Goal: Task Accomplishment & Management: Use online tool/utility

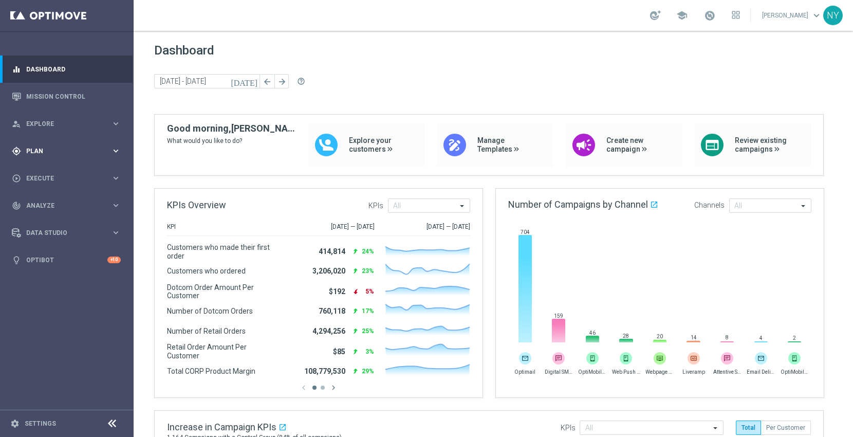
click at [38, 150] on span "Plan" at bounding box center [68, 151] width 85 height 6
click at [38, 202] on span "Templates" at bounding box center [63, 203] width 73 height 6
click at [45, 219] on link "Optimail" at bounding box center [69, 218] width 75 height 8
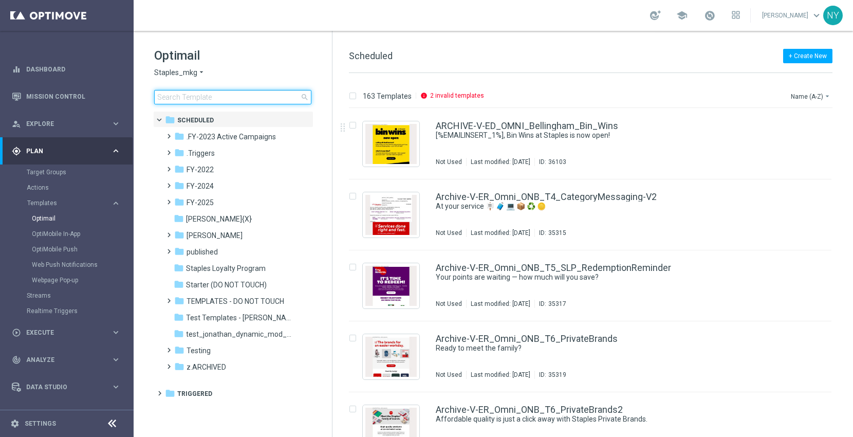
click at [202, 98] on input at bounding box center [232, 97] width 157 height 14
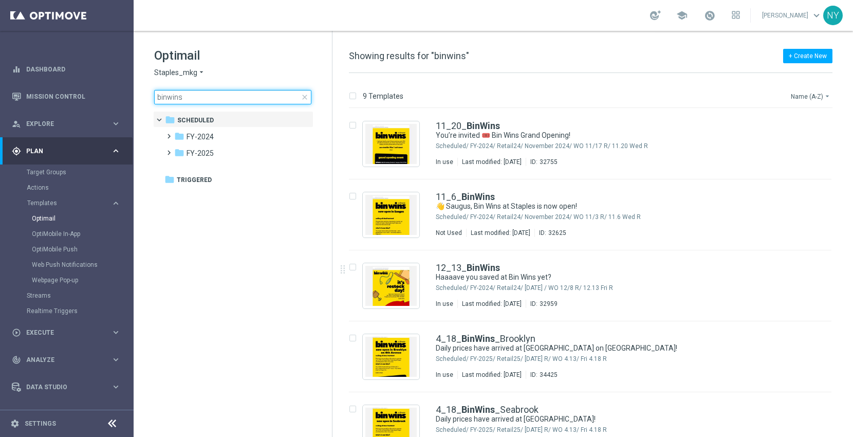
type input "binwins"
click at [803, 96] on button "Name (A-Z) arrow_drop_down" at bounding box center [811, 96] width 43 height 12
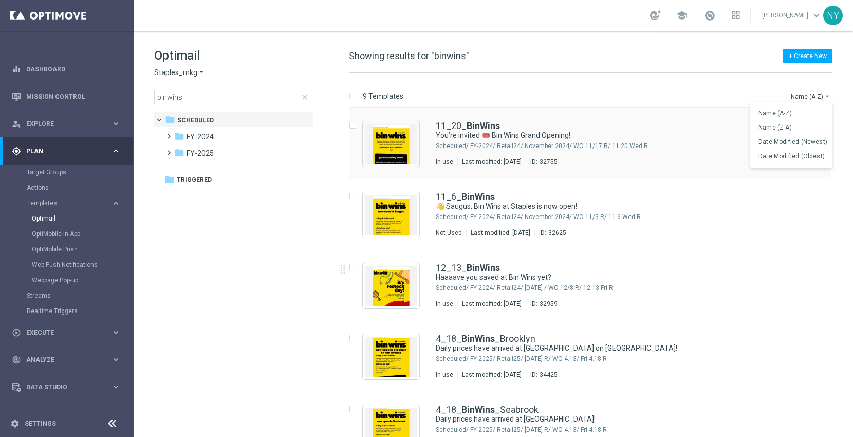
click at [788, 139] on span "Date Modified (Newest)" at bounding box center [793, 141] width 69 height 7
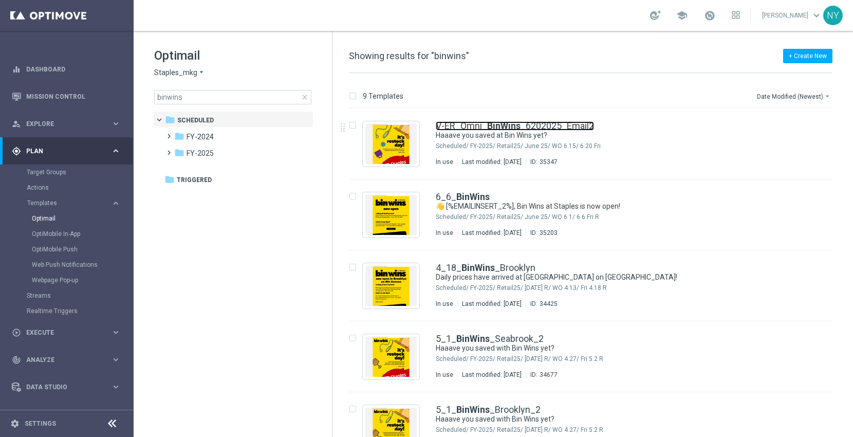
drag, startPoint x: 482, startPoint y: 124, endPoint x: 793, endPoint y: 42, distance: 321.8
click at [482, 124] on link "V-ER_Omni_ BinWins _6202025_Email2" at bounding box center [515, 125] width 158 height 9
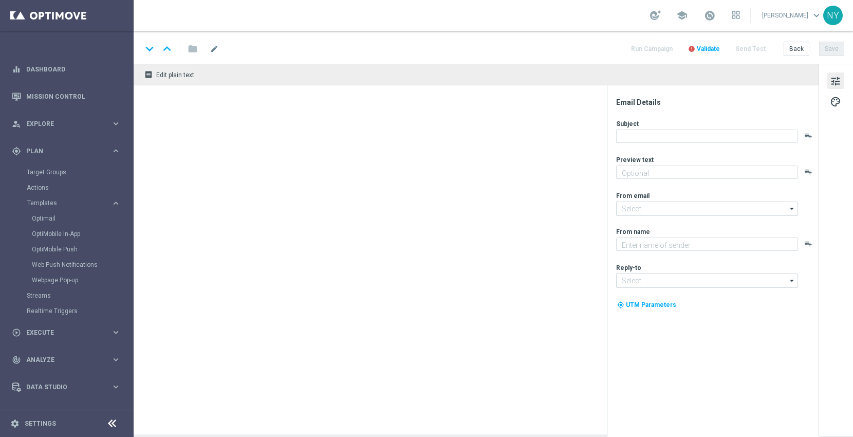
type textarea "Discover up to 75% off retail."
type input "[EMAIL_ADDRESS][DOMAIN_NAME]"
type textarea "Staples"
type input "[EMAIL_ADDRESS][DOMAIN_NAME]"
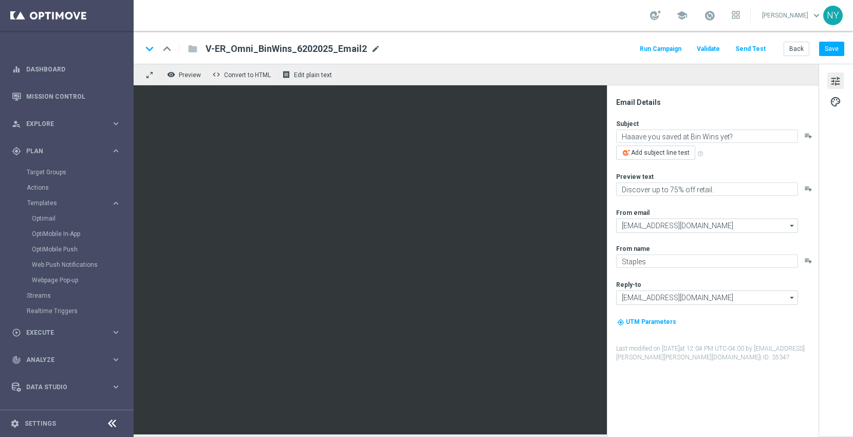
click at [372, 46] on span "mode_edit" at bounding box center [375, 48] width 9 height 9
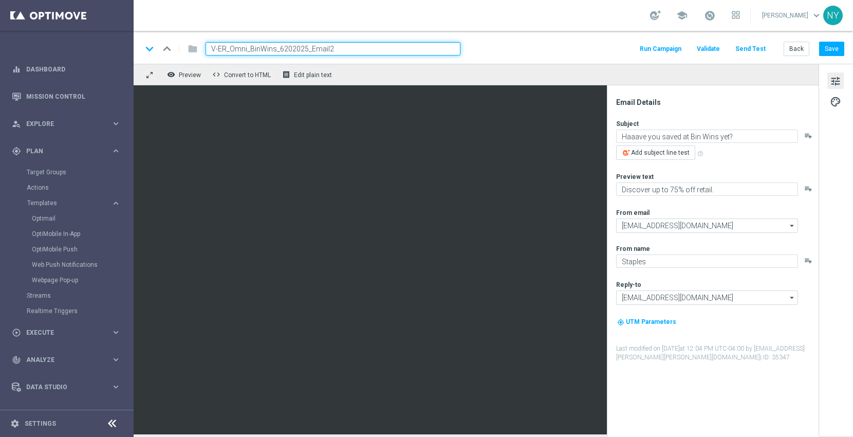
drag, startPoint x: 378, startPoint y: 46, endPoint x: 0, endPoint y: 29, distance: 378.6
click at [0, 29] on main "equalizer Dashboard Mission Control" at bounding box center [426, 218] width 853 height 437
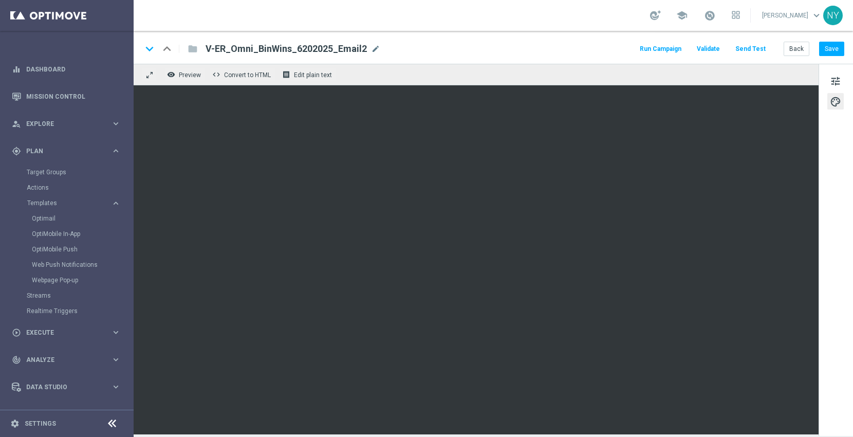
click at [371, 49] on span "mode_edit" at bounding box center [375, 48] width 9 height 9
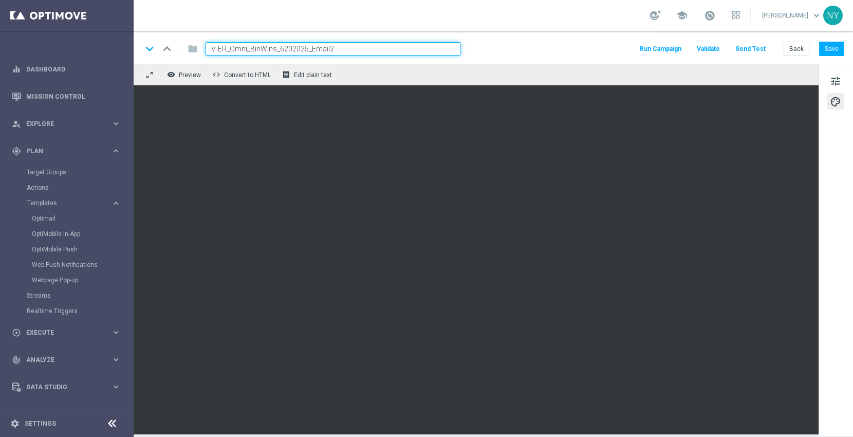
click at [364, 49] on input "V-ER_Omni_BinWins_6202025_Email2" at bounding box center [333, 48] width 255 height 13
click at [333, 47] on input "V-ER_Omni_BinWins_6202025_Email2" at bounding box center [333, 48] width 255 height 13
drag, startPoint x: 335, startPoint y: 46, endPoint x: 173, endPoint y: 44, distance: 161.9
click at [174, 44] on div "keyboard_arrow_down keyboard_arrow_up folder V-ER_Omni_BinWins_6202025_Email2" at bounding box center [301, 48] width 319 height 13
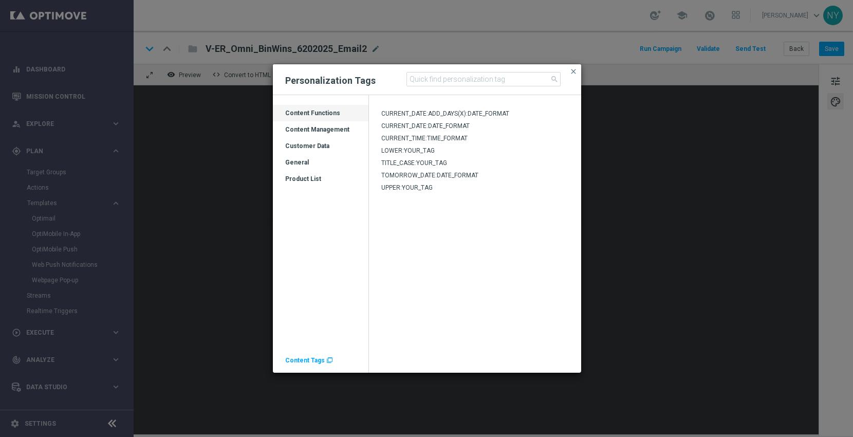
click at [309, 360] on span "Content Tags" at bounding box center [305, 360] width 40 height 7
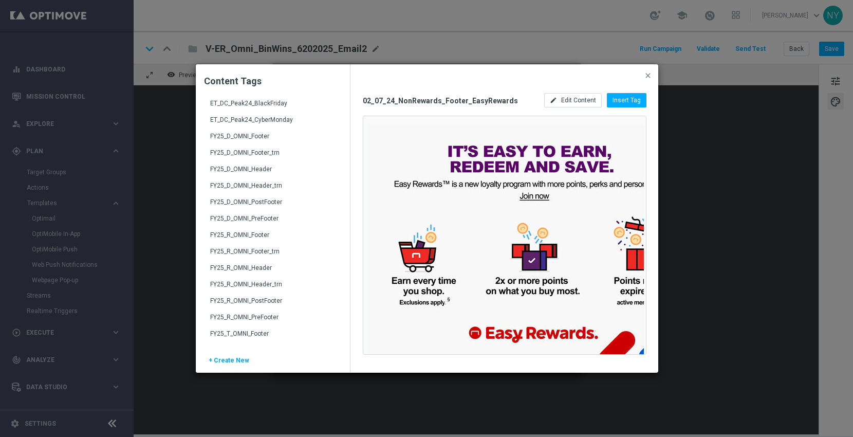
scroll to position [1313, 0]
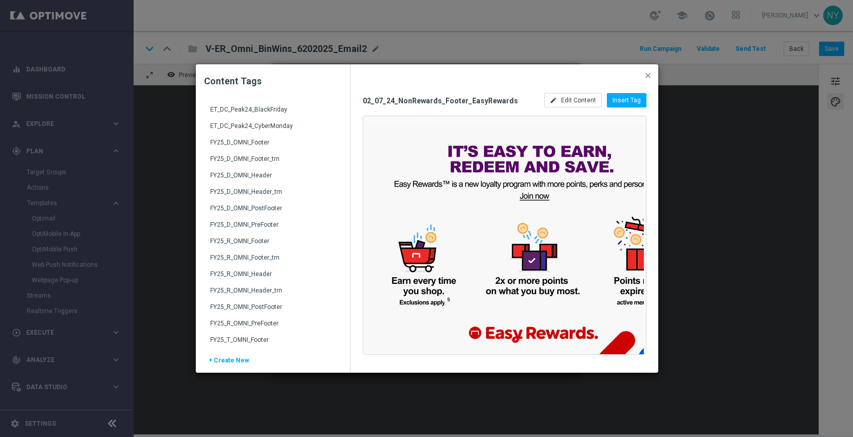
click at [252, 176] on div "FY25_D_OMNI_Header" at bounding box center [273, 179] width 127 height 16
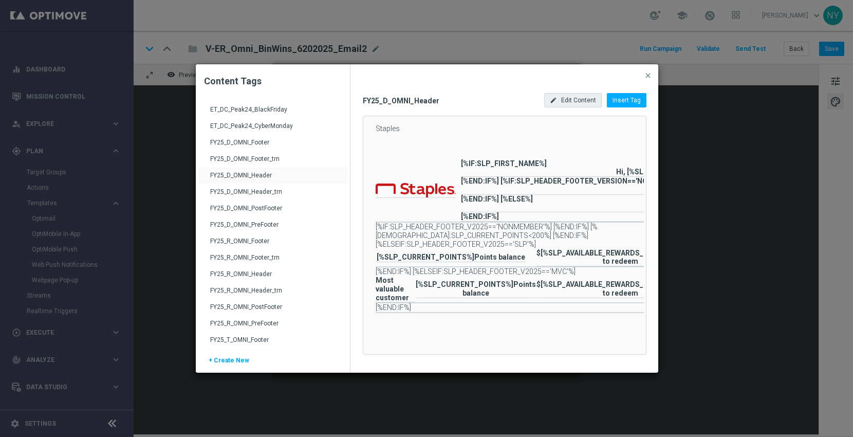
click at [569, 98] on span "Edit Content" at bounding box center [578, 100] width 35 height 7
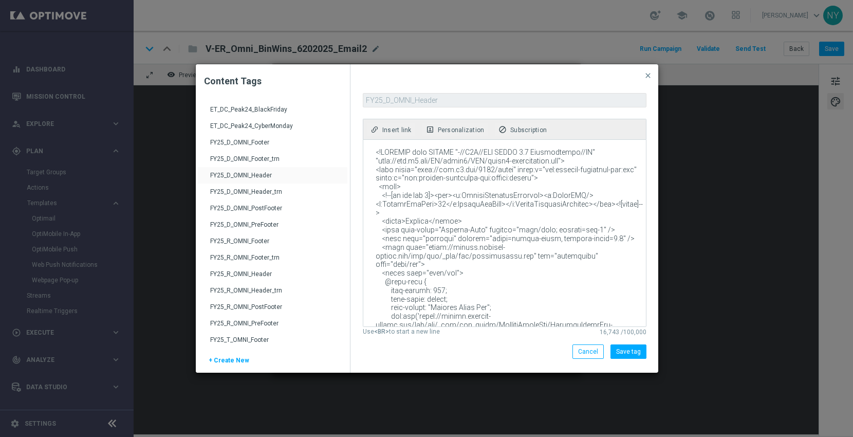
click at [503, 184] on textarea at bounding box center [503, 233] width 281 height 187
click at [646, 76] on span "close" at bounding box center [648, 75] width 8 height 8
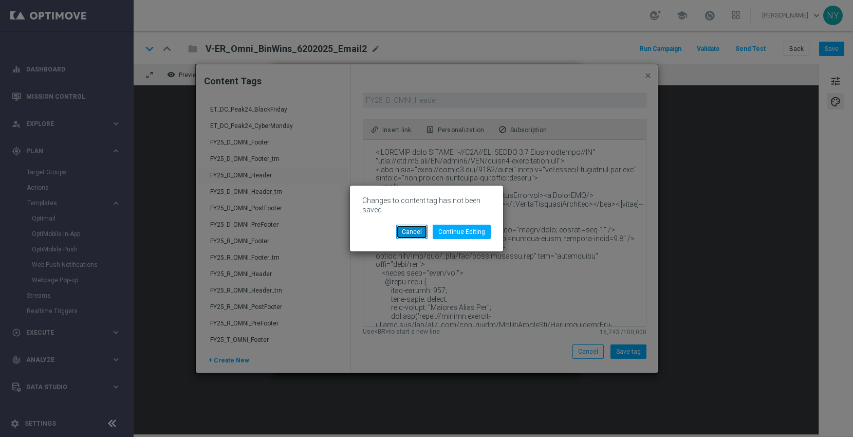
drag, startPoint x: 405, startPoint y: 232, endPoint x: 450, endPoint y: 216, distance: 48.0
click at [405, 232] on button "Cancel" at bounding box center [411, 232] width 31 height 14
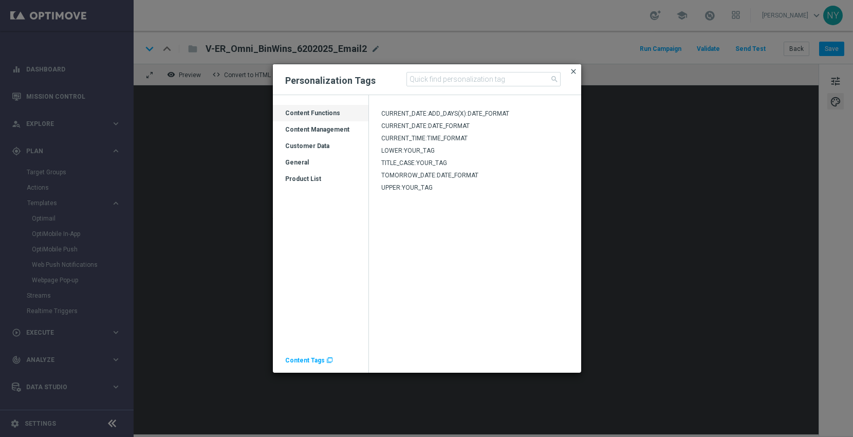
click at [574, 71] on span "close" at bounding box center [573, 71] width 8 height 8
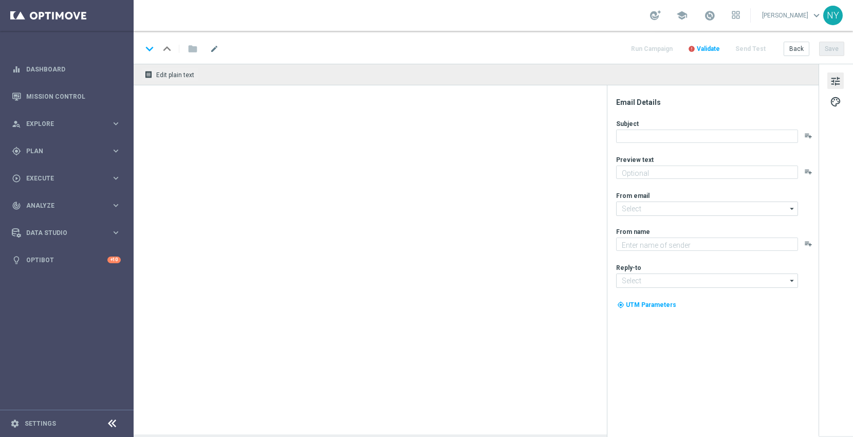
type textarea "Discover up to 75% off retail."
type textarea "Staples"
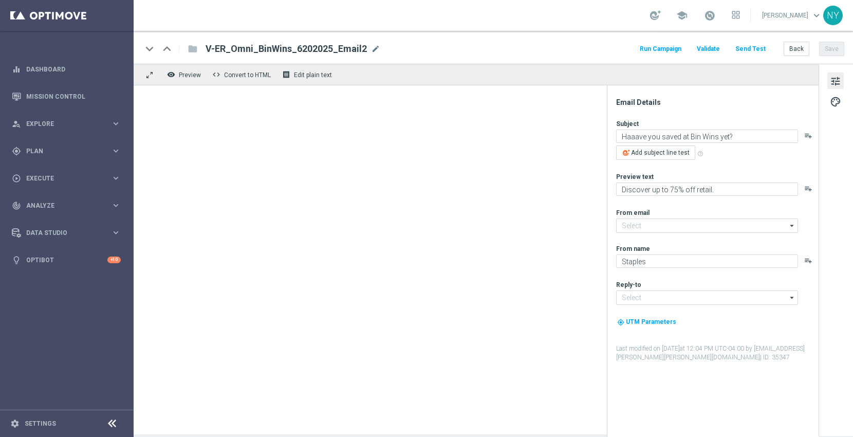
type input "staples@connected.staples.com"
type input "info@staples.com"
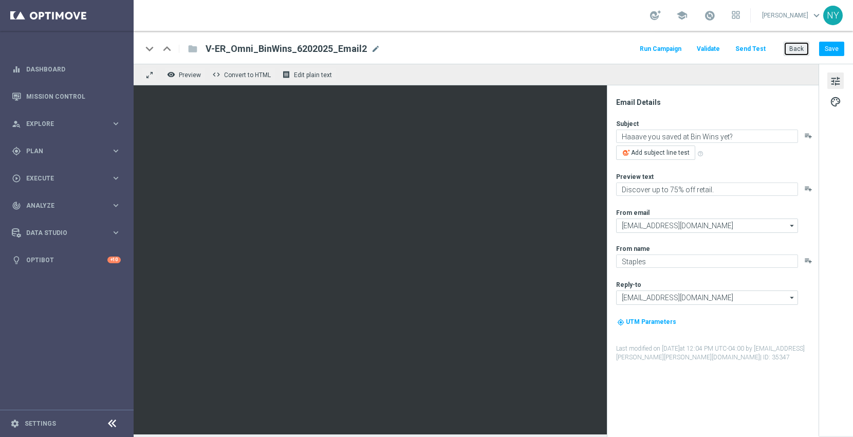
click at [798, 50] on button "Back" at bounding box center [797, 49] width 26 height 14
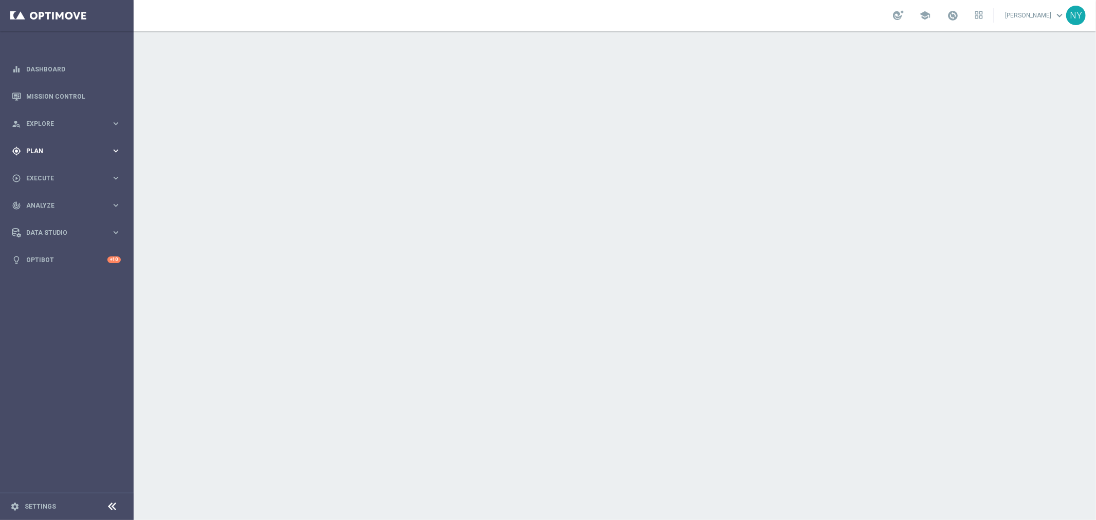
click at [39, 148] on span "Plan" at bounding box center [68, 151] width 85 height 6
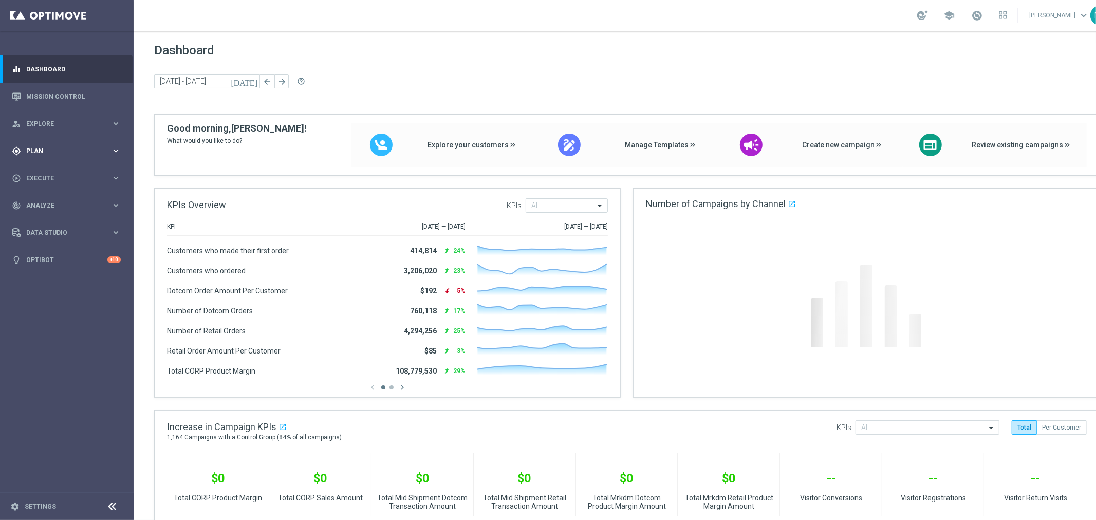
click at [29, 148] on span "Plan" at bounding box center [68, 151] width 85 height 6
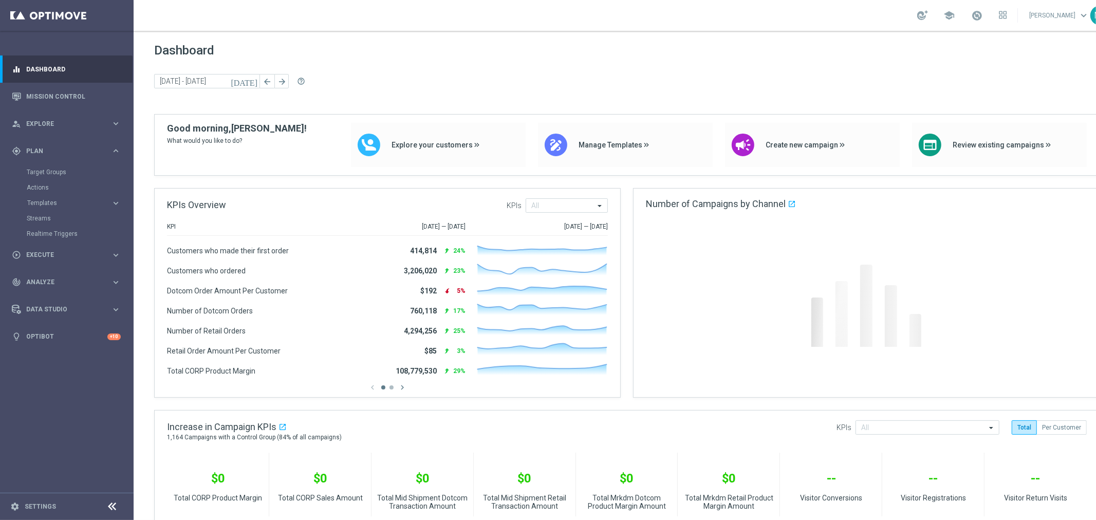
click at [40, 197] on accordion "Templates keyboard_arrow_right Optimail OptiMobile In-App OptiMobile Push Web P…" at bounding box center [80, 202] width 106 height 15
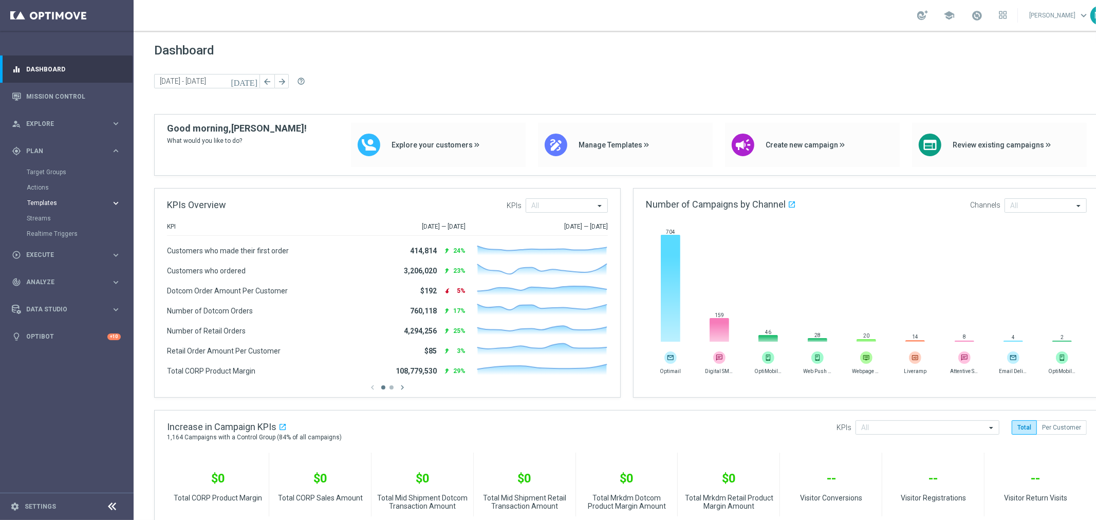
click at [37, 204] on span "Templates" at bounding box center [63, 203] width 73 height 6
click at [49, 217] on link "Optimail" at bounding box center [69, 218] width 75 height 8
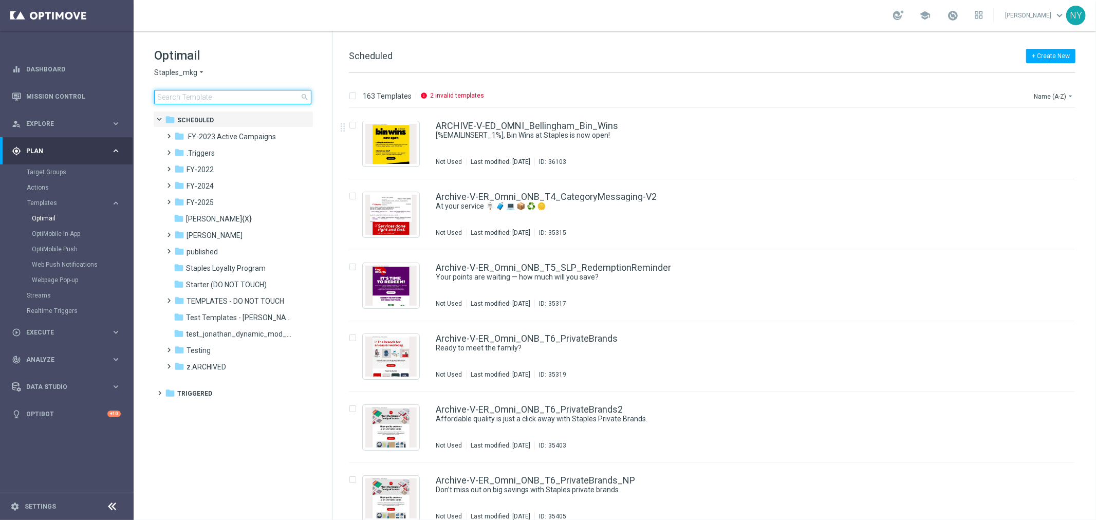
click at [218, 99] on input at bounding box center [232, 97] width 157 height 14
type input "V-ER_SLP_EasyRewards-Reactivation"
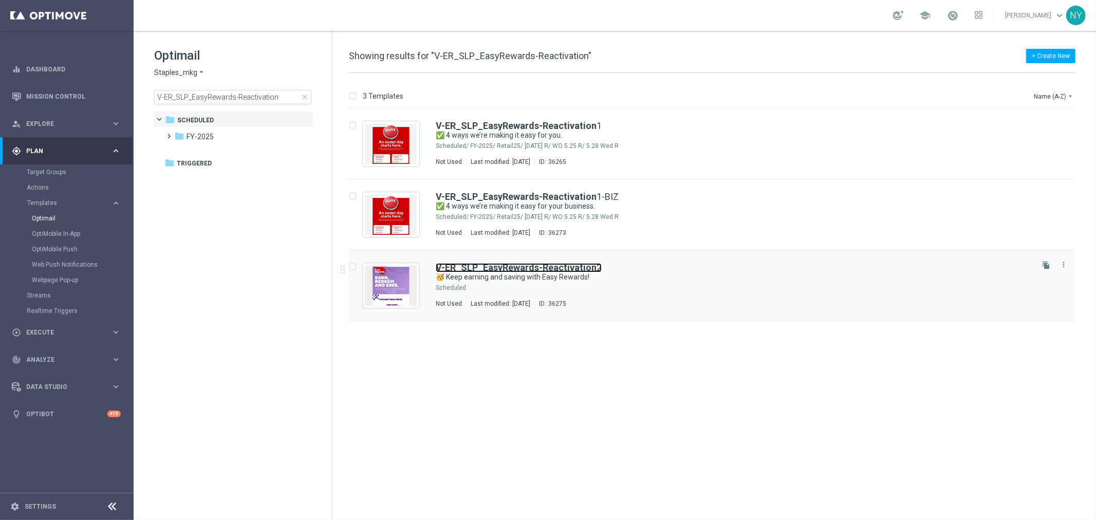
drag, startPoint x: 523, startPoint y: 265, endPoint x: 642, endPoint y: 256, distance: 120.1
click at [523, 265] on b "V-ER_SLP_EasyRewards-Reactivation" at bounding box center [516, 267] width 161 height 11
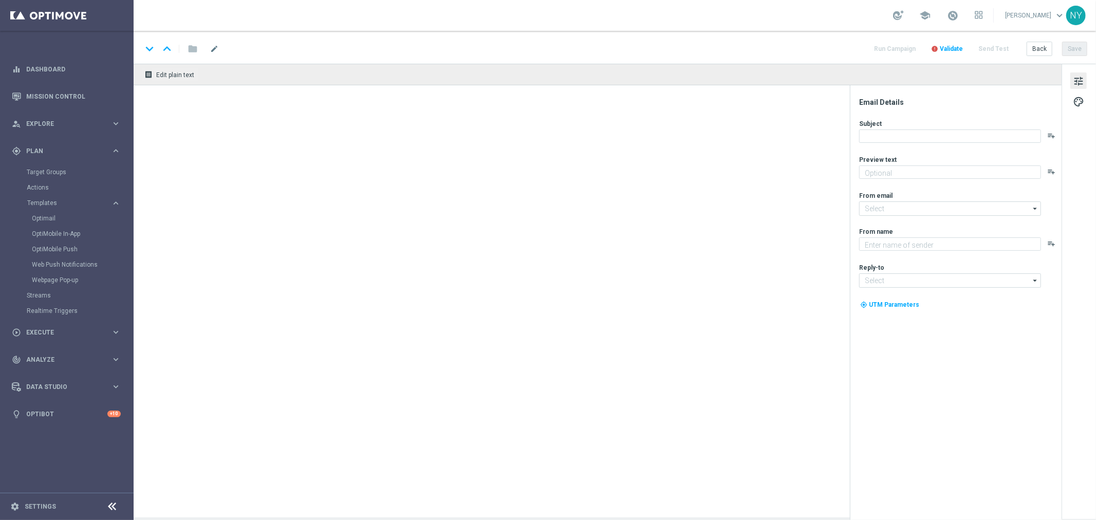
type textarea "Check out your exclusive perks."
type input "[EMAIL_ADDRESS][DOMAIN_NAME]"
type textarea "Staples"
type input "[EMAIL_ADDRESS][DOMAIN_NAME]"
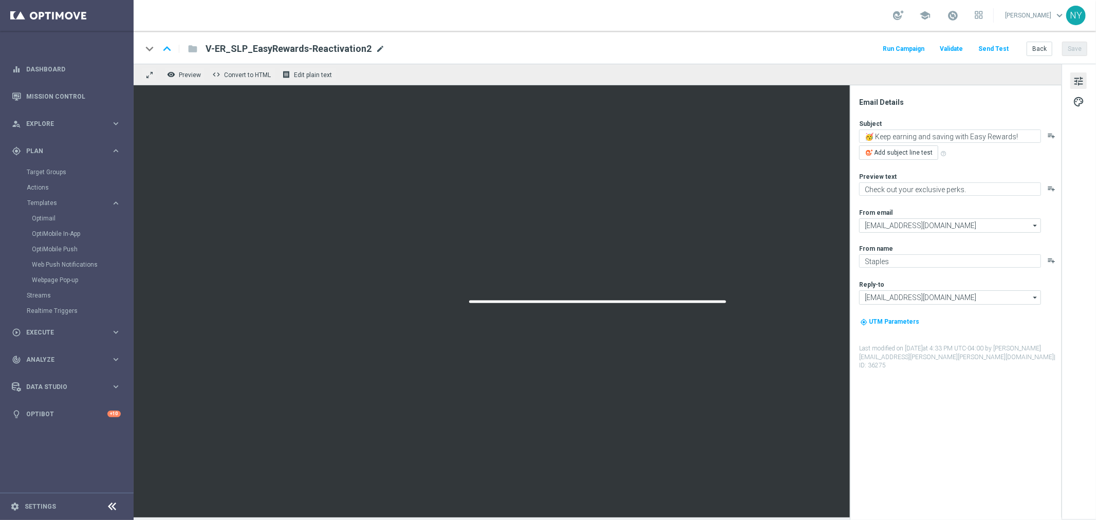
click at [377, 45] on span "mode_edit" at bounding box center [380, 48] width 9 height 9
drag, startPoint x: 351, startPoint y: 49, endPoint x: 124, endPoint y: 53, distance: 226.7
click at [127, 52] on main "equalizer Dashboard Mission Control" at bounding box center [548, 260] width 1096 height 520
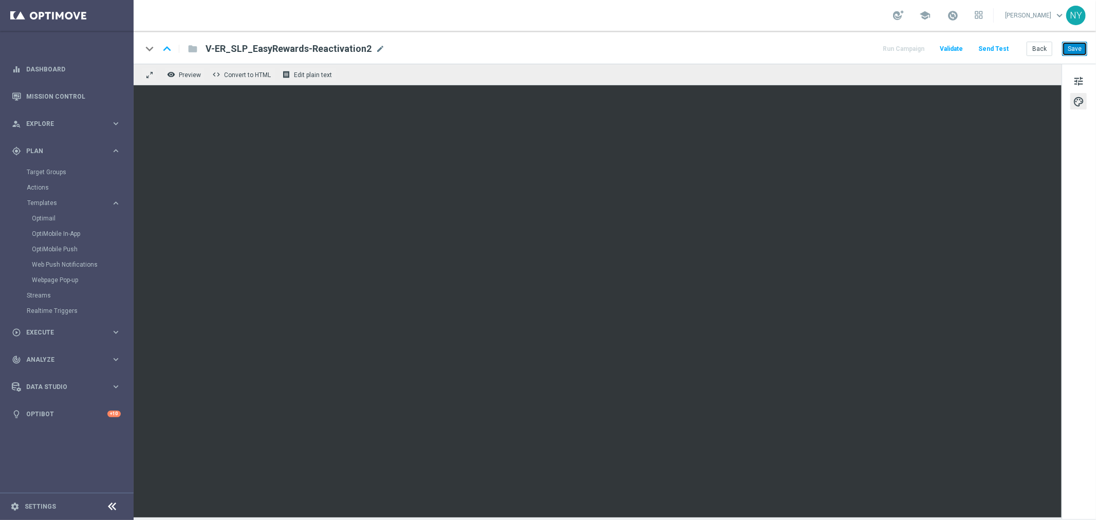
click at [1072, 47] on button "Save" at bounding box center [1074, 49] width 25 height 14
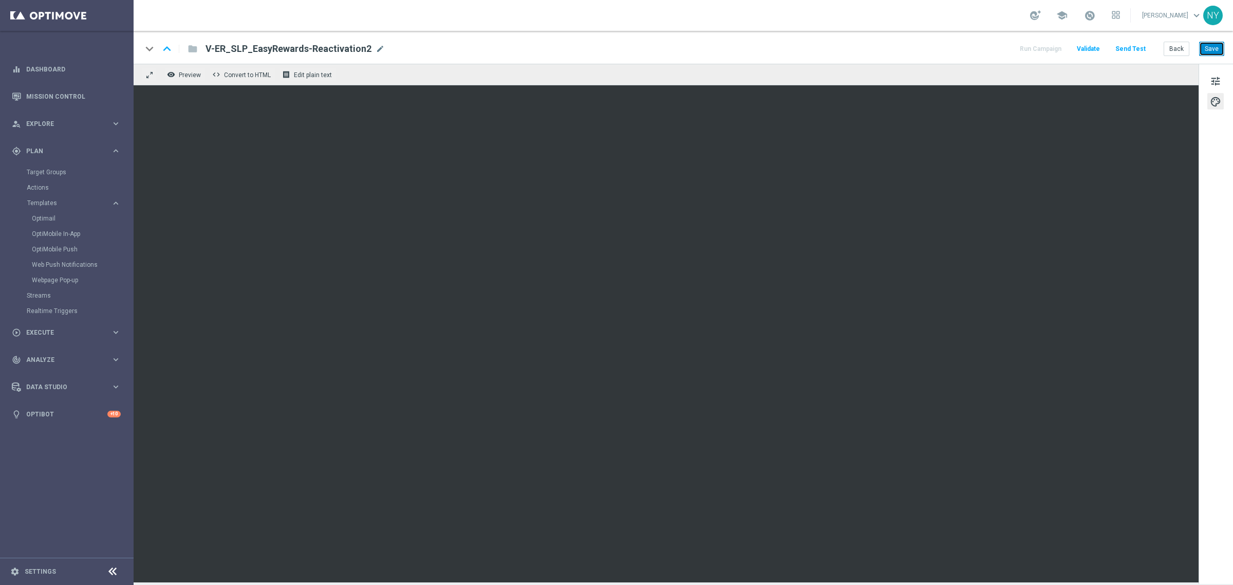
click at [1096, 48] on button "Save" at bounding box center [1212, 49] width 25 height 14
click at [1096, 45] on button "Save" at bounding box center [1212, 49] width 25 height 14
click at [1096, 54] on button "Save" at bounding box center [1212, 49] width 25 height 14
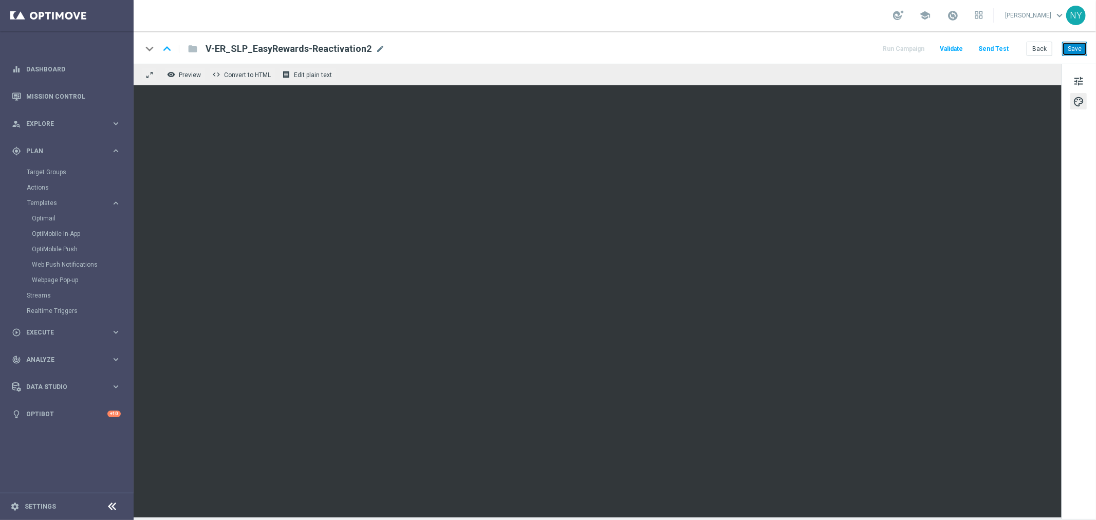
click at [1075, 47] on button "Save" at bounding box center [1074, 49] width 25 height 14
click at [1072, 48] on button "Save" at bounding box center [1074, 49] width 25 height 14
click at [1075, 79] on span "tune" at bounding box center [1078, 81] width 11 height 13
click at [1075, 42] on button "Save" at bounding box center [1074, 49] width 25 height 14
click at [1082, 49] on button "Save" at bounding box center [1074, 49] width 25 height 14
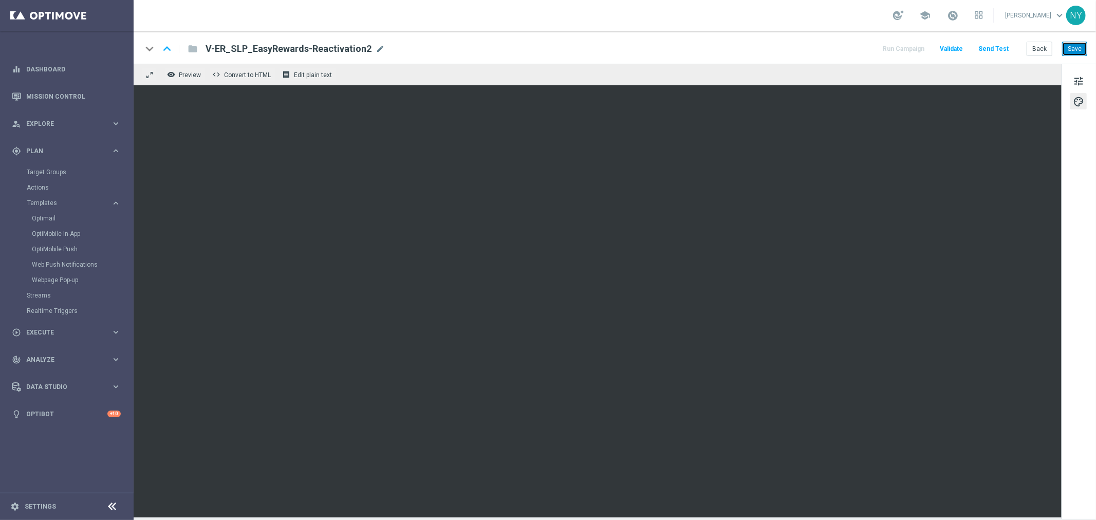
click at [1073, 48] on button "Save" at bounding box center [1074, 49] width 25 height 14
click at [1071, 48] on button "Save" at bounding box center [1074, 49] width 25 height 14
click at [996, 46] on button "Send Test" at bounding box center [993, 49] width 33 height 14
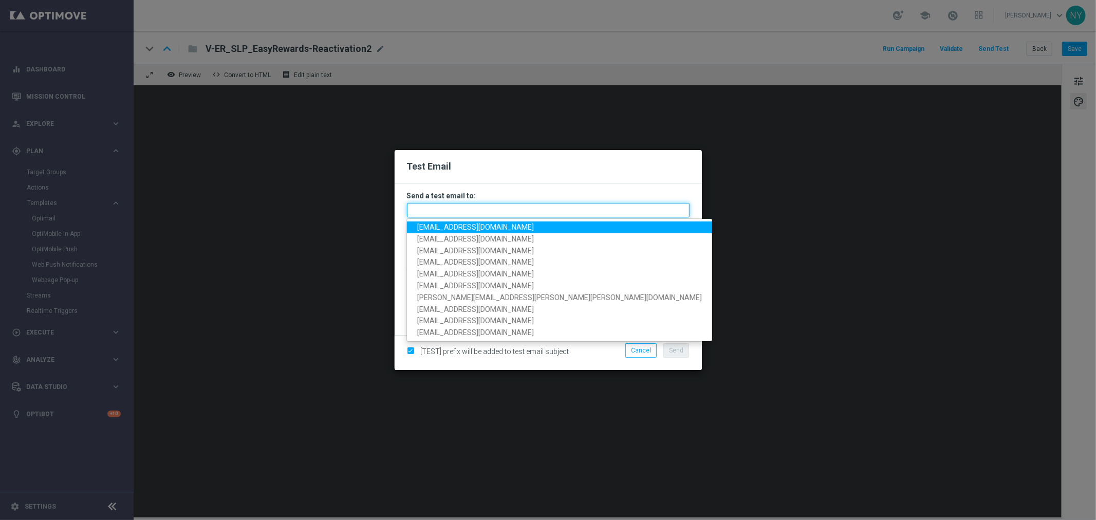
click at [444, 210] on input "text" at bounding box center [548, 210] width 283 height 14
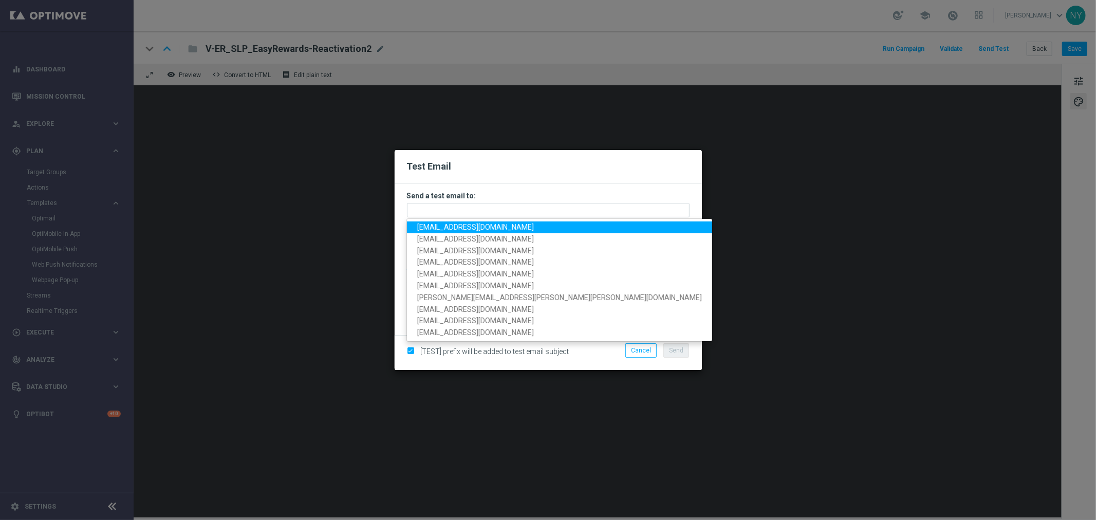
click at [444, 227] on span "[EMAIL_ADDRESS][DOMAIN_NAME]" at bounding box center [475, 227] width 117 height 8
type input "[EMAIL_ADDRESS][DOMAIN_NAME]"
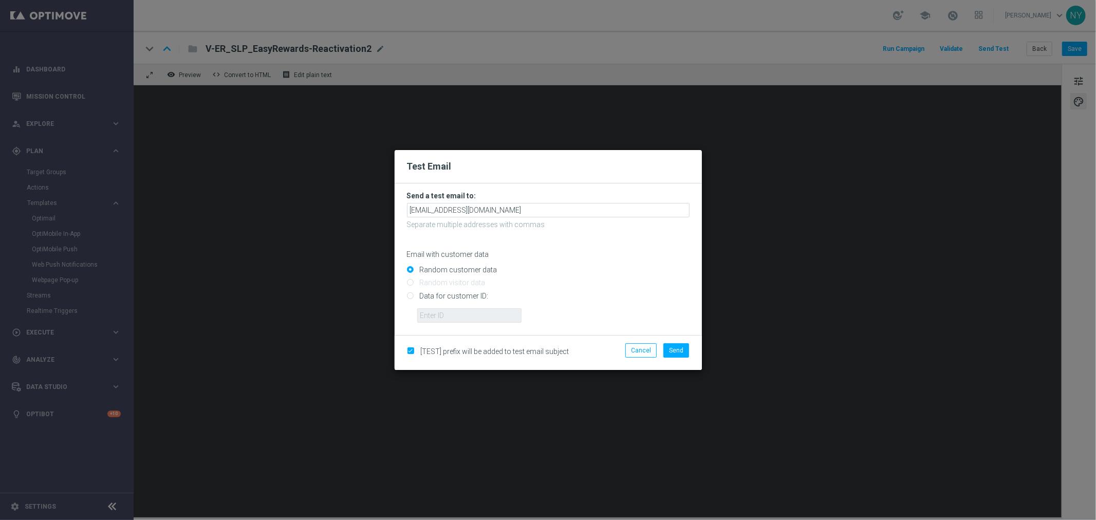
drag, startPoint x: 409, startPoint y: 297, endPoint x: 431, endPoint y: 314, distance: 27.5
click at [409, 297] on input "Data for customer ID:" at bounding box center [548, 300] width 283 height 14
radio input "true"
click at [443, 323] on form "Send a test email to: [EMAIL_ADDRESS][DOMAIN_NAME] Separate multiple addresses …" at bounding box center [548, 259] width 307 height 152
click at [441, 316] on input "text" at bounding box center [469, 315] width 104 height 14
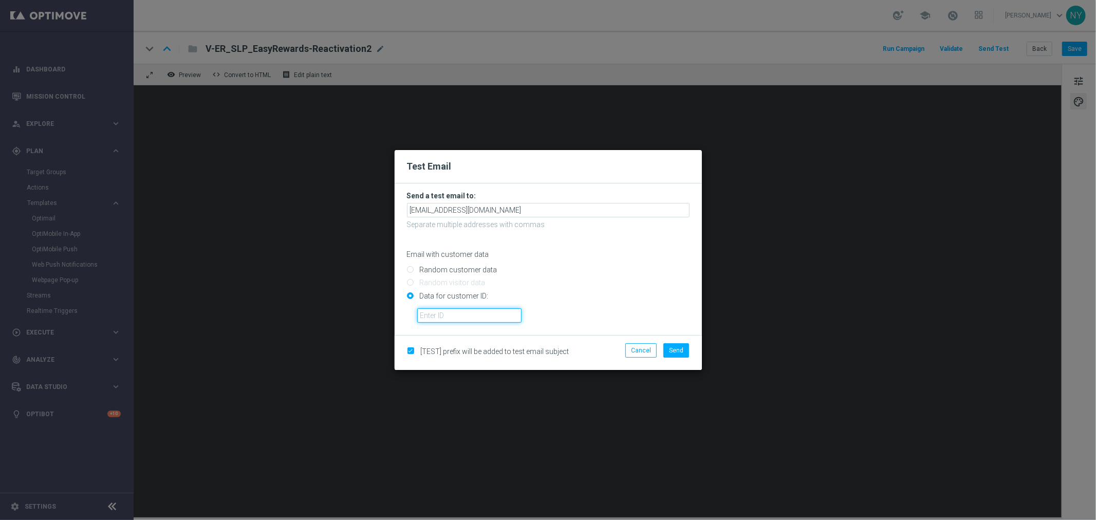
paste input "10000006208"
type input "10000006208"
click at [679, 342] on div "[TEST] prefix will be added to test email subject Cancel Send" at bounding box center [548, 352] width 307 height 35
click at [679, 347] on span "Send" at bounding box center [676, 350] width 14 height 7
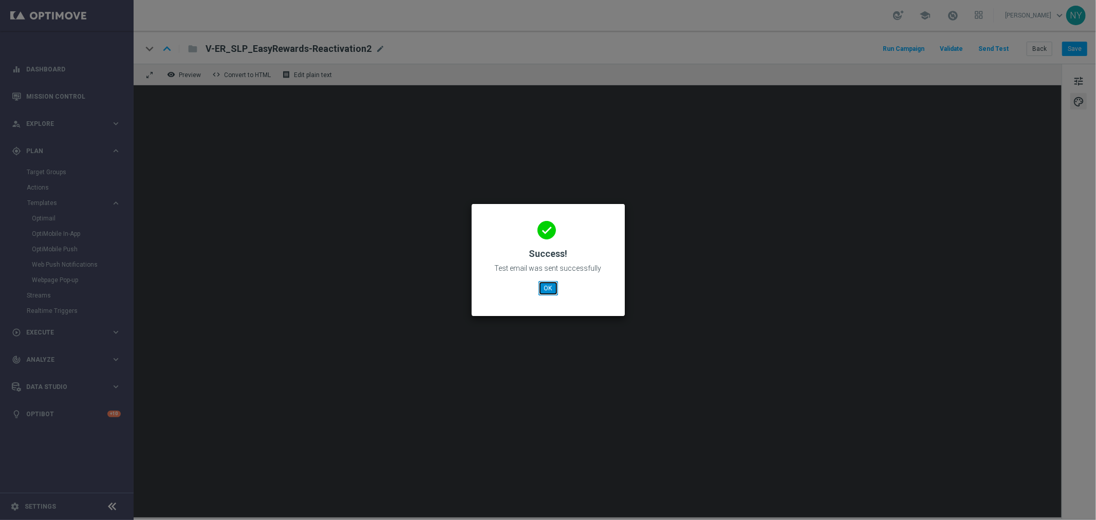
click at [551, 287] on button "OK" at bounding box center [549, 288] width 20 height 14
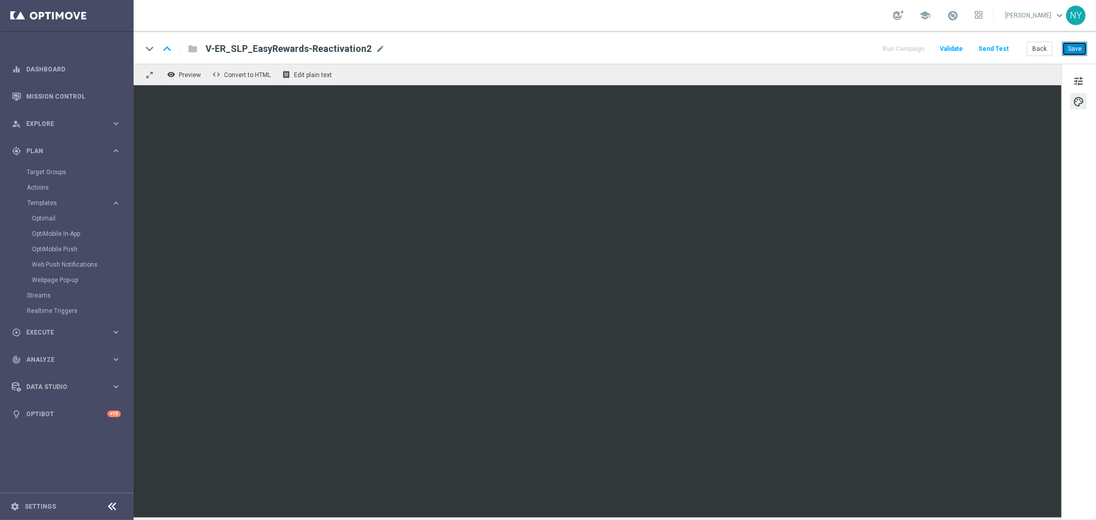
click at [1074, 46] on button "Save" at bounding box center [1074, 49] width 25 height 14
click at [1078, 49] on button "Save" at bounding box center [1074, 49] width 25 height 14
click at [1000, 48] on button "Send Test" at bounding box center [993, 49] width 33 height 14
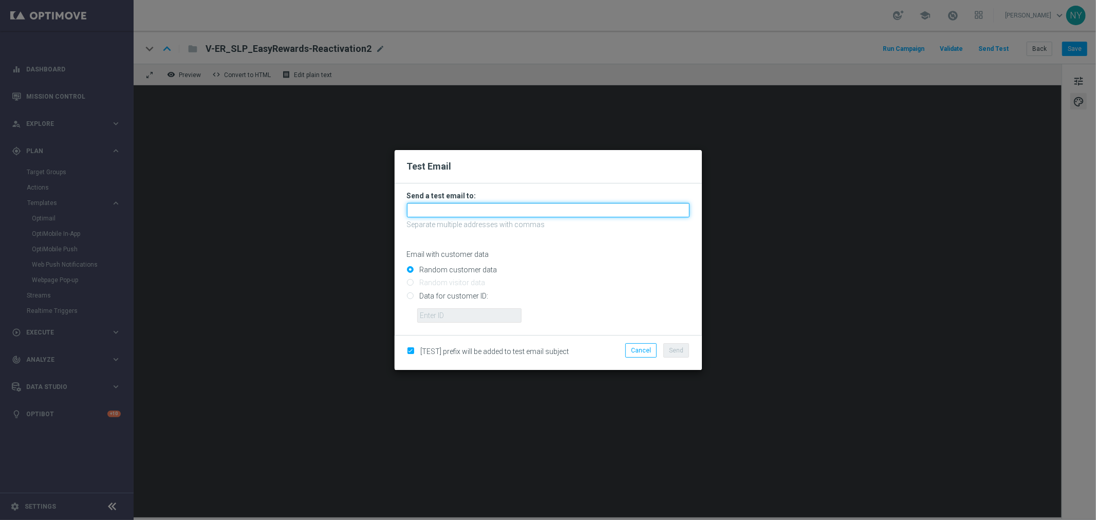
click at [429, 207] on input "text" at bounding box center [548, 210] width 283 height 14
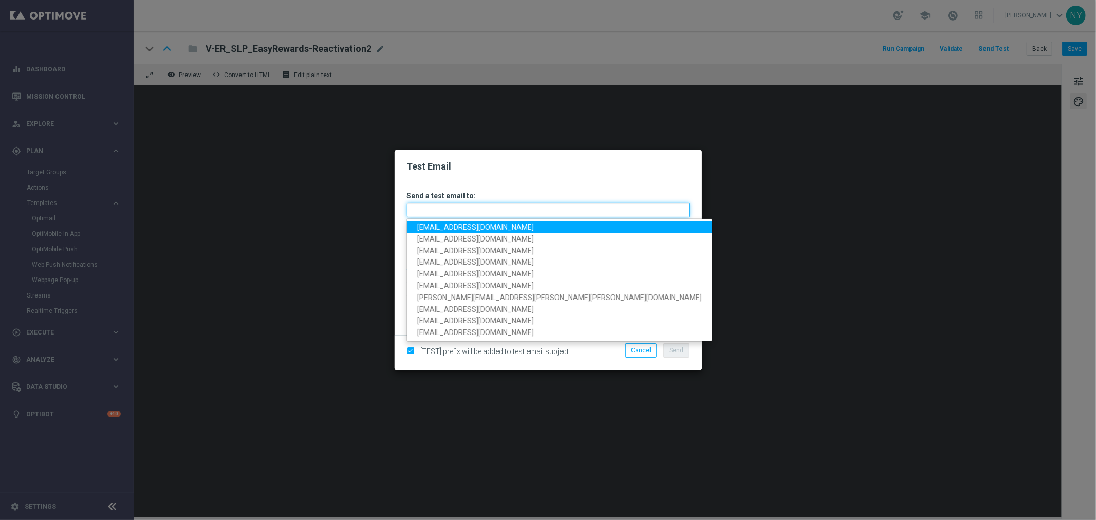
paste input "[EMAIL_ADDRESS][DOMAIN_NAME]"
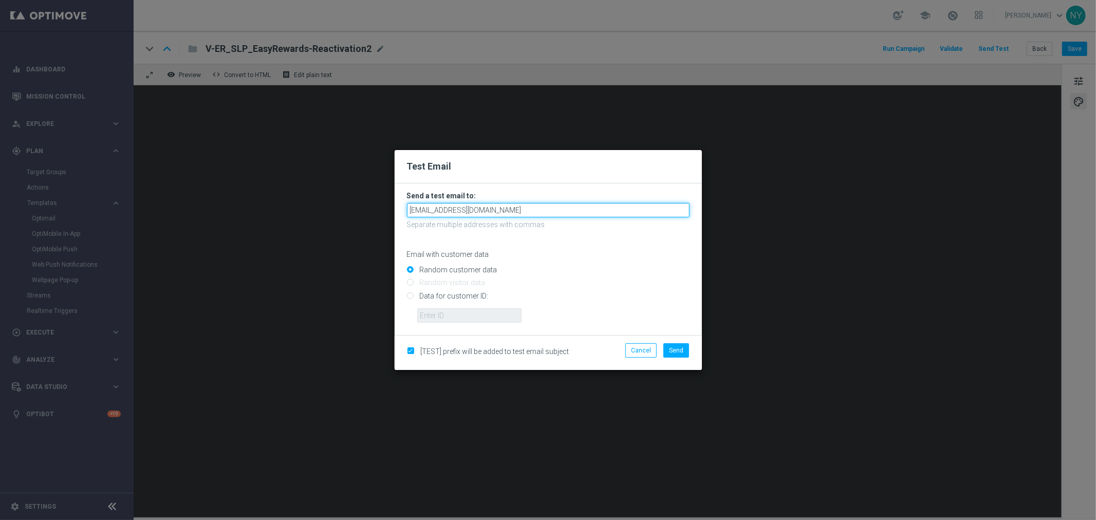
type input "[EMAIL_ADDRESS][DOMAIN_NAME]"
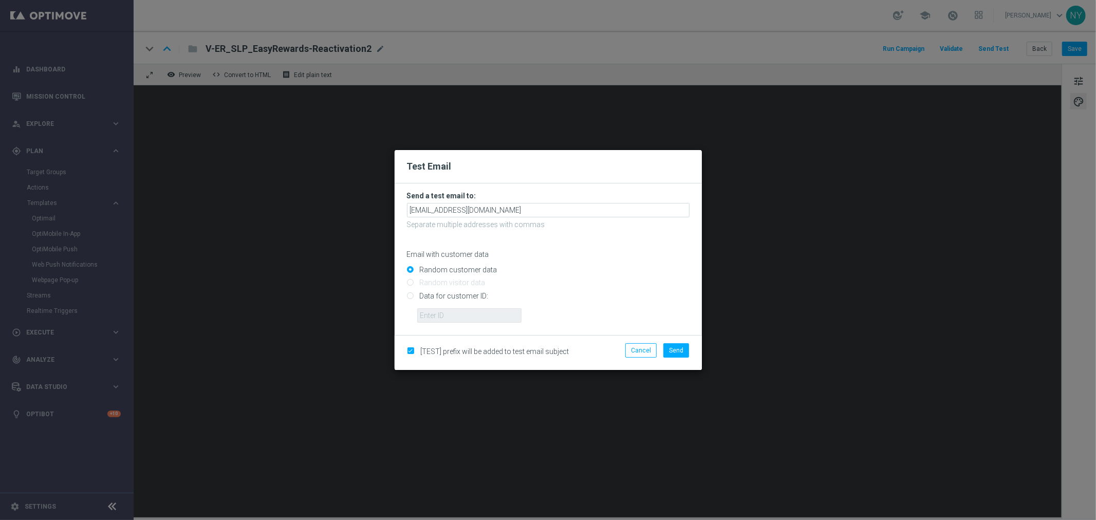
click at [568, 271] on input "Random customer data" at bounding box center [548, 274] width 283 height 14
click at [412, 298] on input "Data for customer ID:" at bounding box center [548, 300] width 283 height 14
radio input "true"
click at [437, 316] on input "text" at bounding box center [469, 315] width 104 height 14
paste input "10000006208"
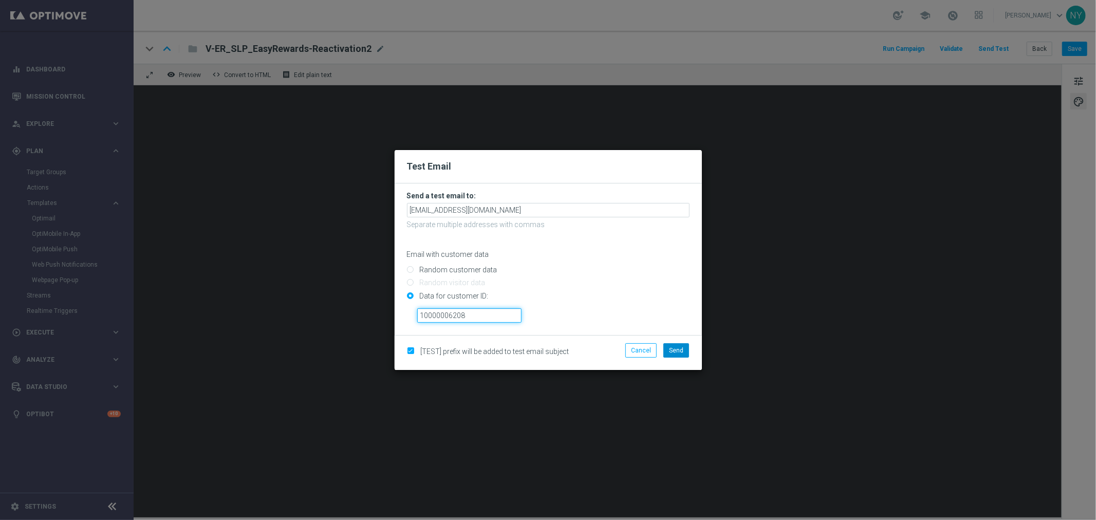
type input "10000006208"
click at [675, 347] on span "Send" at bounding box center [676, 350] width 14 height 7
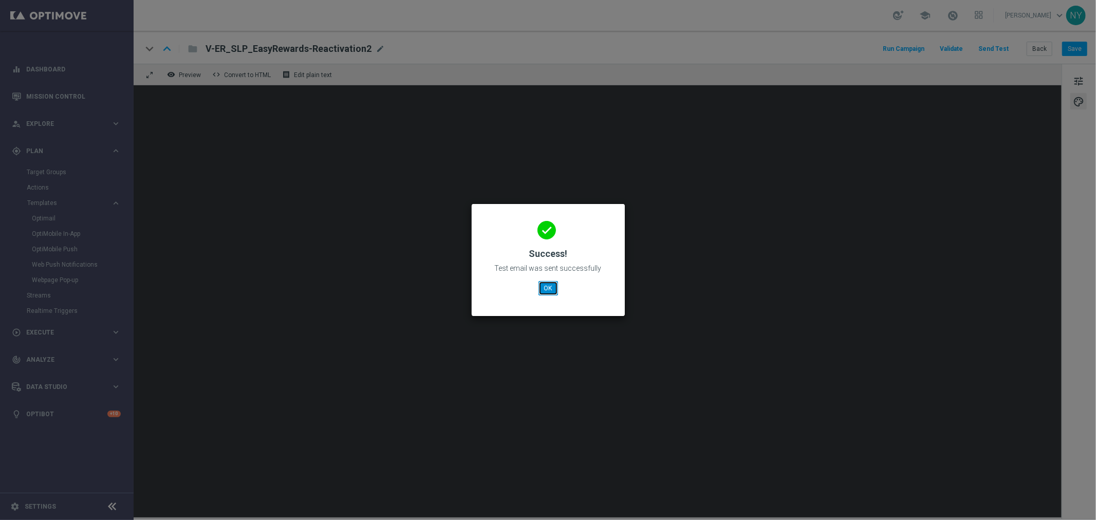
click at [550, 283] on button "OK" at bounding box center [549, 288] width 20 height 14
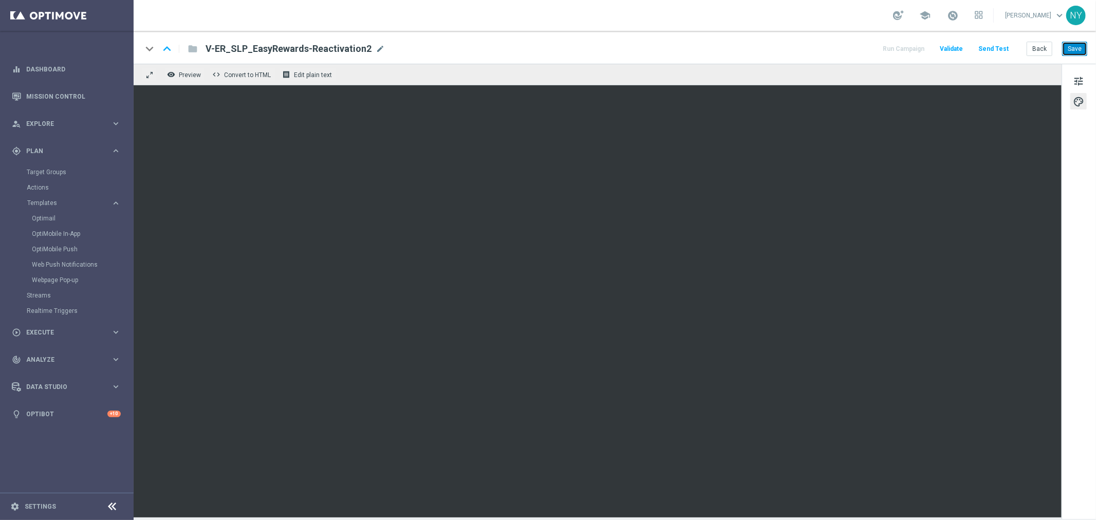
click at [1072, 50] on button "Save" at bounding box center [1074, 49] width 25 height 14
click at [996, 49] on button "Send Test" at bounding box center [993, 49] width 33 height 14
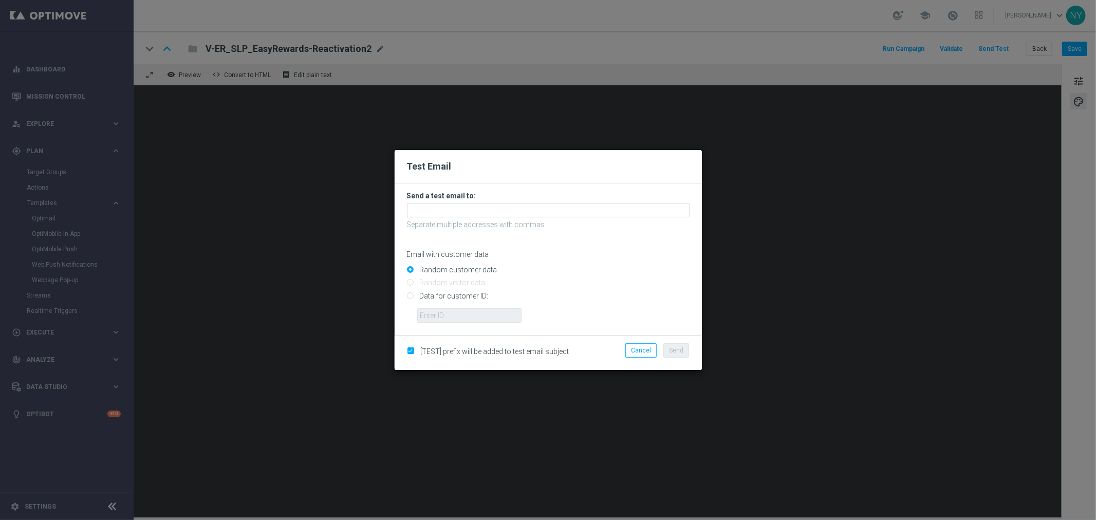
click at [430, 203] on div at bounding box center [548, 210] width 283 height 14
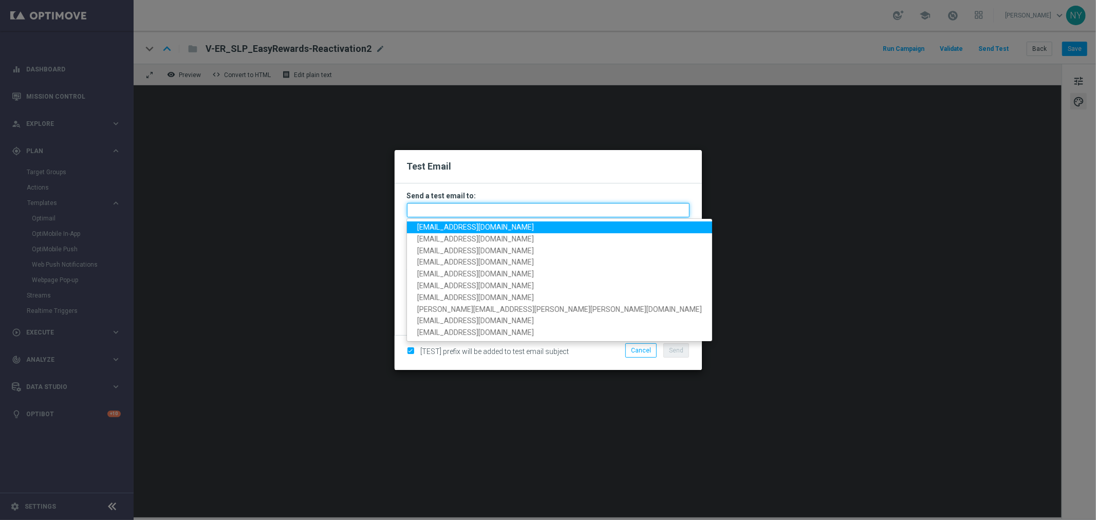
click at [428, 208] on input "text" at bounding box center [548, 210] width 283 height 14
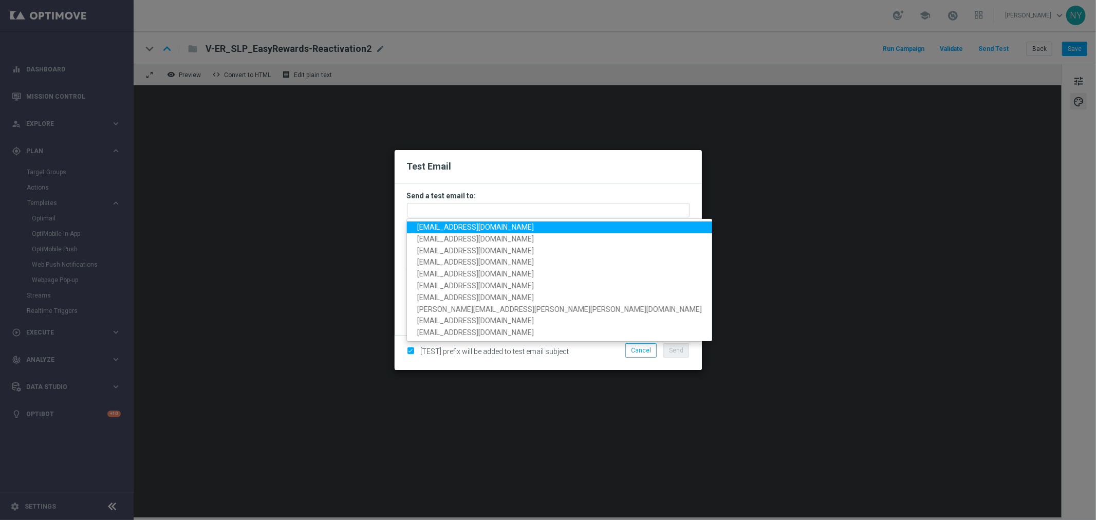
click at [446, 231] on link "[EMAIL_ADDRESS][DOMAIN_NAME]" at bounding box center [559, 228] width 305 height 12
type input "[EMAIL_ADDRESS][DOMAIN_NAME]"
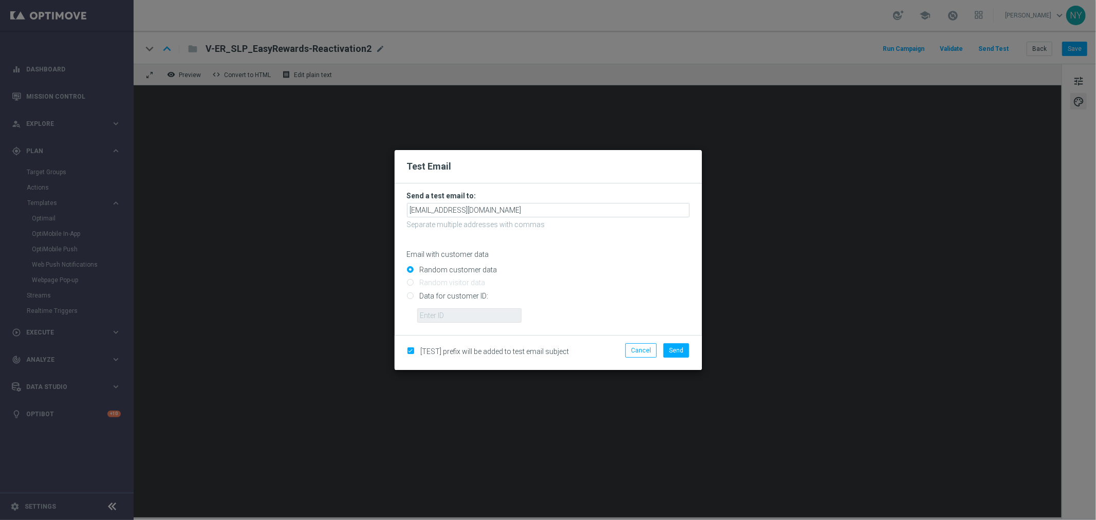
drag, startPoint x: 411, startPoint y: 296, endPoint x: 416, endPoint y: 302, distance: 7.6
click at [411, 296] on input "Data for customer ID:" at bounding box center [548, 300] width 283 height 14
radio input "true"
click at [445, 321] on input "text" at bounding box center [469, 315] width 104 height 14
paste input "10000006208"
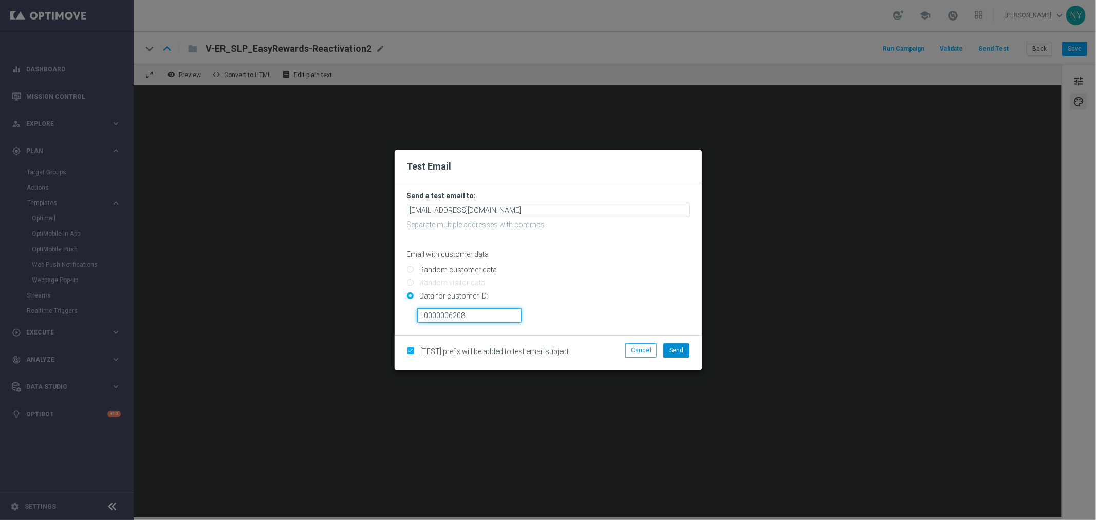
type input "10000006208"
click at [681, 351] on span "Send" at bounding box center [676, 350] width 14 height 7
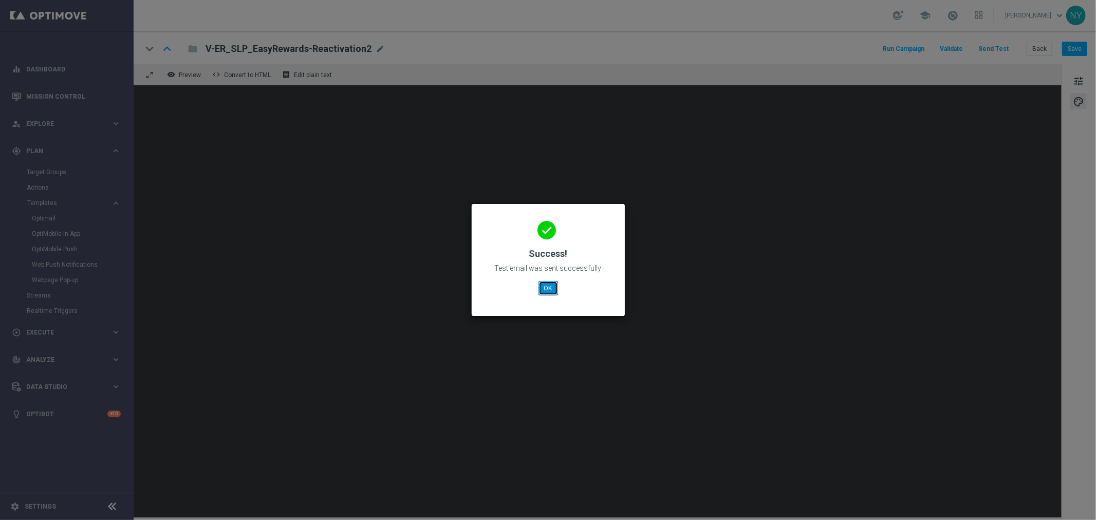
click at [548, 288] on button "OK" at bounding box center [549, 288] width 20 height 14
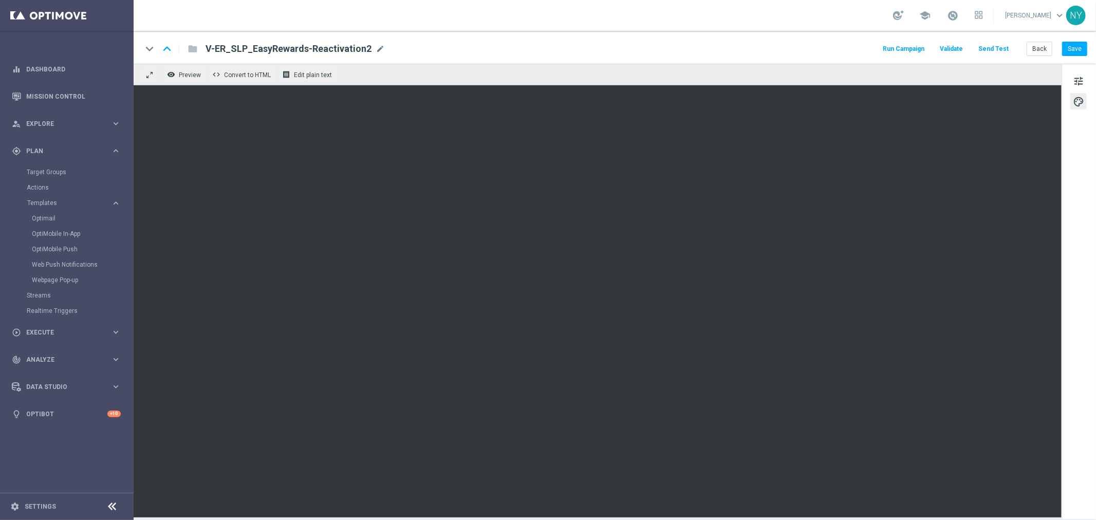
click at [991, 47] on button "Send Test" at bounding box center [993, 49] width 33 height 14
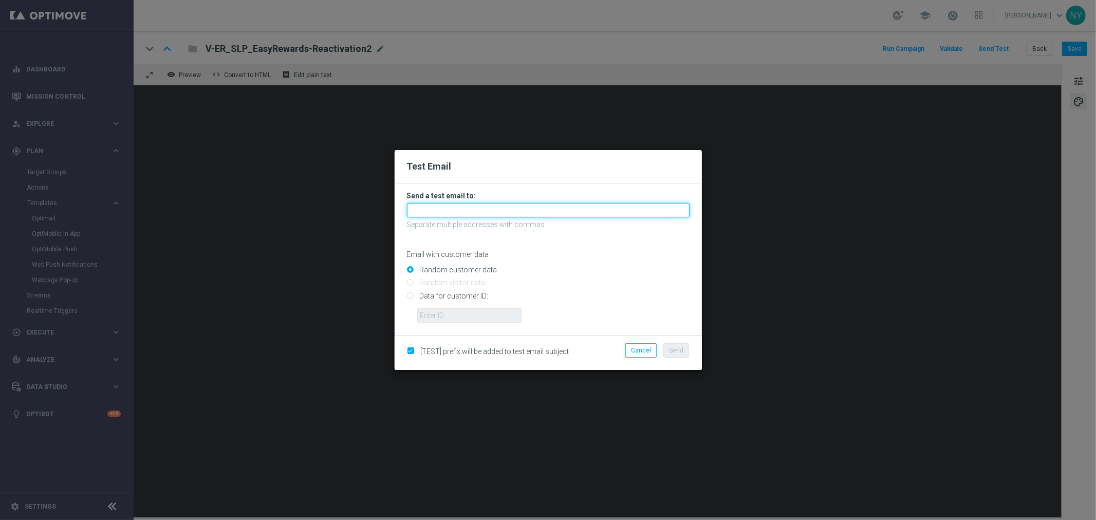
click at [444, 207] on input "text" at bounding box center [548, 210] width 283 height 14
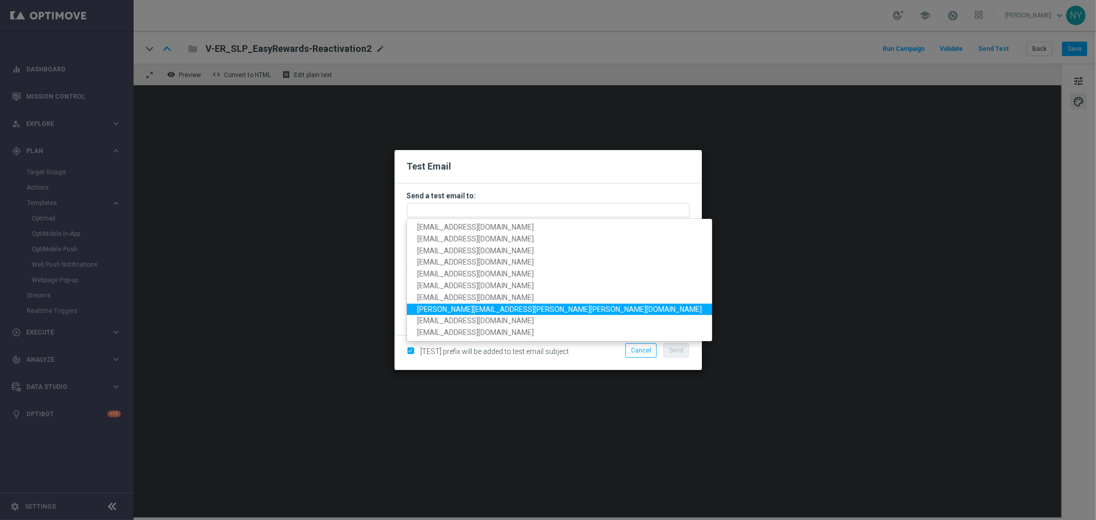
click at [454, 309] on span "[PERSON_NAME][EMAIL_ADDRESS][PERSON_NAME][PERSON_NAME][DOMAIN_NAME]" at bounding box center [559, 309] width 285 height 8
type input "[PERSON_NAME][EMAIL_ADDRESS][PERSON_NAME][PERSON_NAME][DOMAIN_NAME]"
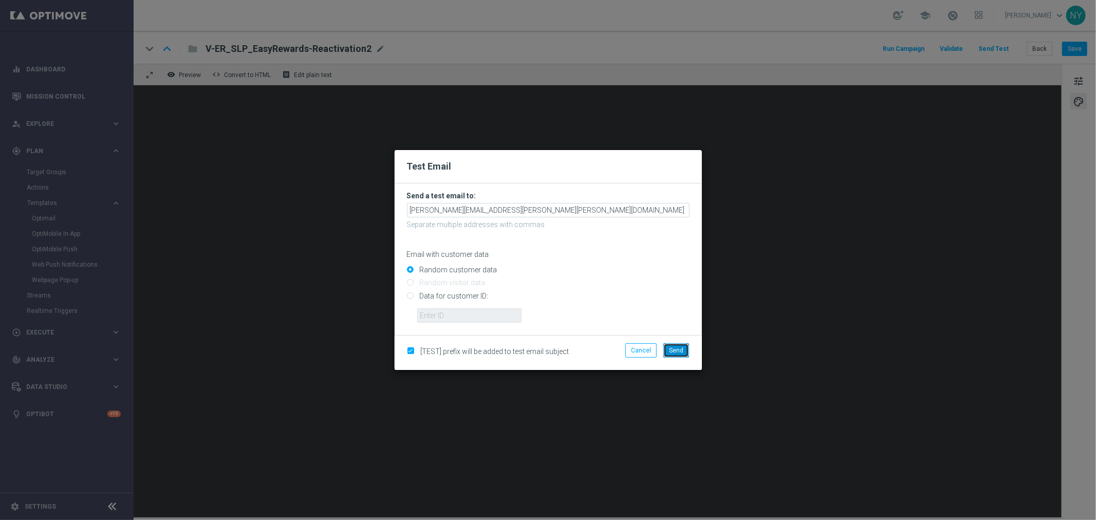
click at [679, 347] on span "Send" at bounding box center [676, 350] width 14 height 7
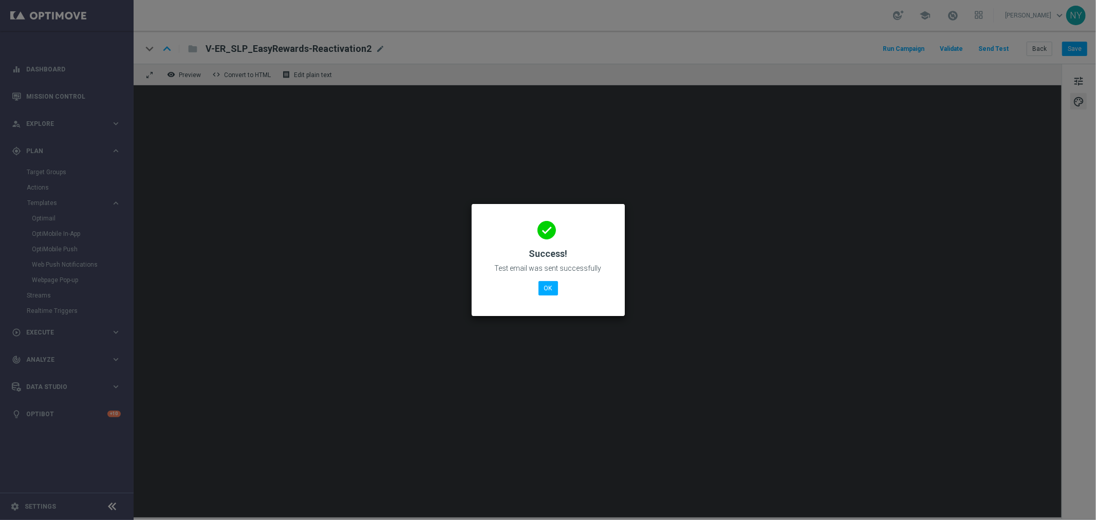
click at [547, 296] on div "done Success! Test email was sent successfully OK" at bounding box center [548, 258] width 128 height 89
click at [548, 291] on button "OK" at bounding box center [549, 288] width 20 height 14
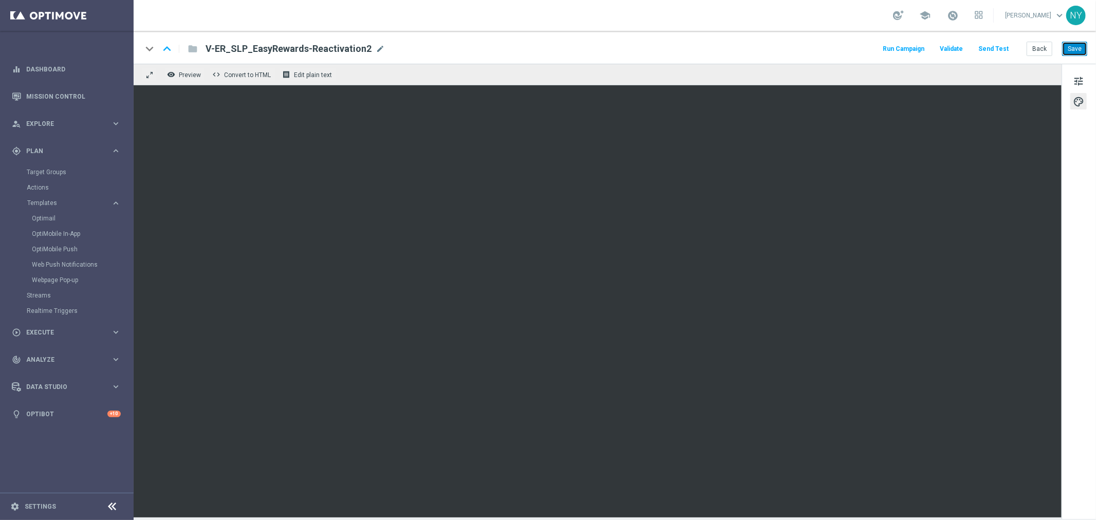
click at [1075, 50] on button "Save" at bounding box center [1074, 49] width 25 height 14
click at [1077, 50] on button "Save" at bounding box center [1074, 49] width 25 height 14
click at [998, 48] on button "Send Test" at bounding box center [993, 49] width 33 height 14
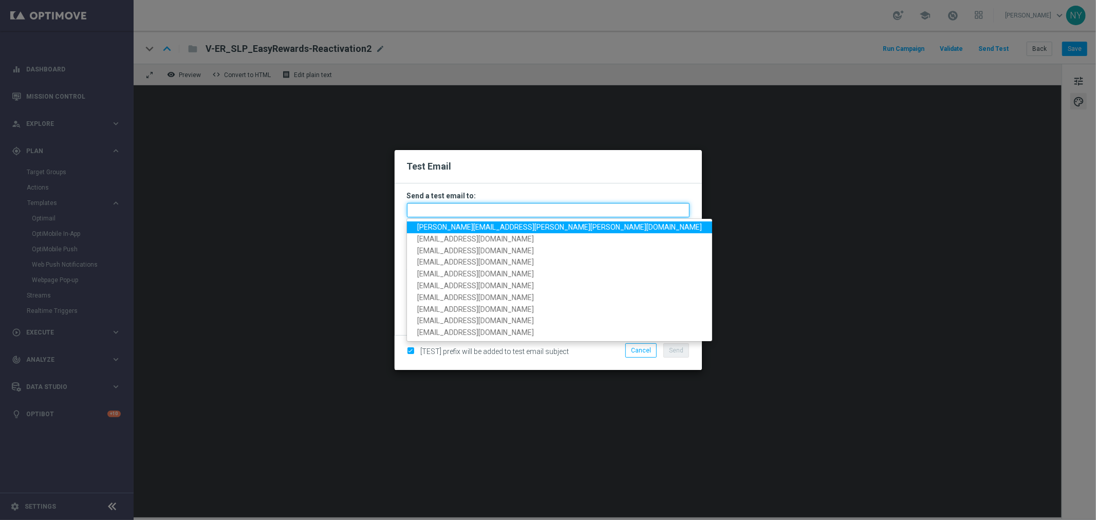
click at [420, 209] on input "text" at bounding box center [548, 210] width 283 height 14
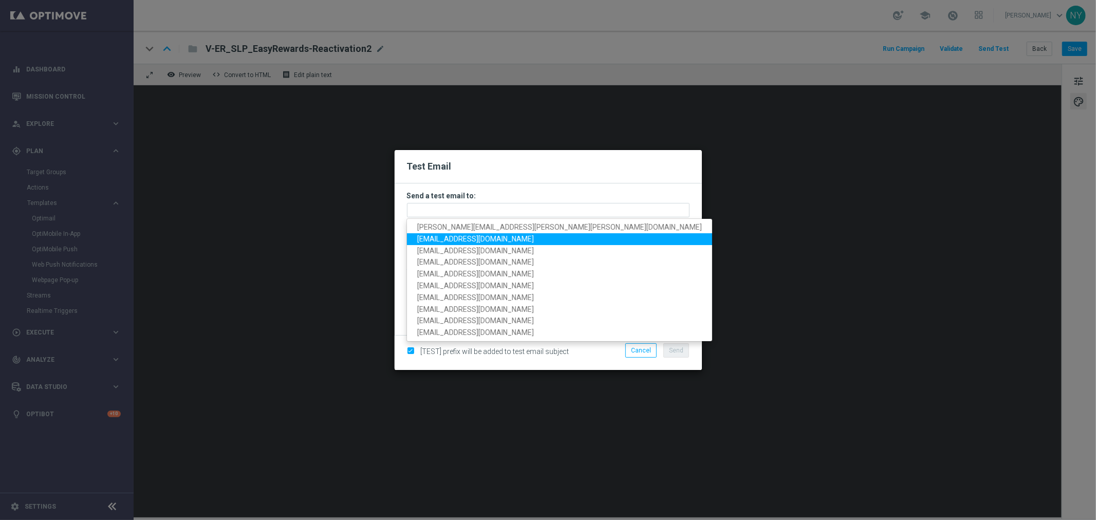
click at [430, 238] on span "[EMAIL_ADDRESS][DOMAIN_NAME]" at bounding box center [475, 239] width 117 height 8
type input "[EMAIL_ADDRESS][DOMAIN_NAME]"
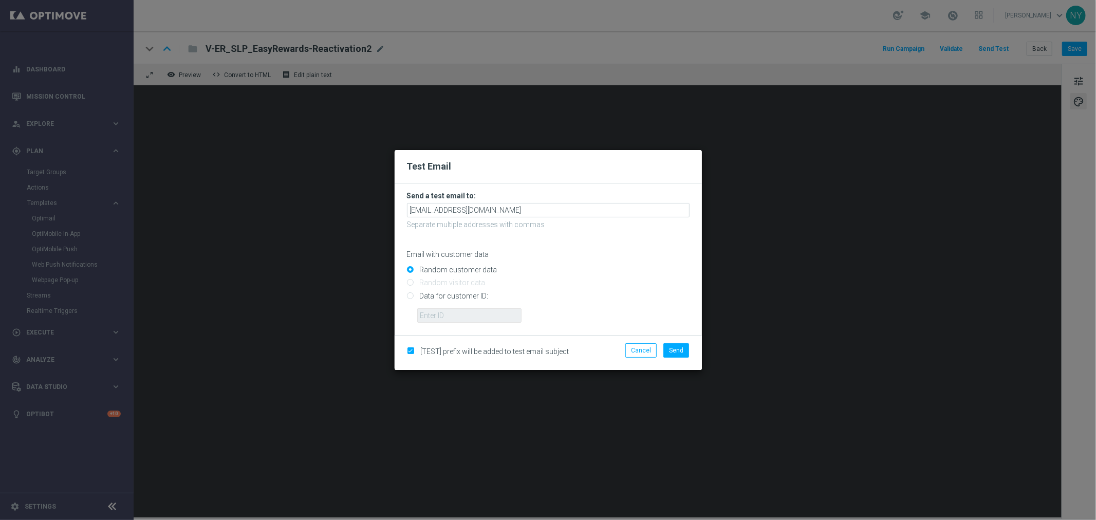
click at [409, 296] on input "Data for customer ID:" at bounding box center [548, 300] width 283 height 14
radio input "true"
click at [443, 315] on input "text" at bounding box center [469, 315] width 104 height 14
paste input "10000006208"
type input "10000006208"
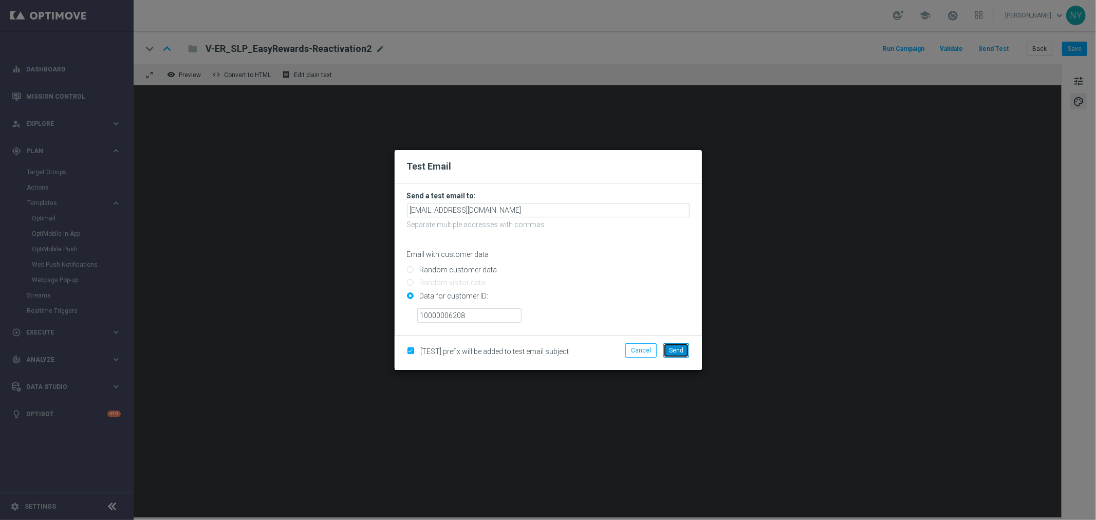
click at [681, 353] on span "Send" at bounding box center [676, 350] width 14 height 7
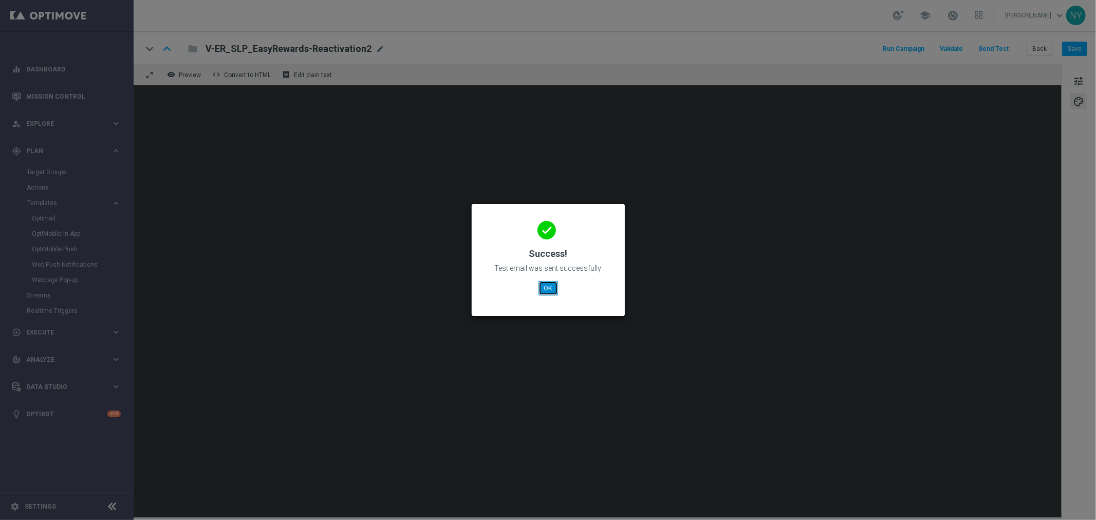
click at [551, 289] on button "OK" at bounding box center [549, 288] width 20 height 14
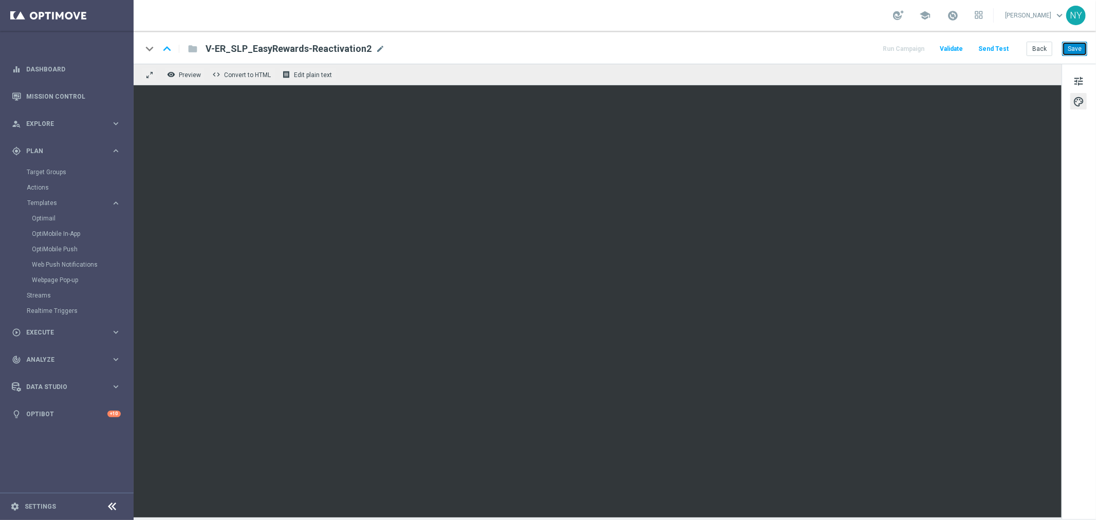
click at [1076, 50] on button "Save" at bounding box center [1074, 49] width 25 height 14
click at [1070, 48] on button "Save" at bounding box center [1074, 49] width 25 height 14
click at [989, 44] on button "Send Test" at bounding box center [993, 49] width 33 height 14
click at [999, 47] on button "Send Test" at bounding box center [993, 49] width 33 height 14
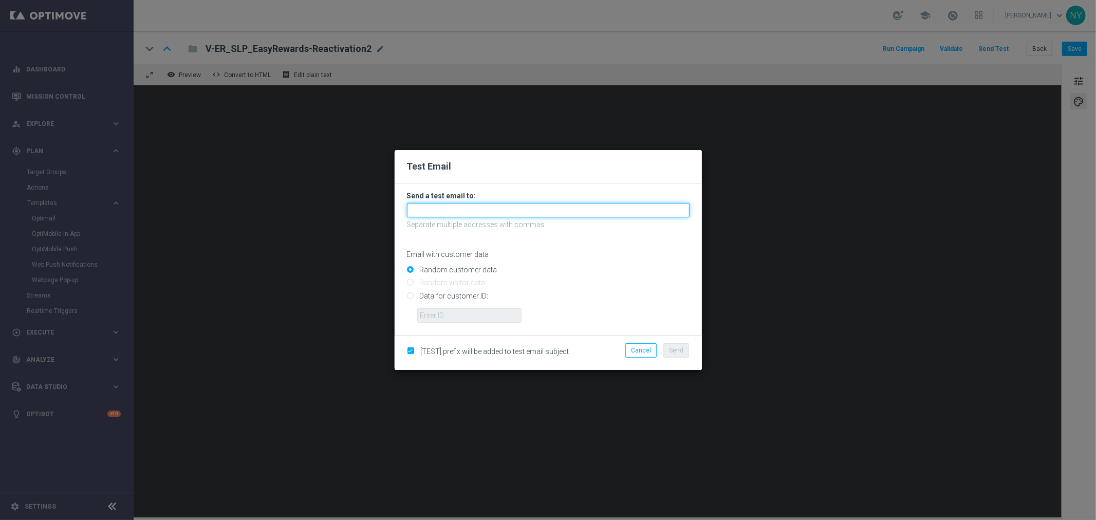
click at [443, 215] on input "text" at bounding box center [548, 210] width 283 height 14
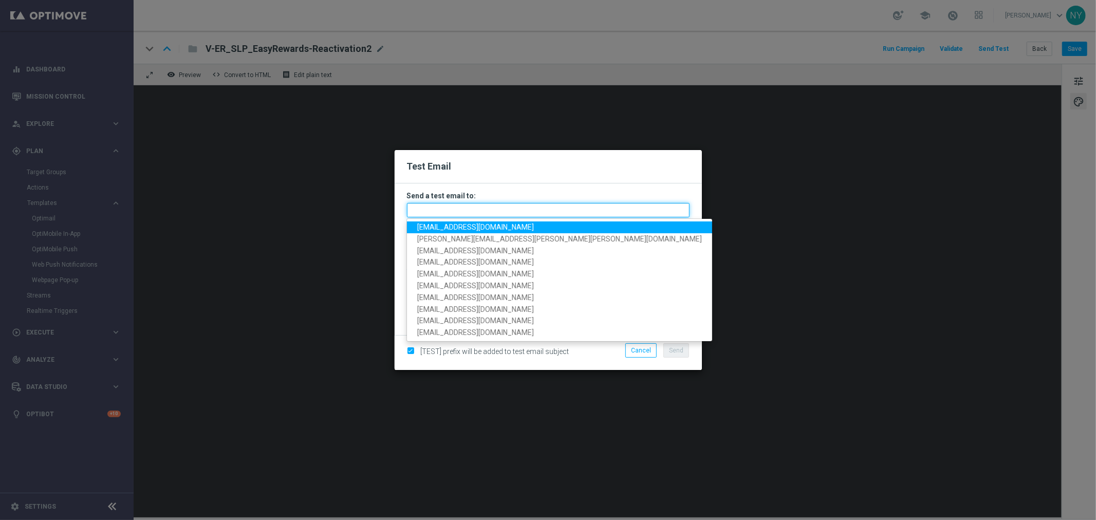
paste input "[EMAIL_ADDRESS][DOMAIN_NAME]"
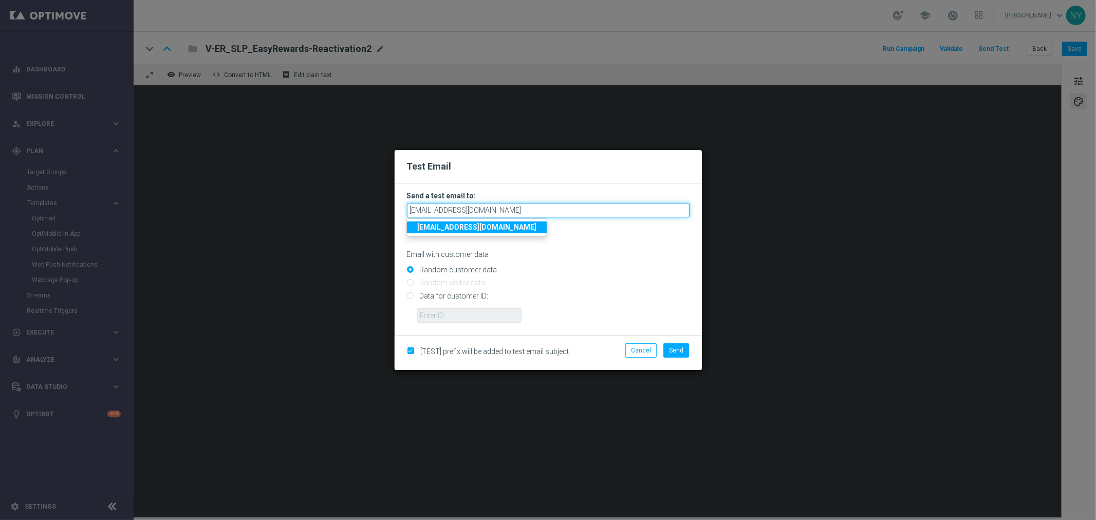
type input "[EMAIL_ADDRESS][DOMAIN_NAME]"
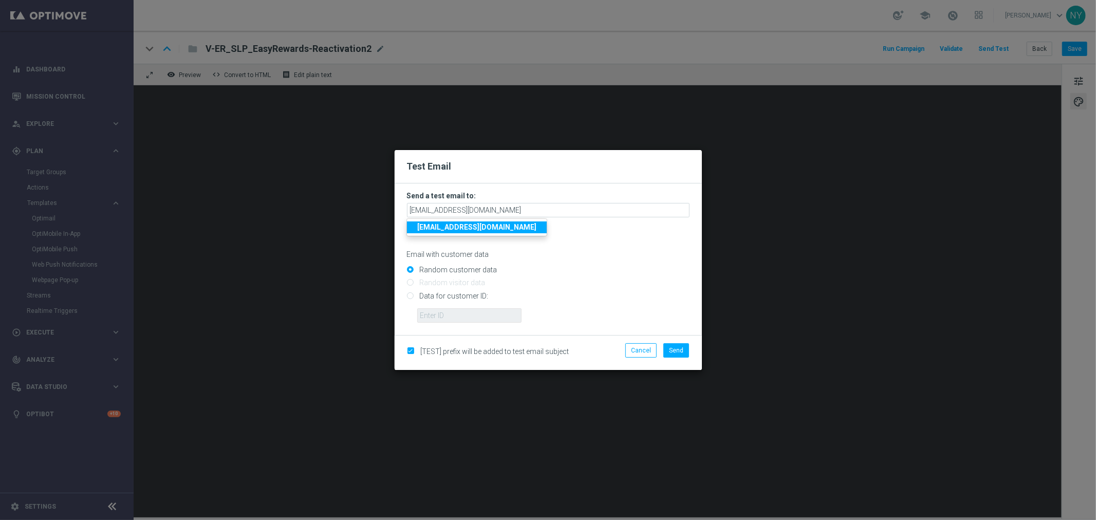
click at [412, 294] on input "Data for customer ID:" at bounding box center [548, 300] width 283 height 14
radio input "true"
click at [433, 311] on input "text" at bounding box center [469, 315] width 104 height 14
click at [446, 315] on input "text" at bounding box center [469, 315] width 104 height 14
paste input "10000006208"
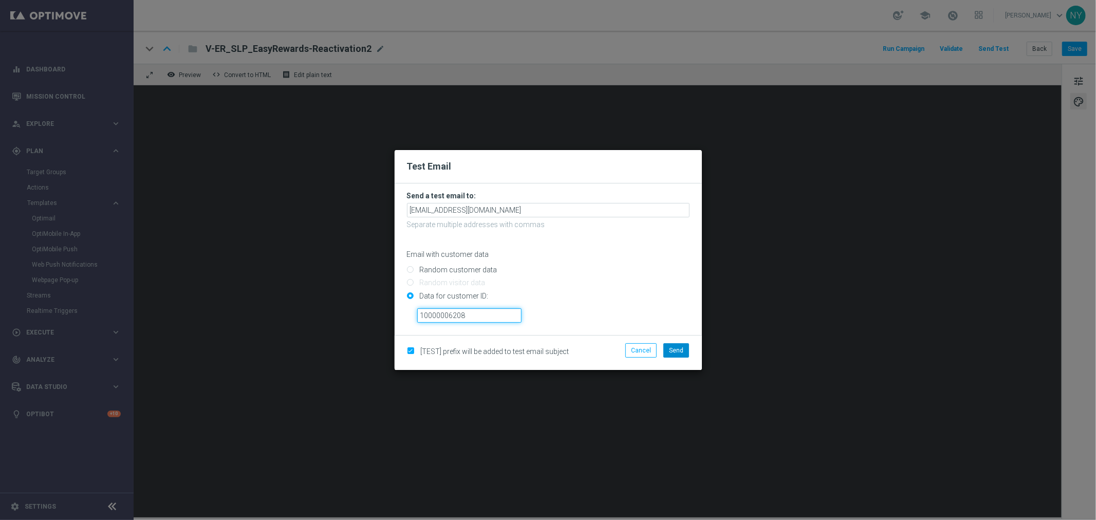
type input "10000006208"
click at [676, 348] on span "Send" at bounding box center [676, 350] width 14 height 7
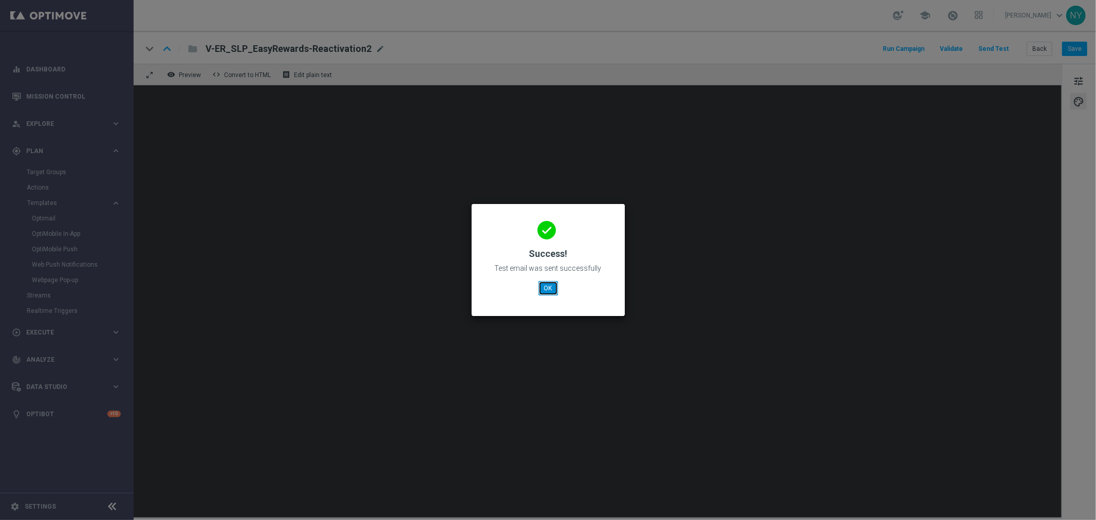
click at [543, 287] on button "OK" at bounding box center [549, 288] width 20 height 14
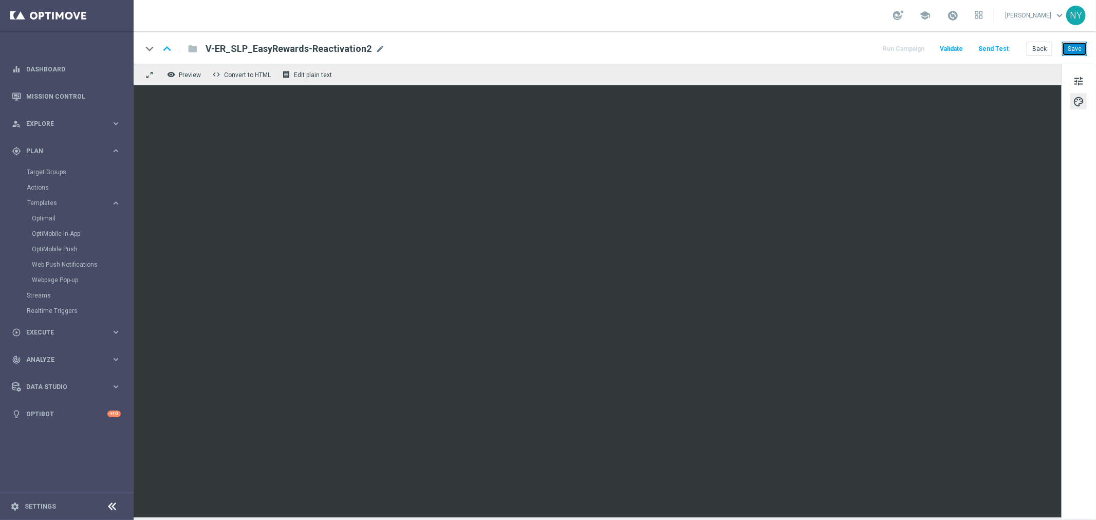
click at [1073, 45] on button "Save" at bounding box center [1074, 49] width 25 height 14
click at [999, 44] on button "Send Test" at bounding box center [993, 49] width 33 height 14
click at [995, 47] on button "Send Test" at bounding box center [993, 49] width 33 height 14
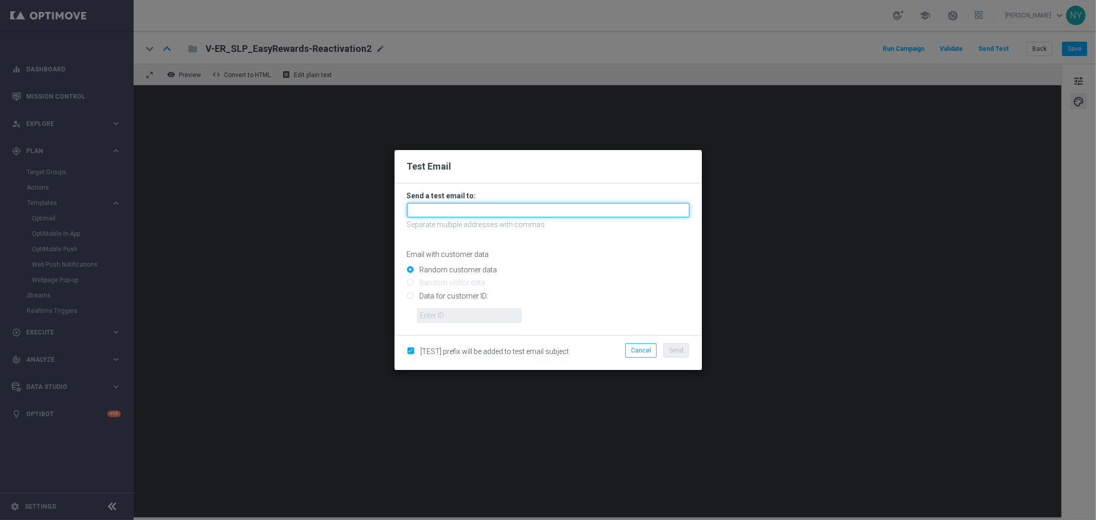
click at [423, 209] on input "text" at bounding box center [548, 210] width 283 height 14
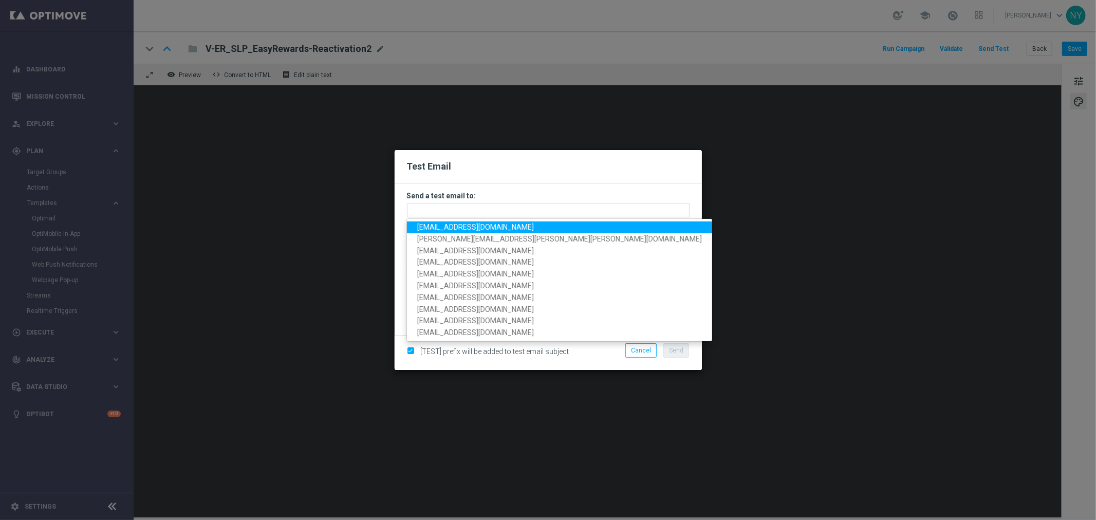
click at [435, 224] on span "[EMAIL_ADDRESS][DOMAIN_NAME]" at bounding box center [475, 227] width 117 height 8
type input "[EMAIL_ADDRESS][DOMAIN_NAME]"
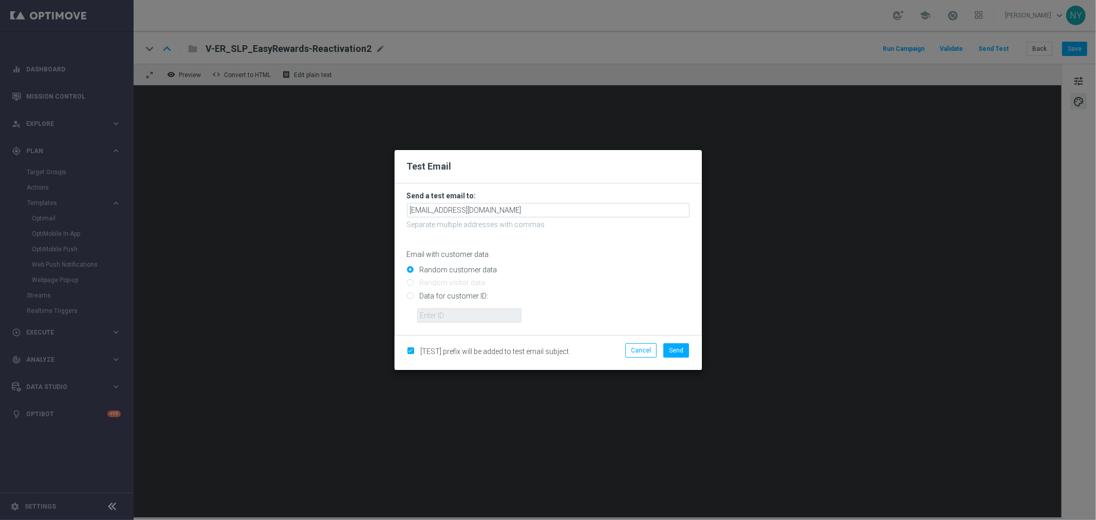
click at [409, 297] on input "Data for customer ID:" at bounding box center [548, 300] width 283 height 14
radio input "true"
click at [465, 312] on input "text" at bounding box center [469, 315] width 104 height 14
paste input "10000006208"
type input "10000006208"
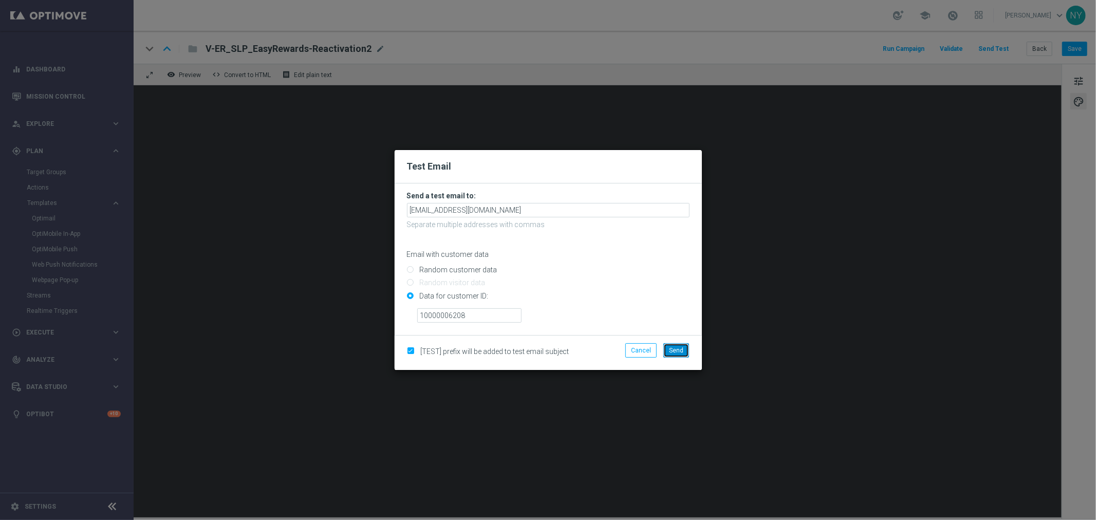
click at [679, 348] on span "Send" at bounding box center [676, 350] width 14 height 7
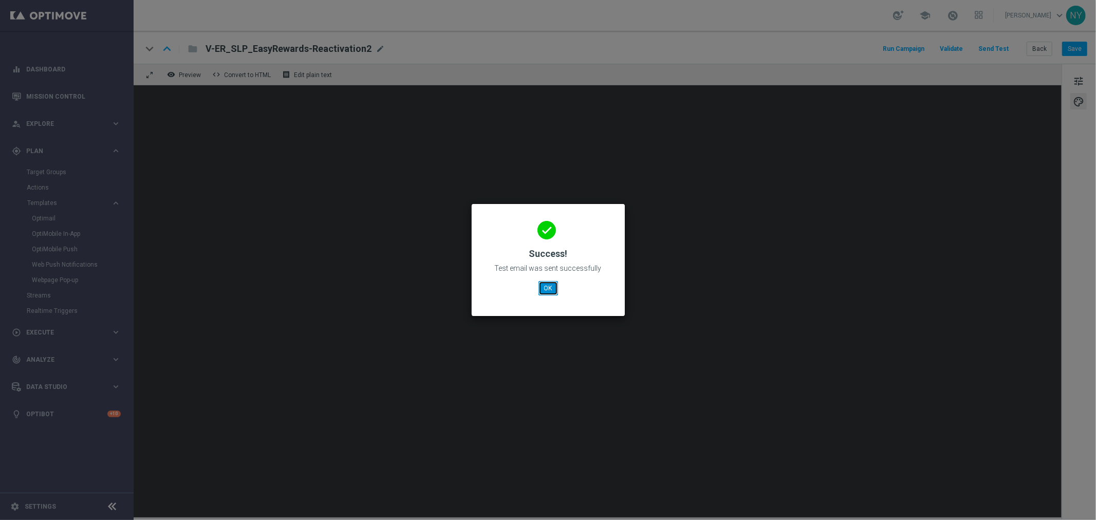
click at [553, 291] on button "OK" at bounding box center [549, 288] width 20 height 14
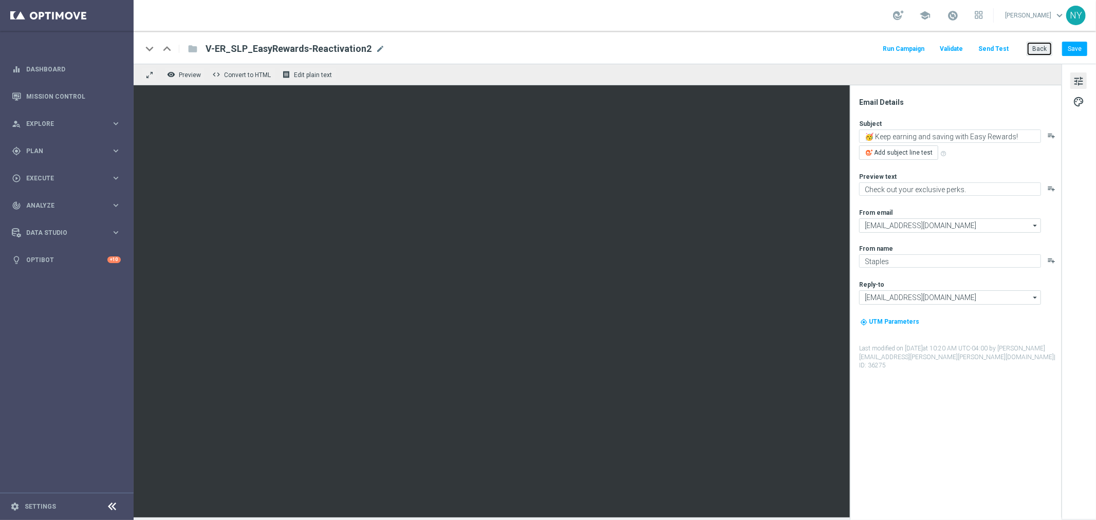
click at [1046, 49] on button "Back" at bounding box center [1040, 49] width 26 height 14
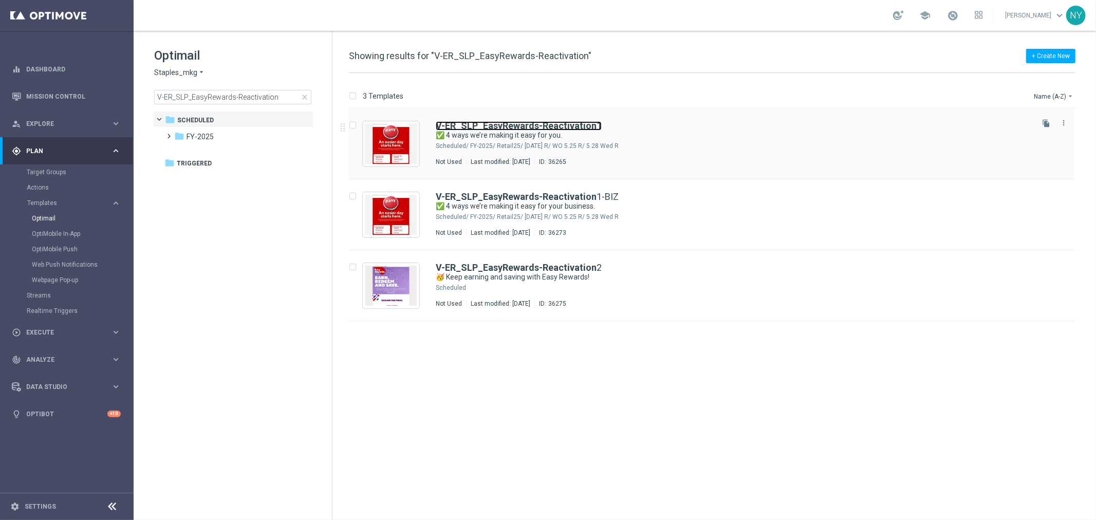
click at [505, 129] on b "V-ER_SLP_EasyRewards-Reactivation" at bounding box center [516, 125] width 161 height 11
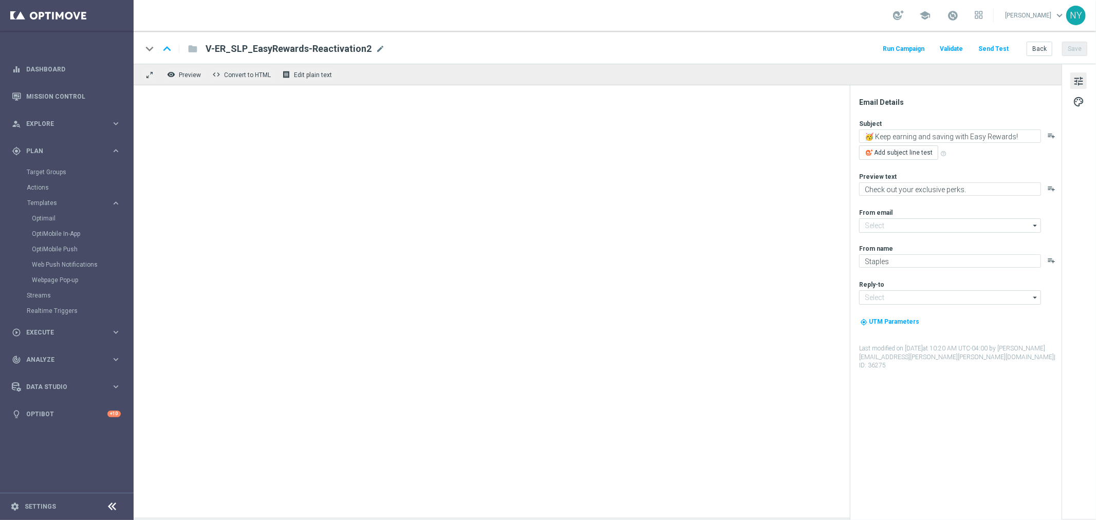
type input "[EMAIL_ADDRESS][DOMAIN_NAME]"
type textarea "✅ 4 ways we’re making it easy for you."
type textarea "Plus exclusive coupons and more in the app!"
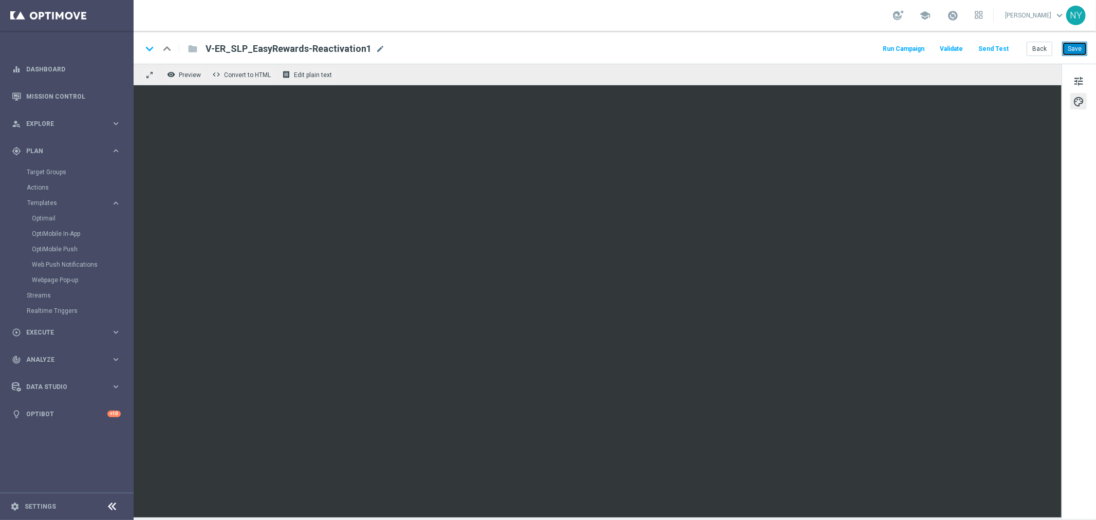
click at [1077, 48] on button "Save" at bounding box center [1074, 49] width 25 height 14
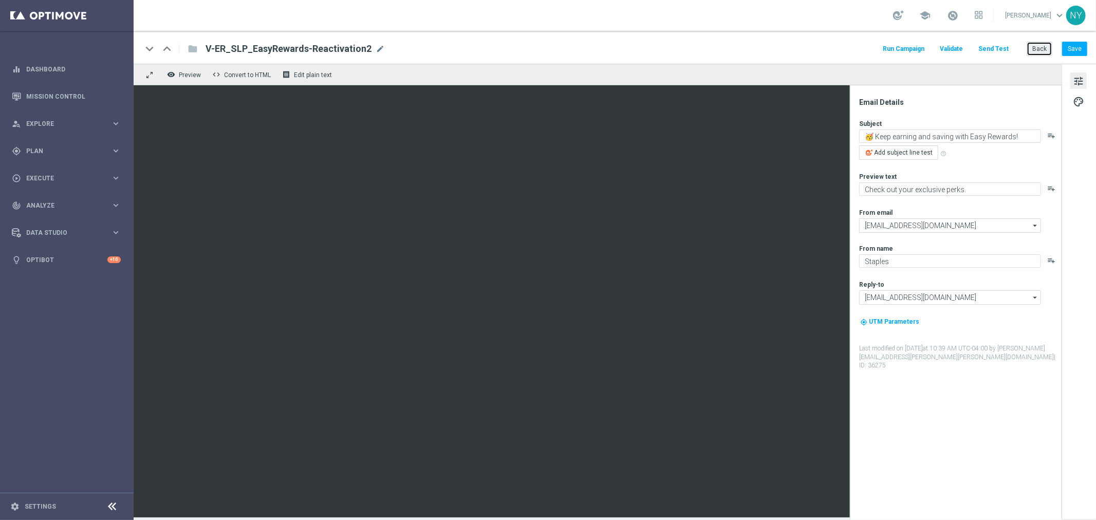
click at [1038, 50] on button "Back" at bounding box center [1040, 49] width 26 height 14
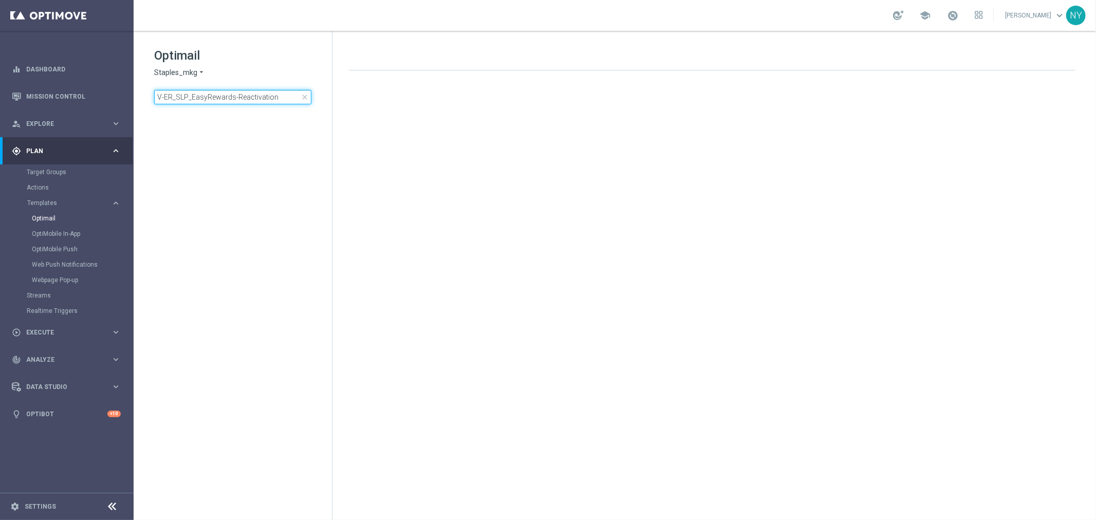
click at [235, 100] on input "V-ER_SLP_EasyRewards-Reactivation" at bounding box center [232, 97] width 157 height 14
drag, startPoint x: 235, startPoint y: 96, endPoint x: -94, endPoint y: 99, distance: 328.9
click at [0, 99] on html "equalizer Dashboard Mission Control" at bounding box center [548, 260] width 1096 height 520
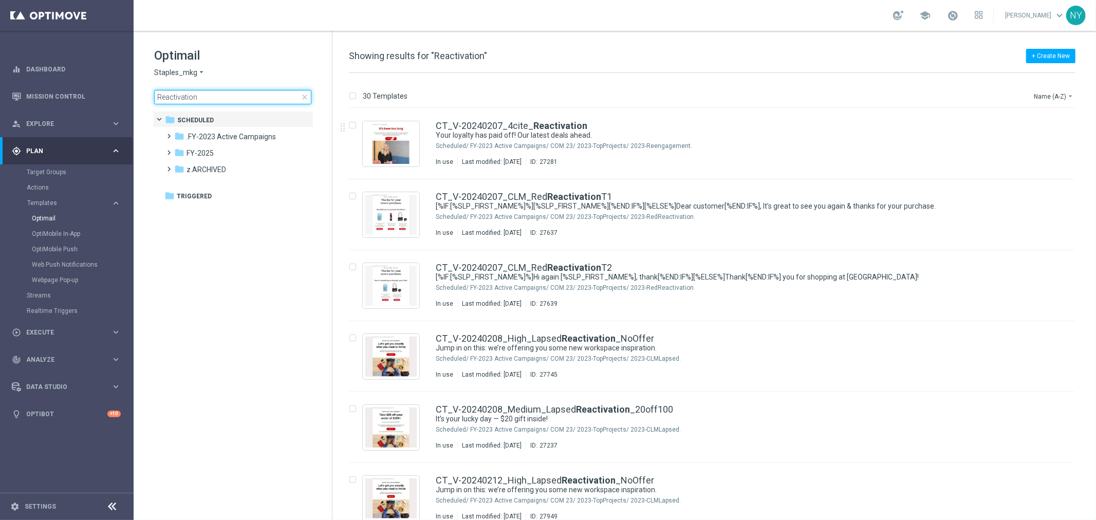
click at [190, 96] on input "Reactivation" at bounding box center [232, 97] width 157 height 14
click at [179, 96] on input "Reactivation" at bounding box center [232, 97] width 157 height 14
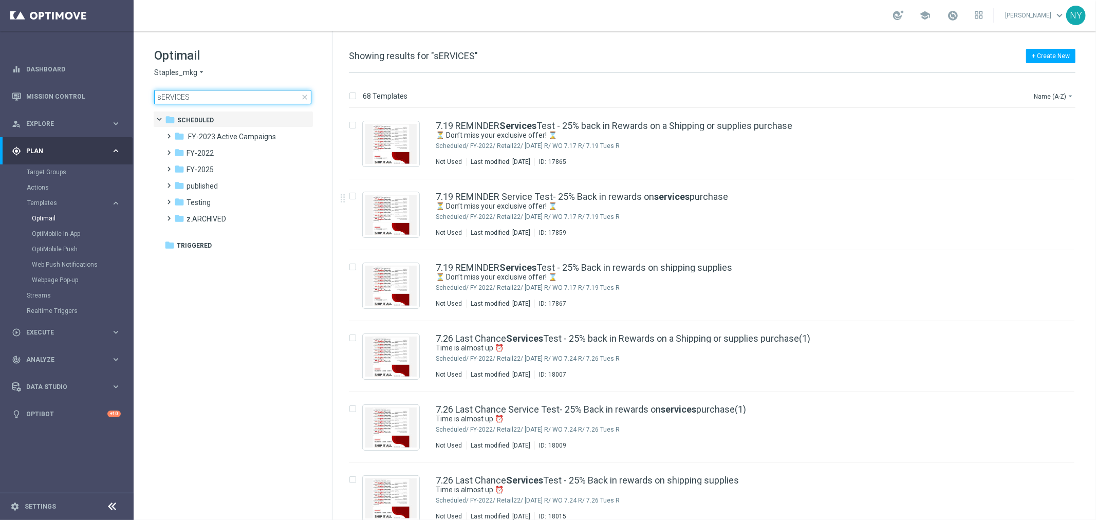
click at [214, 100] on input "sERVICES" at bounding box center [232, 97] width 157 height 14
drag, startPoint x: 205, startPoint y: 96, endPoint x: 100, endPoint y: 96, distance: 104.3
click at [100, 96] on main "equalizer Dashboard Mission Control" at bounding box center [548, 260] width 1096 height 520
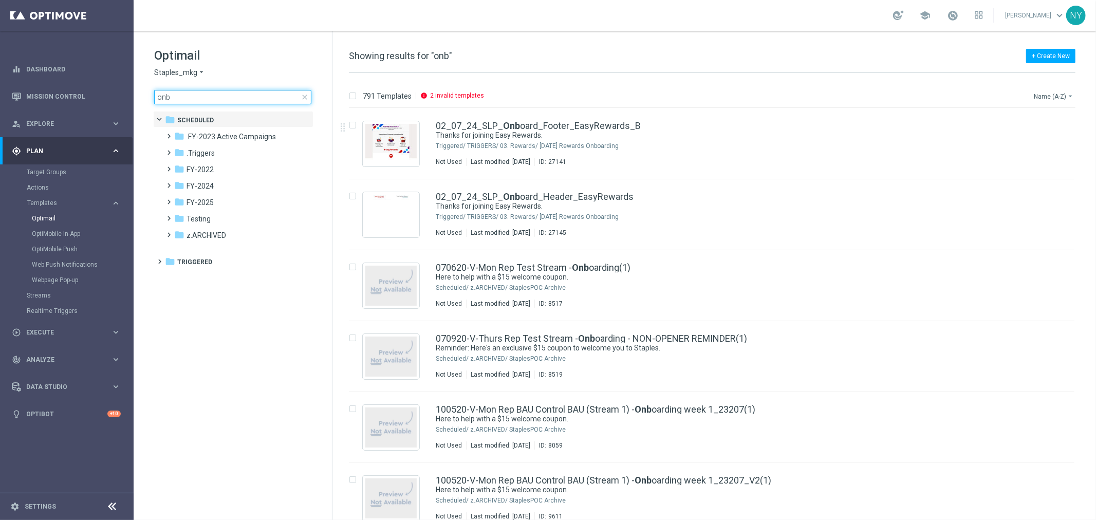
type input "onb"
click at [1049, 96] on button "Name (A-Z) arrow_drop_down" at bounding box center [1054, 96] width 43 height 12
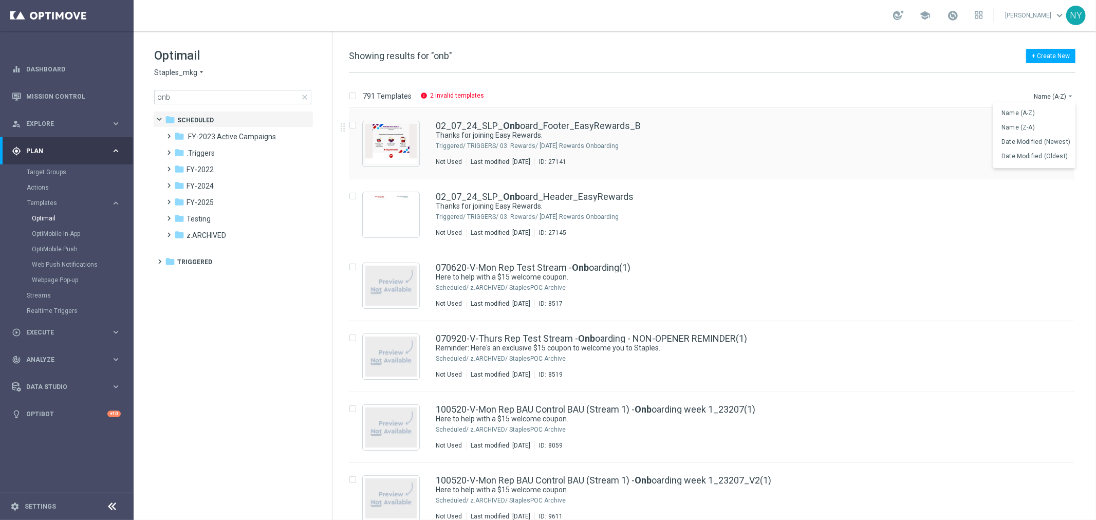
click at [1022, 141] on span "Date Modified (Newest)" at bounding box center [1036, 141] width 69 height 7
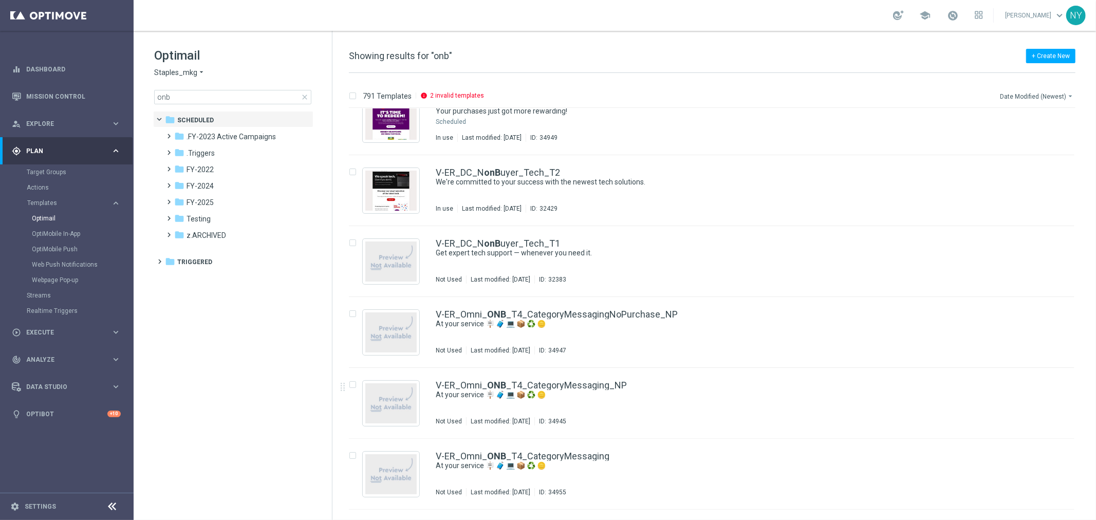
scroll to position [2724, 0]
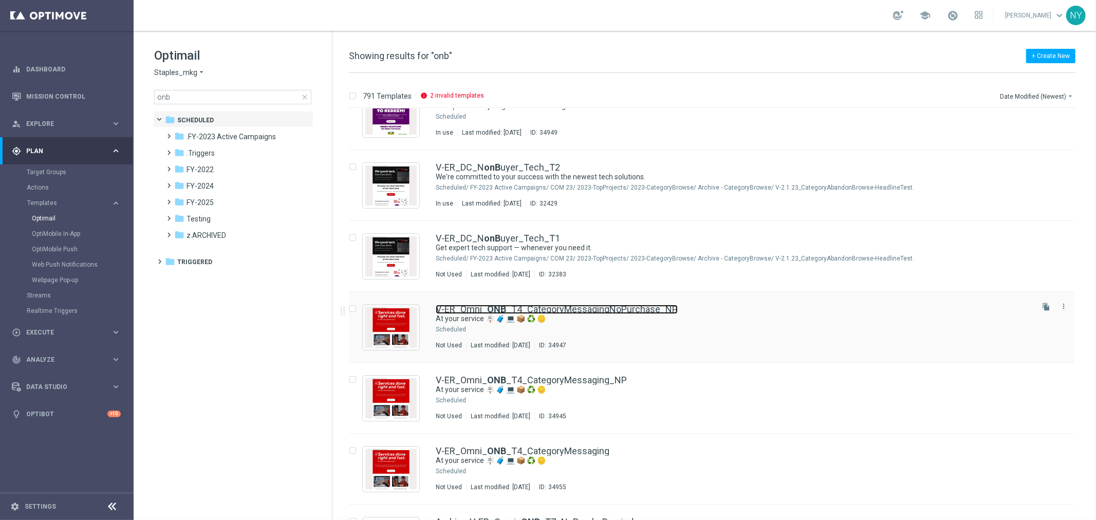
click at [469, 310] on link "V-ER_Omni_ ONB _T4_CategoryMessagingNoPurchase_NP" at bounding box center [557, 309] width 242 height 9
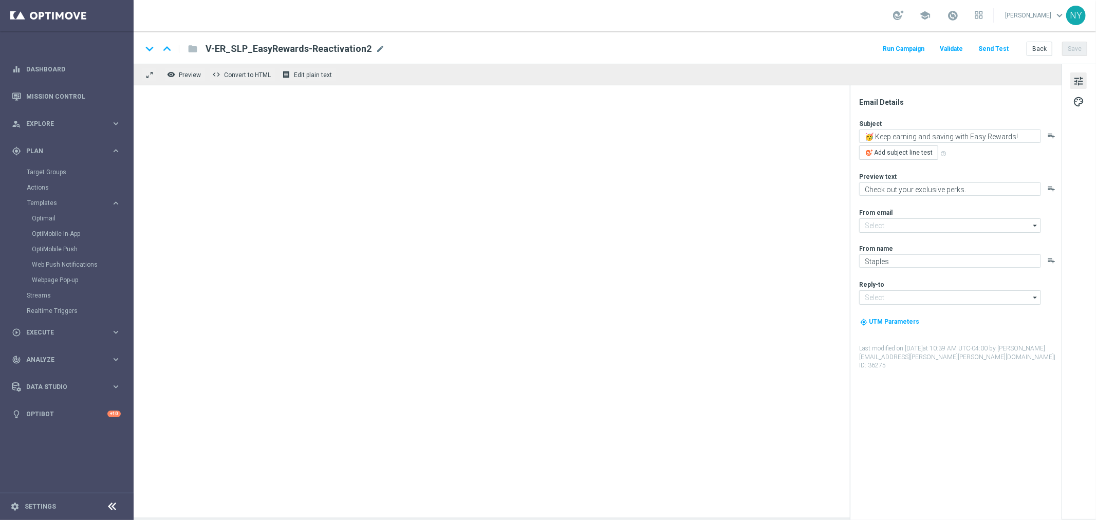
type input "[EMAIL_ADDRESS][DOMAIN_NAME]"
type textarea "At your service 🪧 🧳 💻 📦 ♻️ 🪙"
type textarea "Discover all the ways we're here for you."
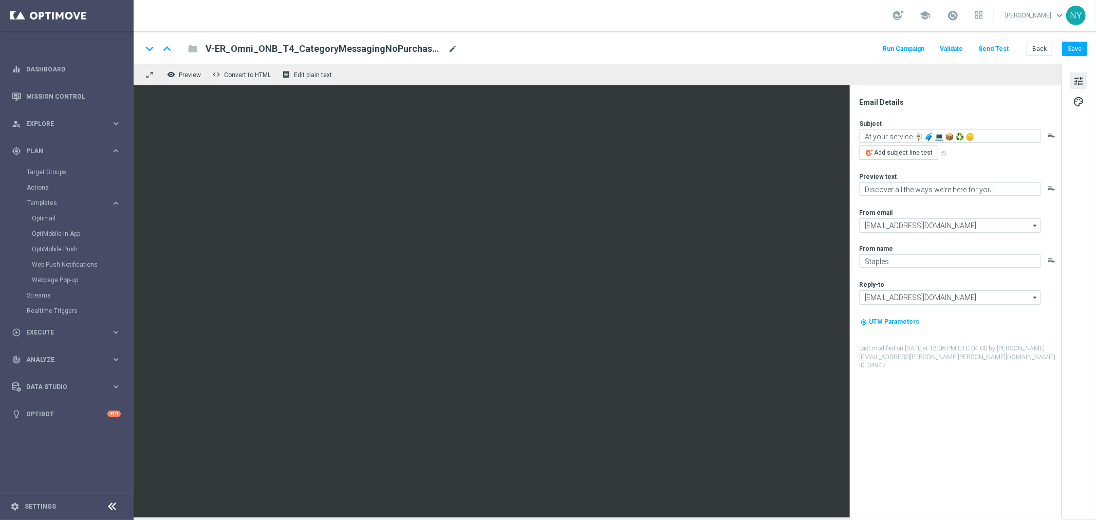
click at [452, 47] on span "mode_edit" at bounding box center [452, 48] width 9 height 9
drag, startPoint x: 396, startPoint y: 51, endPoint x: 69, endPoint y: 59, distance: 327.5
click at [69, 59] on main "equalizer Dashboard Mission Control" at bounding box center [548, 260] width 1096 height 520
click at [1035, 48] on button "Back" at bounding box center [1040, 49] width 26 height 14
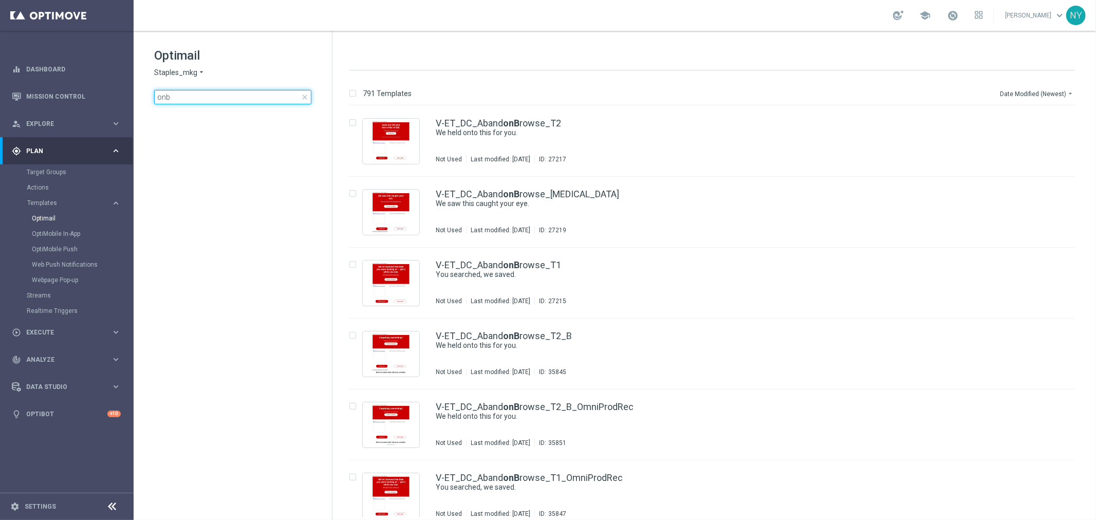
click at [198, 94] on input "onb" at bounding box center [232, 97] width 157 height 14
drag, startPoint x: 192, startPoint y: 94, endPoint x: 134, endPoint y: 90, distance: 57.7
click at [134, 90] on div "Optimail Staples_mkg arrow_drop_down × Staples_mkg onb close folder 1 Folder cr…" at bounding box center [233, 101] width 198 height 141
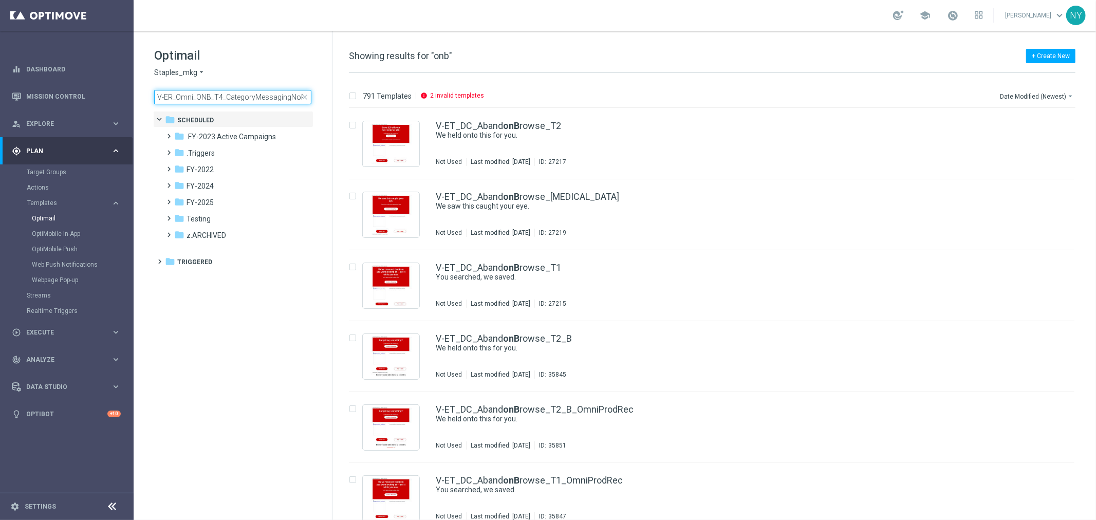
scroll to position [0, 35]
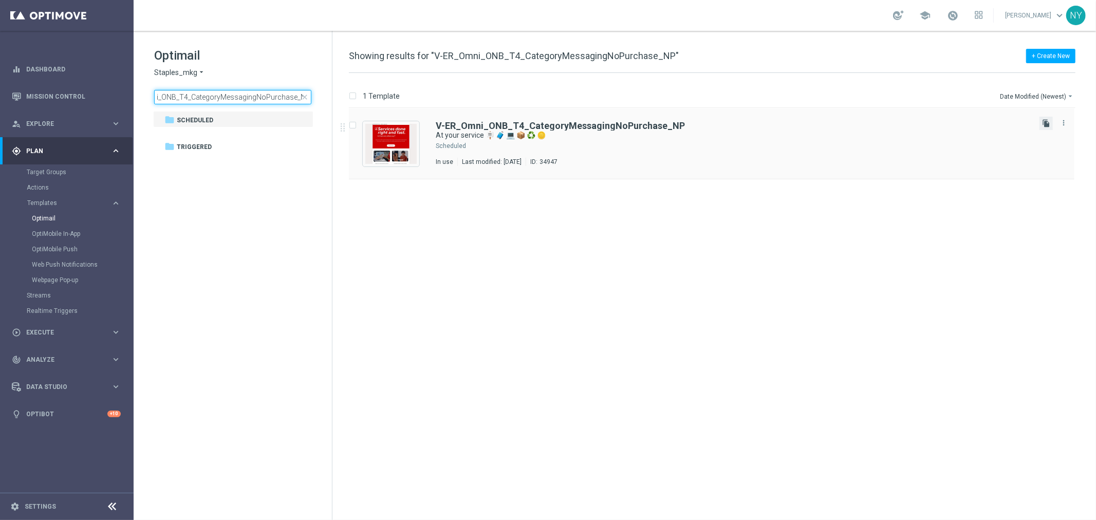
type input "V-ER_Omni_ONB_T4_CategoryMessagingNoPurchase_NP"
click at [1044, 124] on icon "file_copy" at bounding box center [1046, 123] width 8 height 8
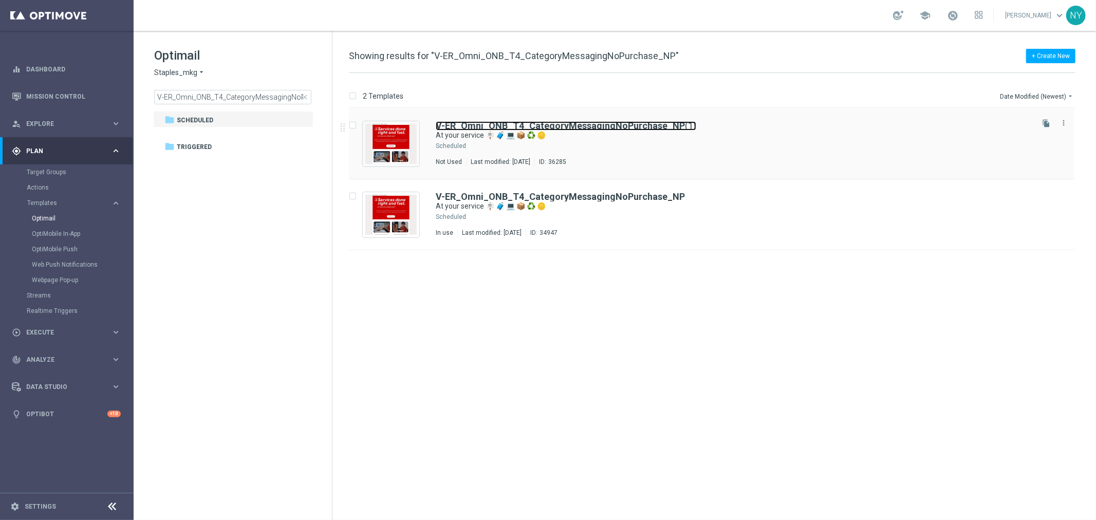
click at [652, 123] on b "V-ER_Omni_ONB_T4_CategoryMessagingNoPurchase_NP" at bounding box center [560, 125] width 249 height 11
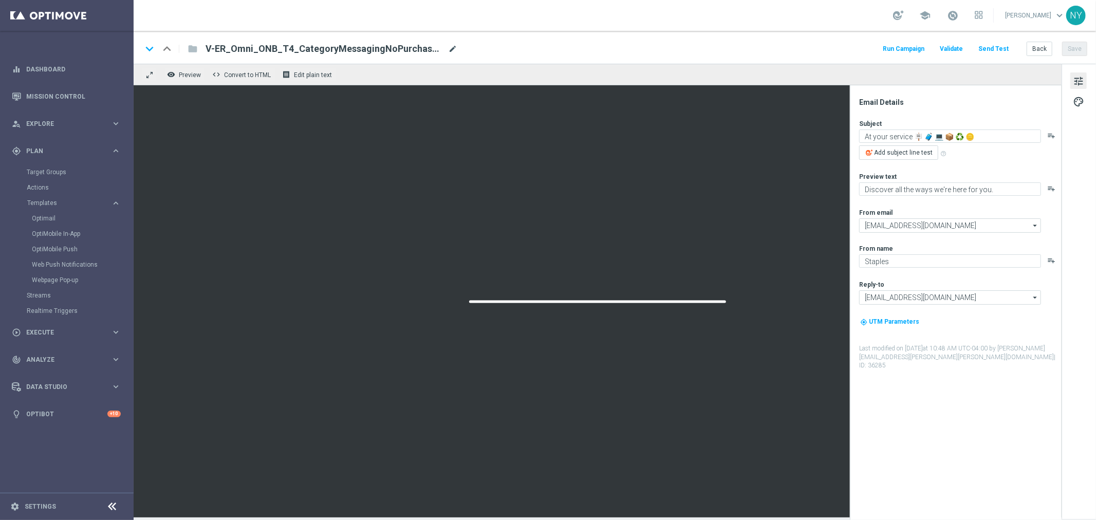
click at [449, 47] on span "mode_edit" at bounding box center [452, 48] width 9 height 9
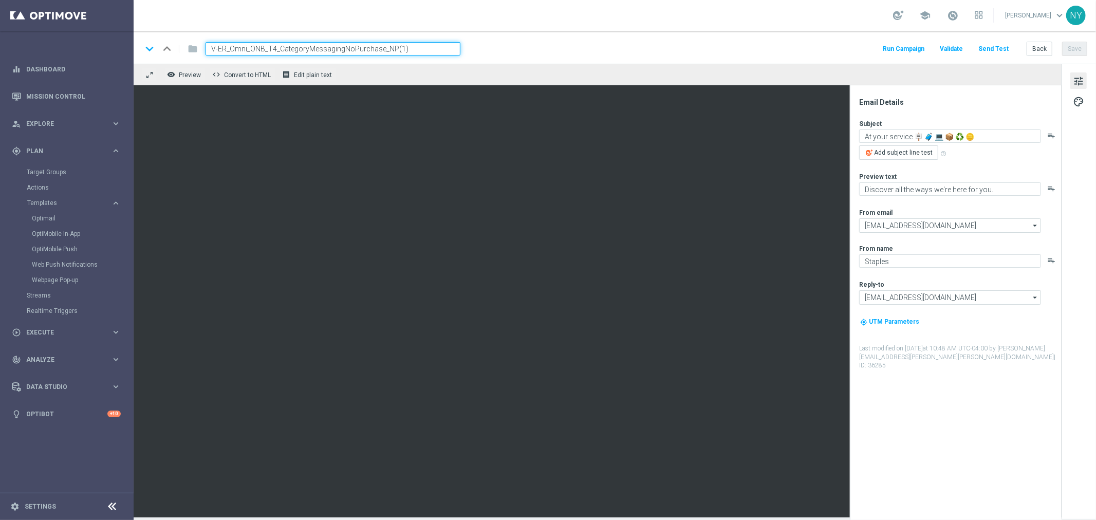
drag, startPoint x: 435, startPoint y: 47, endPoint x: 181, endPoint y: 53, distance: 253.5
click at [181, 53] on div "keyboard_arrow_down keyboard_arrow_up folder V-ER_Omni_ONB_T4_CategoryMessaging…" at bounding box center [301, 48] width 319 height 13
paste input "SLP_EasyRewards-Reactivation2"
type input "V-ER_SLP_EasyRewards-Reactivation3"
click at [1072, 44] on button "Save" at bounding box center [1074, 49] width 25 height 14
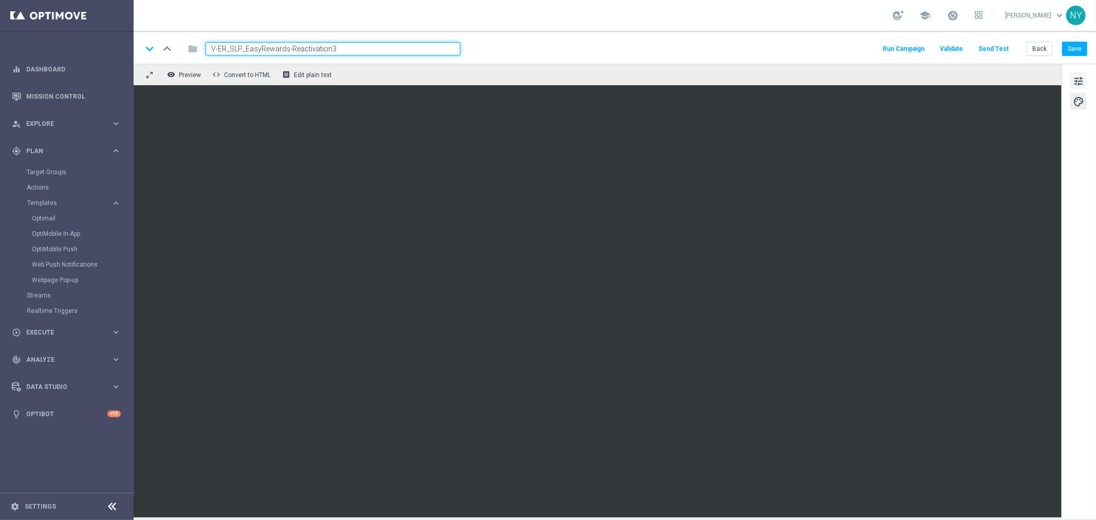
click at [1077, 75] on span "tune" at bounding box center [1078, 81] width 11 height 13
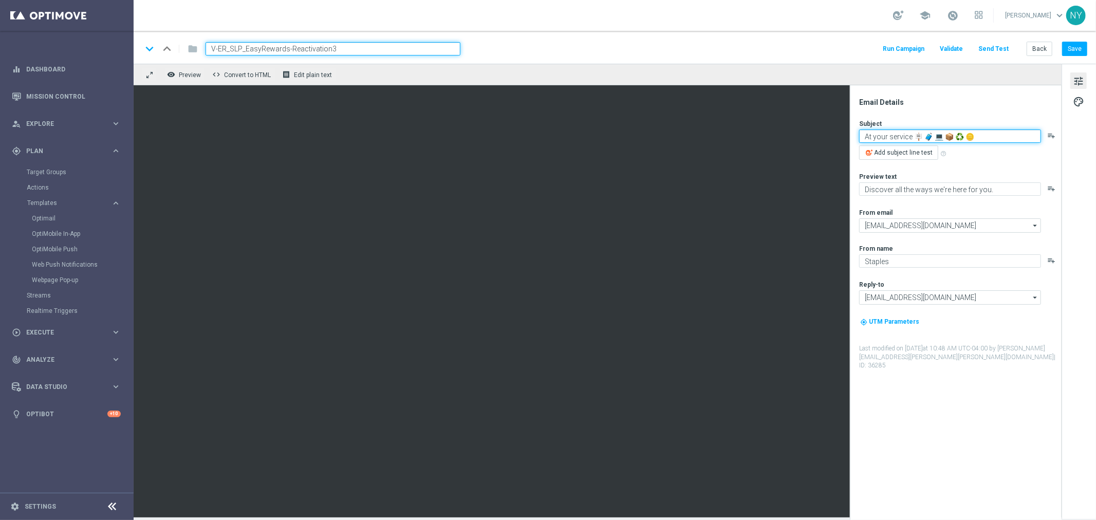
click at [990, 137] on textarea "At your service 🪧 🧳 💻 📦 ♻️ 🪙" at bounding box center [950, 136] width 182 height 13
click at [998, 135] on textarea "At your service 🪧 🧳 💻 📦 ♻️ 🪙" at bounding box center [950, 136] width 182 height 13
paste textarea
type textarea "At your service 🪧 🧳 💻 📦 ♻️ 🪙"
click at [1074, 47] on button "Save" at bounding box center [1074, 49] width 25 height 14
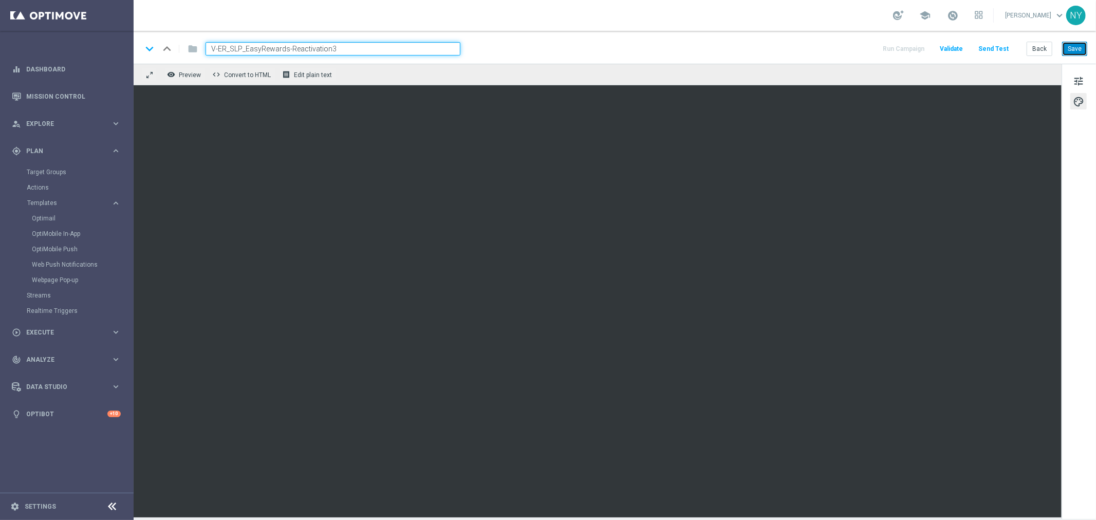
drag, startPoint x: 1076, startPoint y: 48, endPoint x: 1067, endPoint y: 51, distance: 9.4
click at [1075, 48] on button "Save" at bounding box center [1074, 49] width 25 height 14
click at [1073, 48] on button "Save" at bounding box center [1074, 49] width 25 height 14
click at [1074, 47] on button "Save" at bounding box center [1074, 49] width 25 height 14
click at [1070, 42] on button "Save" at bounding box center [1074, 49] width 25 height 14
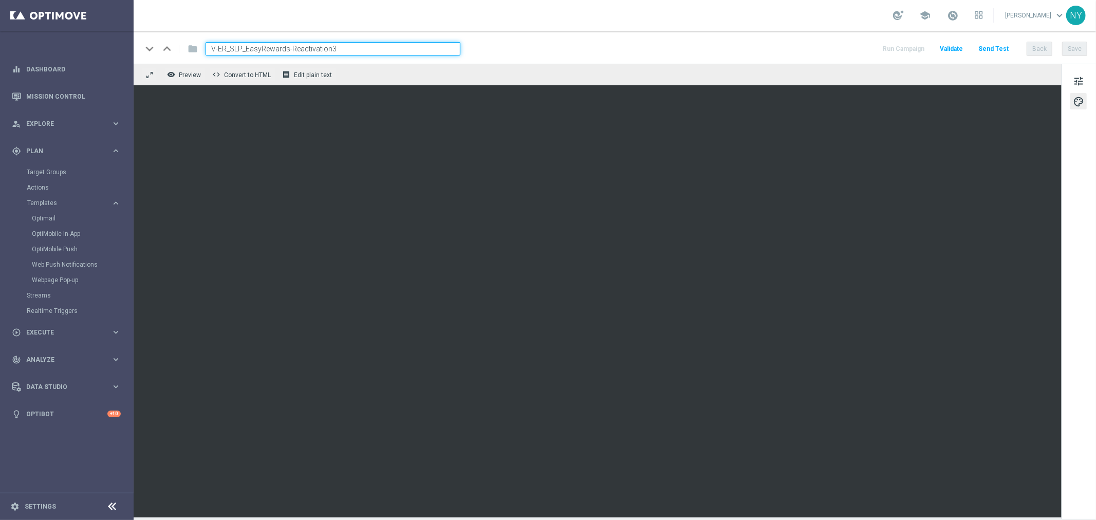
click at [999, 48] on button "Send Test" at bounding box center [993, 49] width 33 height 14
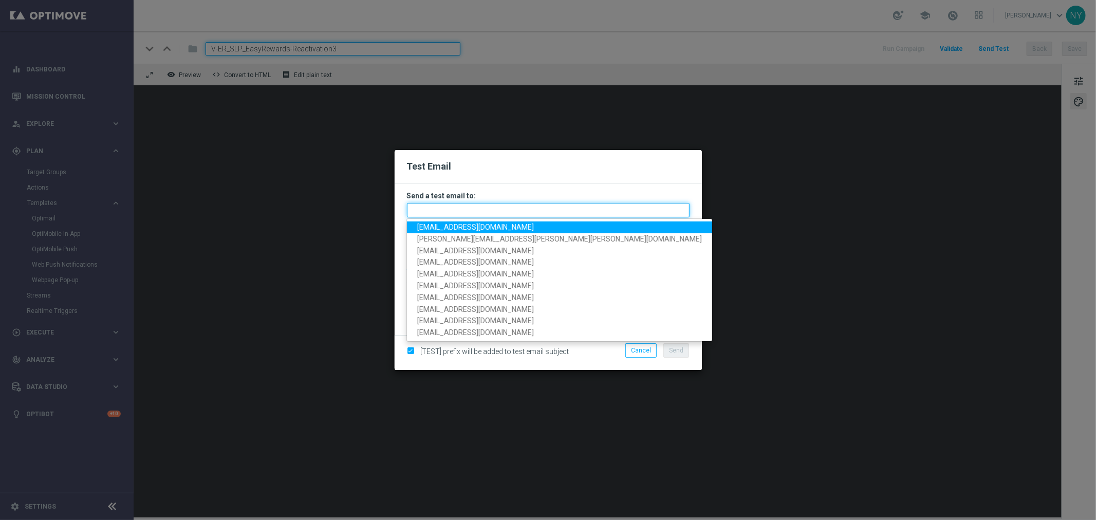
click at [435, 209] on input "text" at bounding box center [548, 210] width 283 height 14
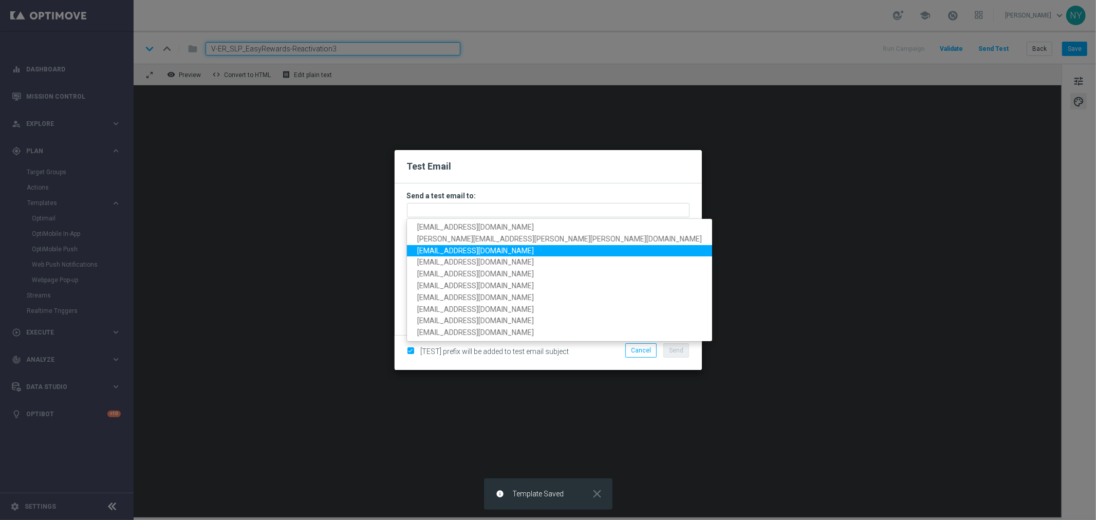
click at [439, 250] on span "[EMAIL_ADDRESS][DOMAIN_NAME]" at bounding box center [475, 250] width 117 height 8
type input "[EMAIL_ADDRESS][DOMAIN_NAME]"
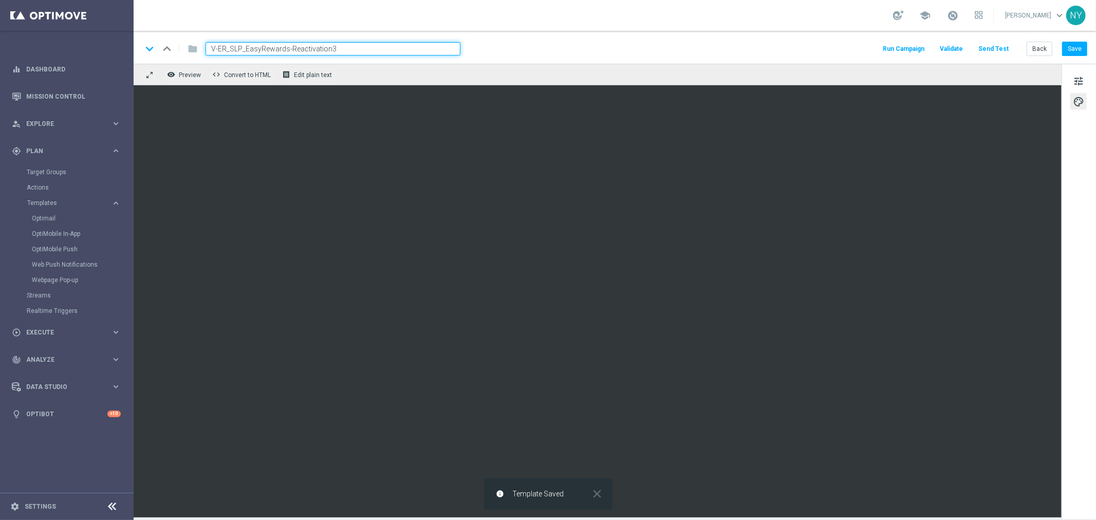
click at [999, 48] on button "Send Test" at bounding box center [993, 49] width 33 height 14
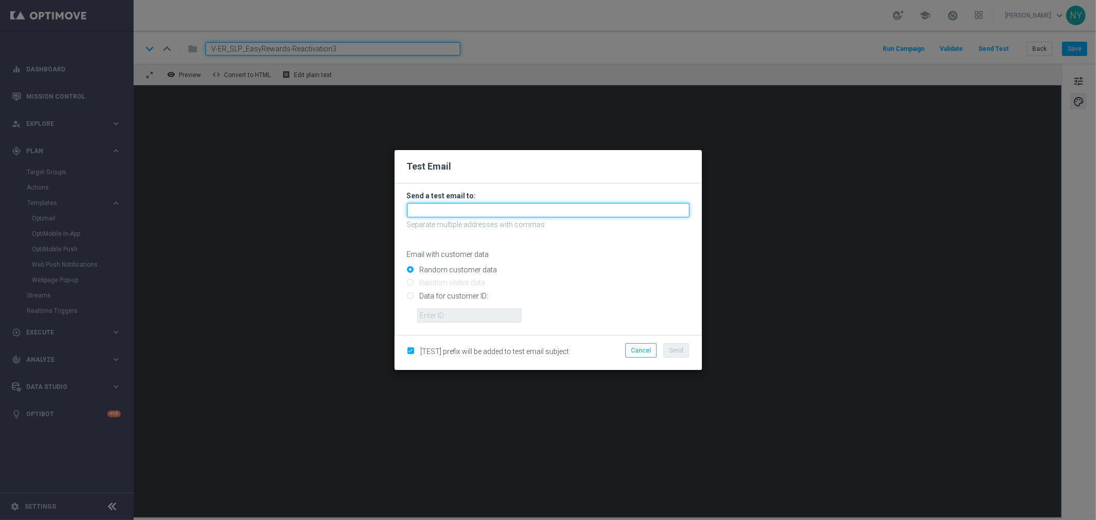
click at [438, 209] on input "text" at bounding box center [548, 210] width 283 height 14
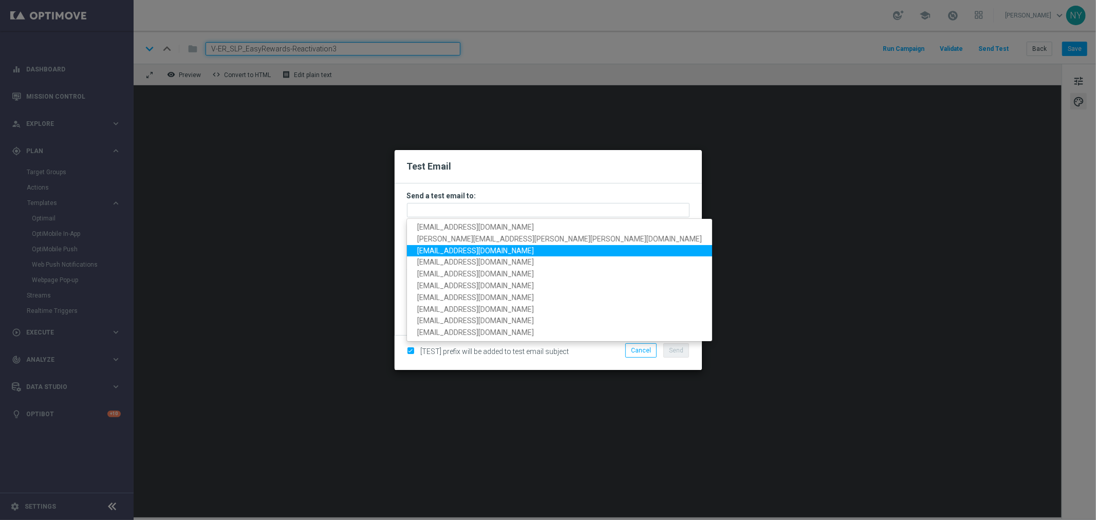
click at [794, 234] on modal-container "Test Email Send a test email to: neilyetts3-bhg5n@litmusemail.com neil.yetts@st…" at bounding box center [548, 260] width 1096 height 520
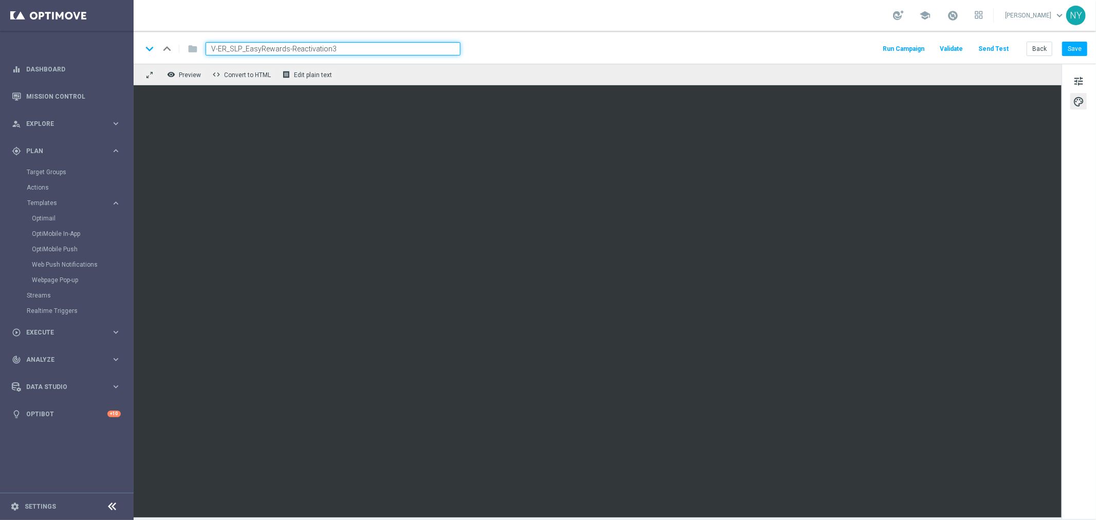
click at [989, 48] on button "Send Test" at bounding box center [993, 49] width 33 height 14
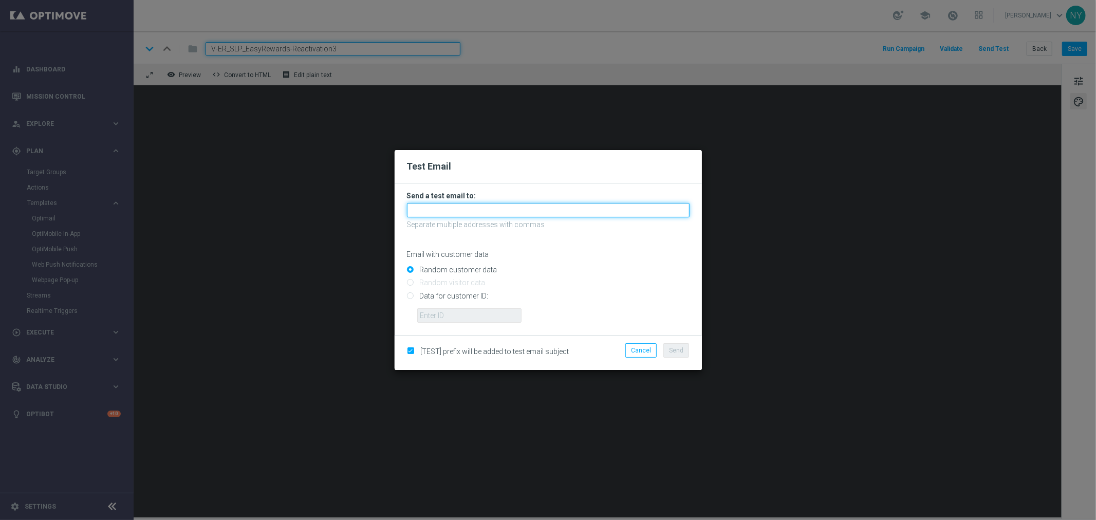
click at [417, 210] on input "text" at bounding box center [548, 210] width 283 height 14
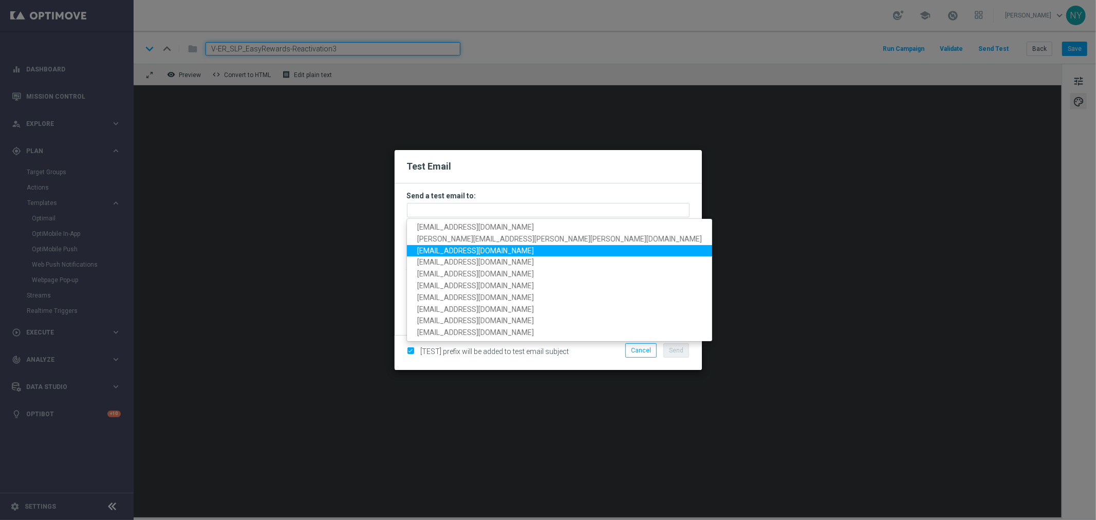
click at [455, 252] on span "[EMAIL_ADDRESS][DOMAIN_NAME]" at bounding box center [475, 250] width 117 height 8
type input "[EMAIL_ADDRESS][DOMAIN_NAME]"
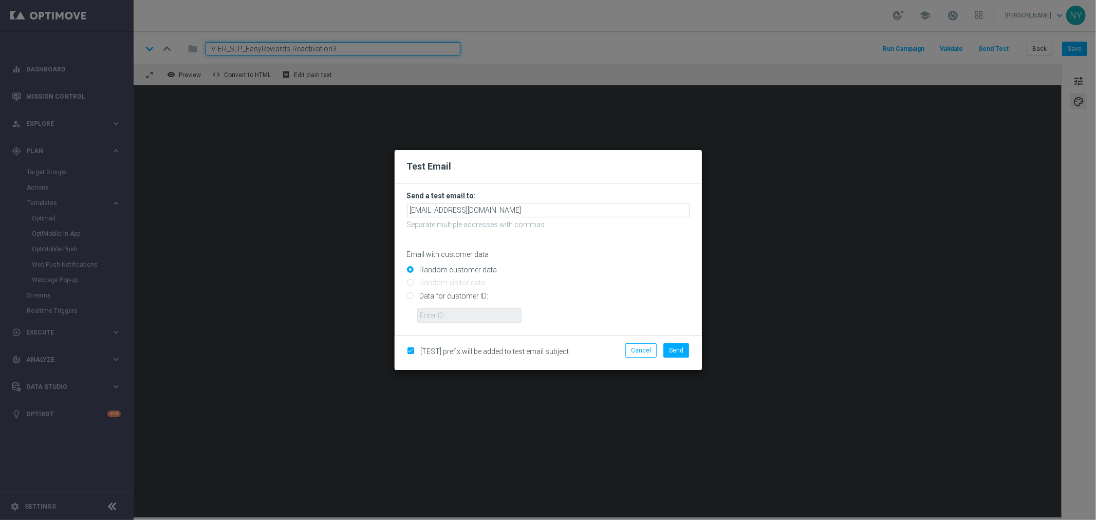
drag, startPoint x: 412, startPoint y: 297, endPoint x: 418, endPoint y: 301, distance: 6.7
click at [412, 297] on input "Data for customer ID:" at bounding box center [548, 300] width 283 height 14
radio input "true"
click at [429, 311] on input "text" at bounding box center [469, 315] width 104 height 14
paste input "10000006208"
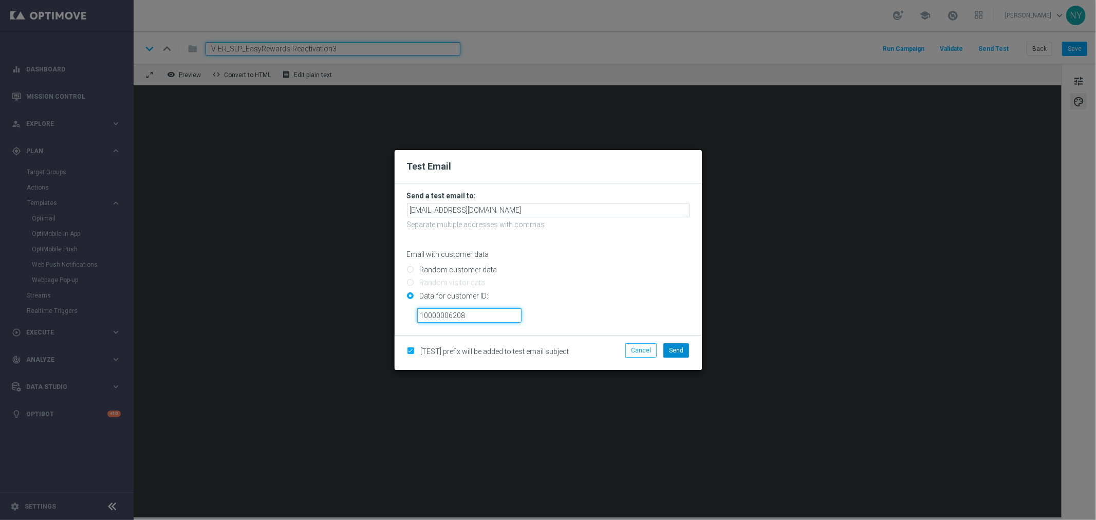
type input "10000006208"
click at [674, 349] on span "Send" at bounding box center [676, 350] width 14 height 7
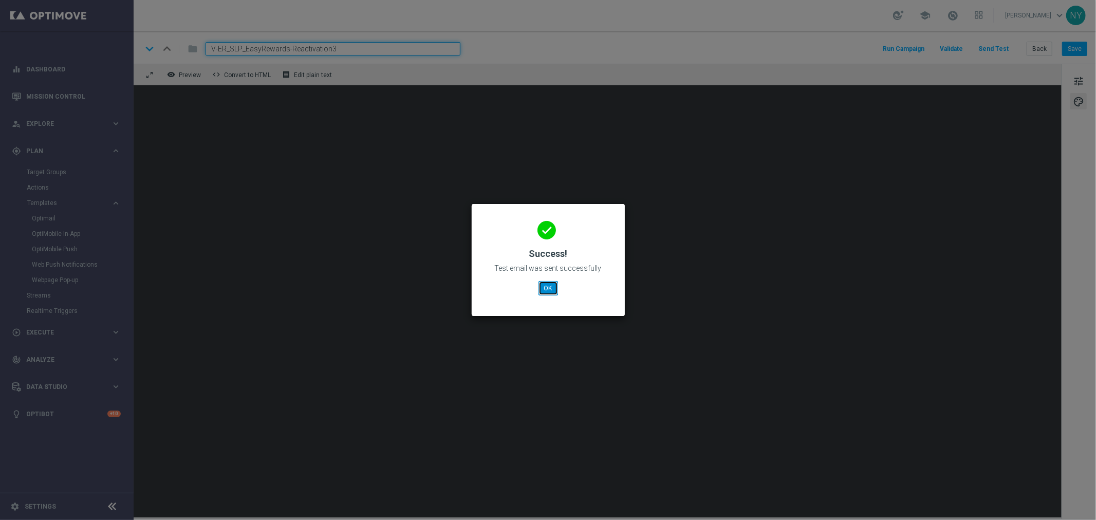
click at [547, 289] on button "OK" at bounding box center [549, 288] width 20 height 14
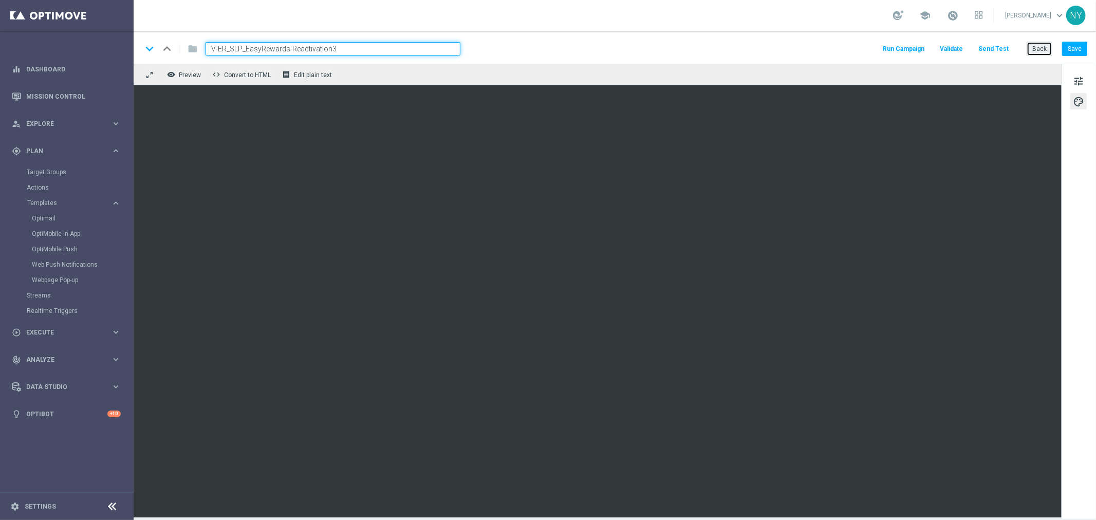
click at [1040, 48] on button "Back" at bounding box center [1040, 49] width 26 height 14
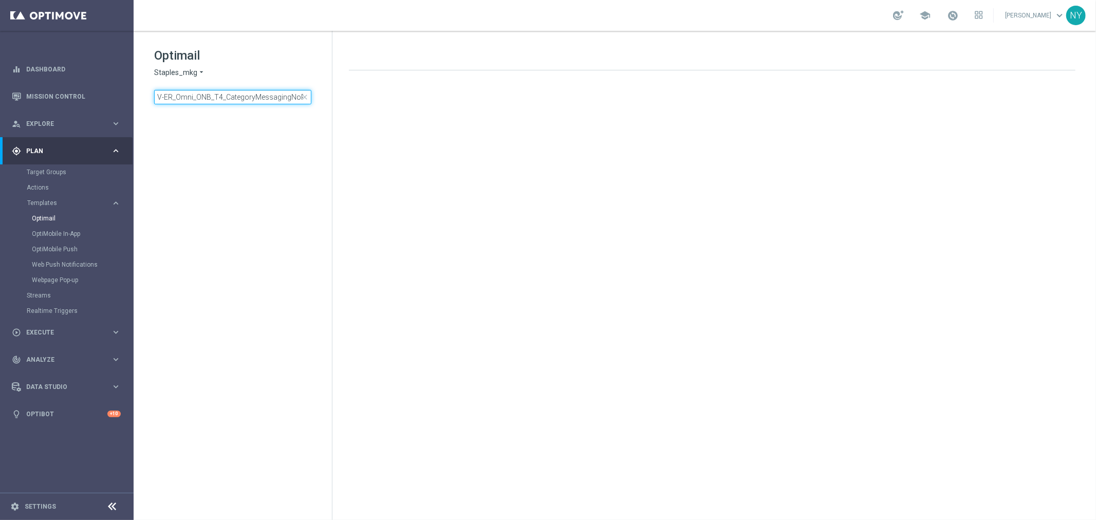
click at [262, 98] on input "V-ER_Omni_ONB_T4_CategoryMessagingNoPurchase_NP" at bounding box center [232, 97] width 157 height 14
type input "V-ER_SLP_EasyRewards-Reactivation"
click at [279, 95] on input "V-ER_SLP_EasyRewards-Reactivation" at bounding box center [232, 97] width 157 height 14
click at [279, 97] on input "V-ER_SLP_EasyRewards-Reactivati" at bounding box center [232, 97] width 157 height 14
click at [249, 94] on input "V-ER_SLP_EasyRewards-React" at bounding box center [232, 97] width 157 height 14
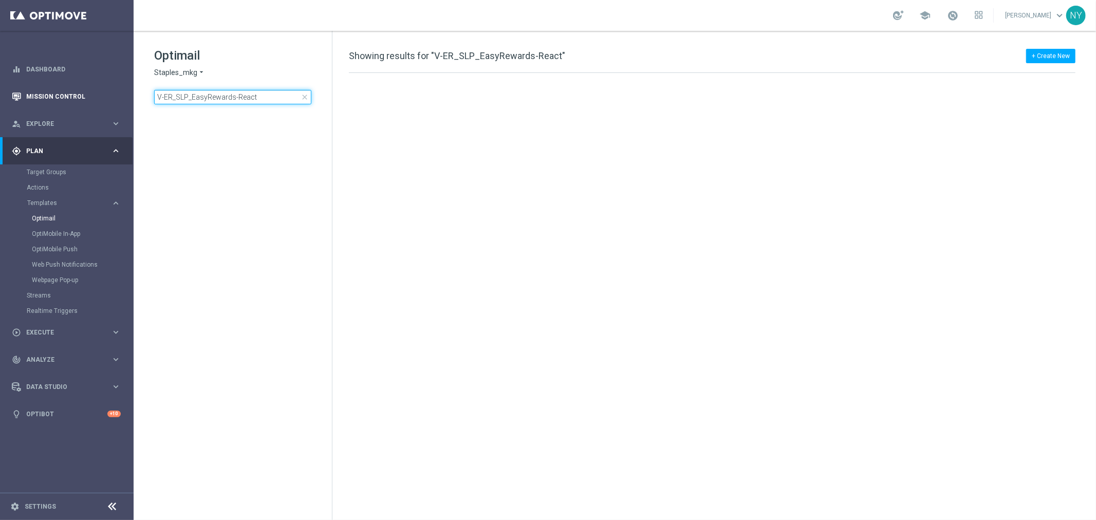
drag, startPoint x: 263, startPoint y: 95, endPoint x: 6, endPoint y: 91, distance: 257.0
click at [6, 91] on main "equalizer Dashboard Mission Control" at bounding box center [548, 260] width 1096 height 520
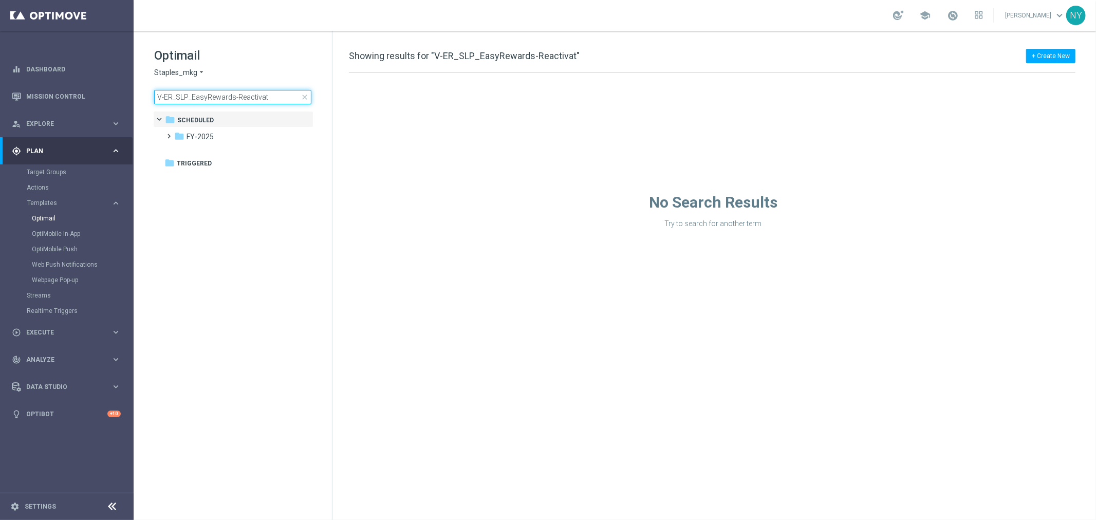
drag, startPoint x: 286, startPoint y: 96, endPoint x: -23, endPoint y: 91, distance: 308.4
click at [0, 91] on html "equalizer Dashboard Mission Control" at bounding box center [548, 260] width 1096 height 520
type input "V-ER_Omni_ONB_T4_CategoryMessagingNoPurchase"
click at [250, 101] on input "V-ER_Omni_ONB_T4_CategoryMessagingNoPurchase" at bounding box center [232, 97] width 157 height 14
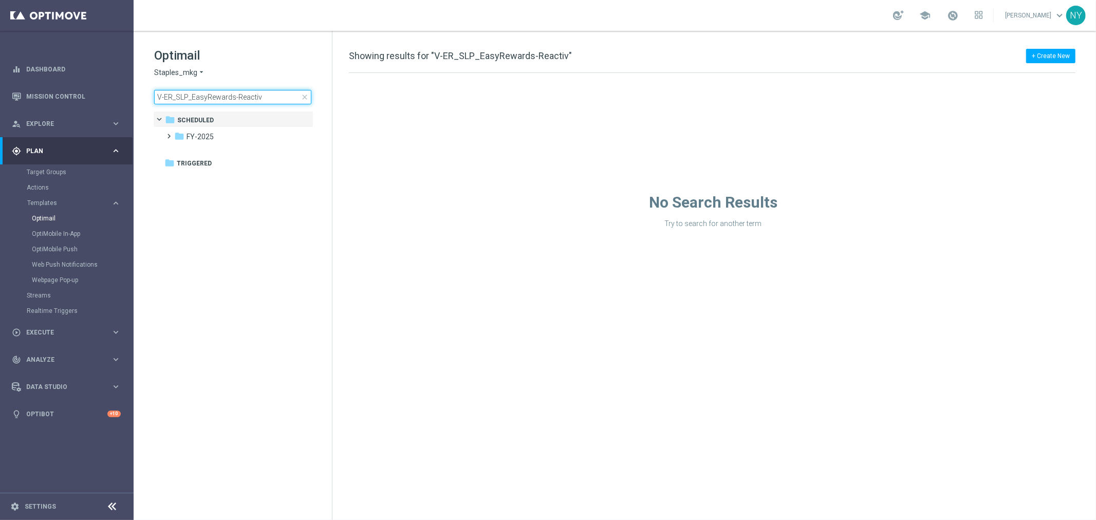
type input "V-ER_SLP_EasyRewards-Reactiv"
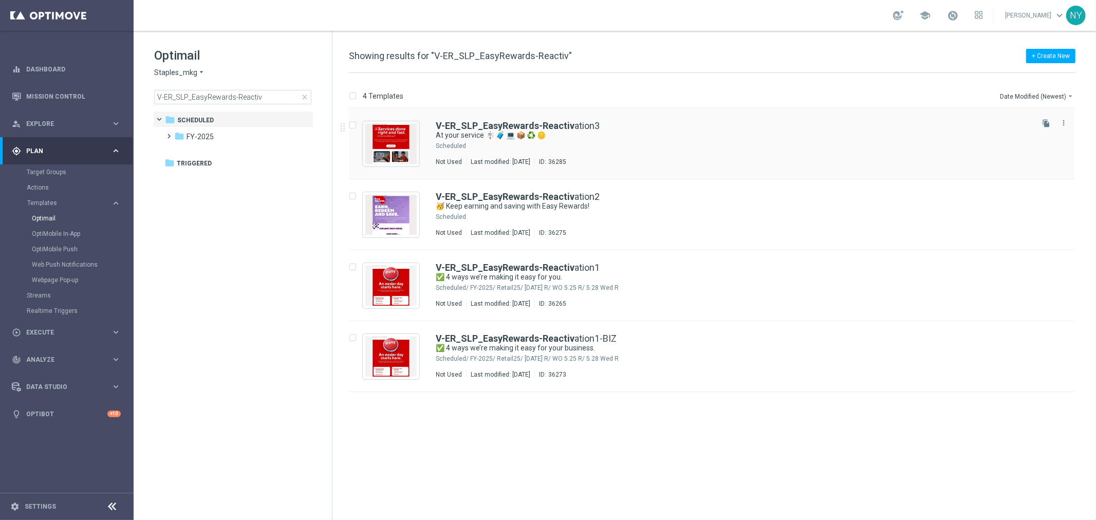
drag, startPoint x: 1044, startPoint y: 122, endPoint x: 627, endPoint y: 142, distance: 417.8
click at [1044, 122] on icon "file_copy" at bounding box center [1046, 123] width 8 height 8
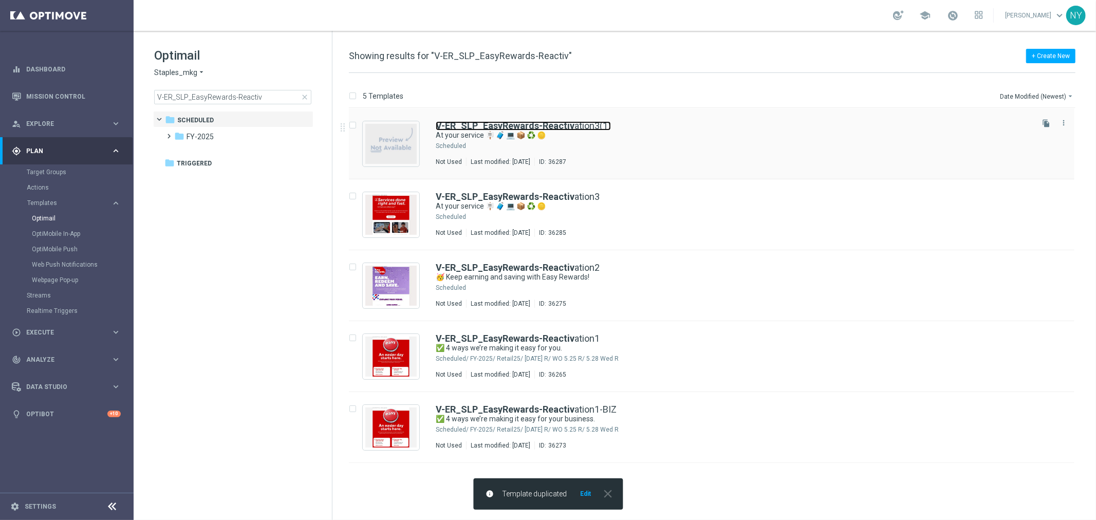
click at [593, 125] on link "V-ER_SLP_EasyRewards-Reactiv ation3(1)" at bounding box center [523, 125] width 175 height 9
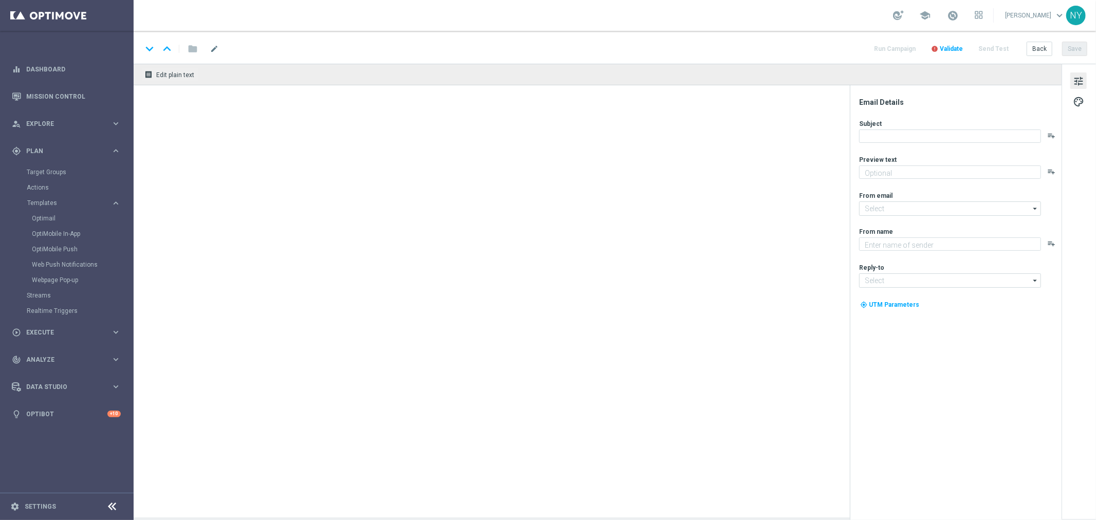
type input "V-ER_SLP_EasyRewards-Reactivation3(1)"
type textarea "Discover all the ways we're here for you."
type textarea "Staples"
type input "[EMAIL_ADDRESS][DOMAIN_NAME]"
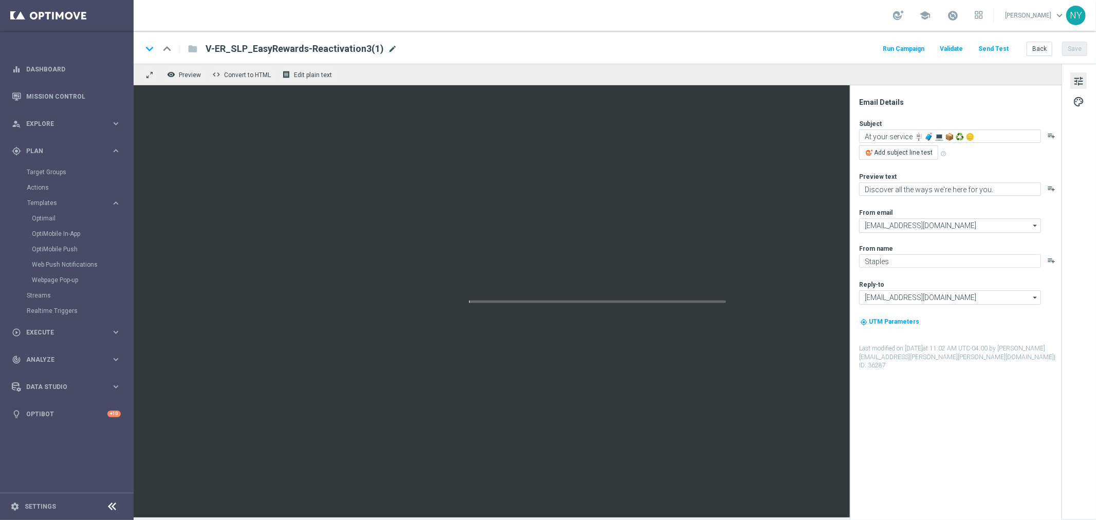
click at [388, 46] on span "mode_edit" at bounding box center [392, 48] width 9 height 9
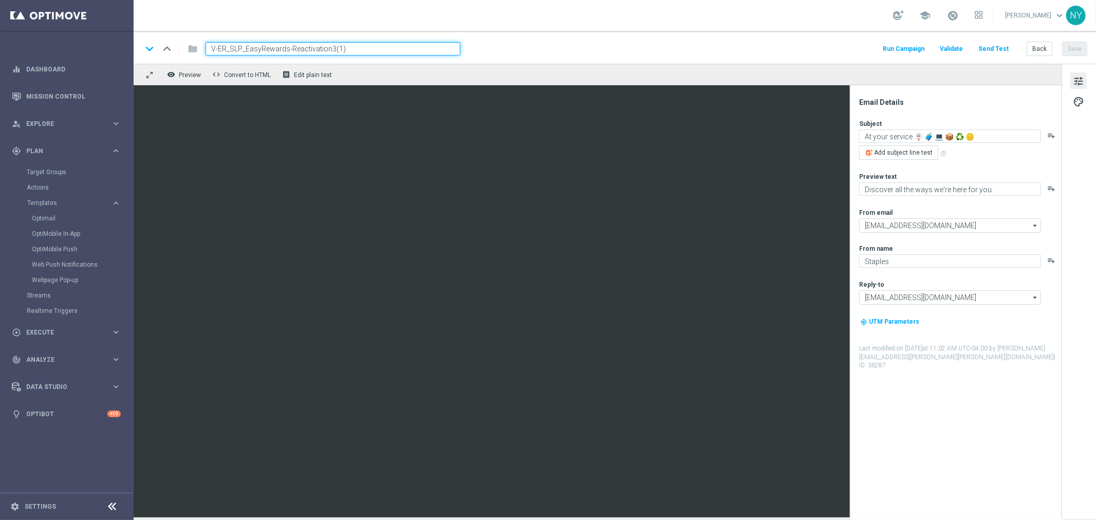
drag, startPoint x: 354, startPoint y: 49, endPoint x: 340, endPoint y: 39, distance: 17.2
click at [333, 47] on input "V-ER_SLP_EasyRewards-Reactivation3(1)" at bounding box center [333, 48] width 255 height 13
type input "V-ER_SLP_EasyRewards-Reactivation3-BIZ"
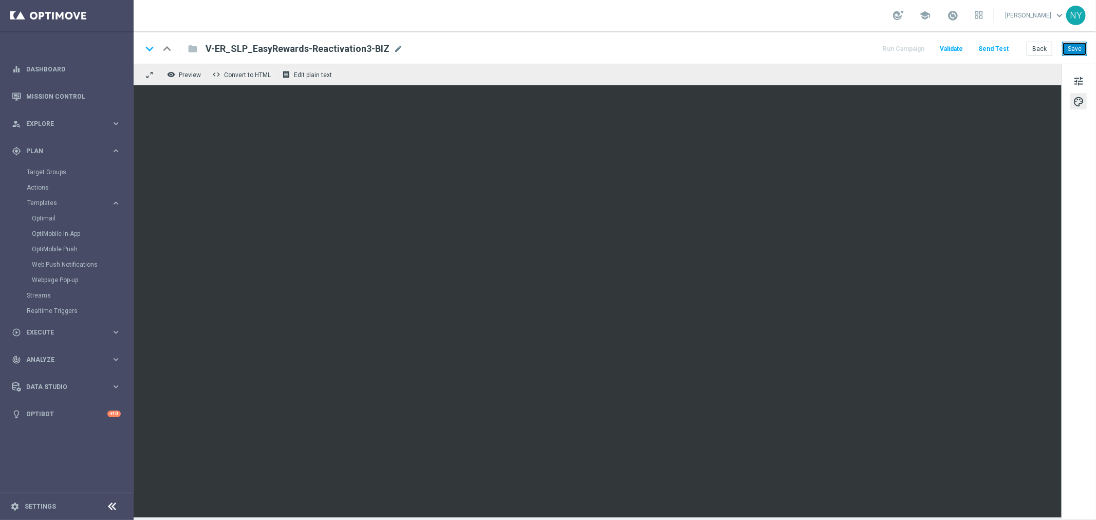
click at [1072, 49] on button "Save" at bounding box center [1074, 49] width 25 height 14
click at [1080, 79] on span "tune" at bounding box center [1078, 81] width 11 height 13
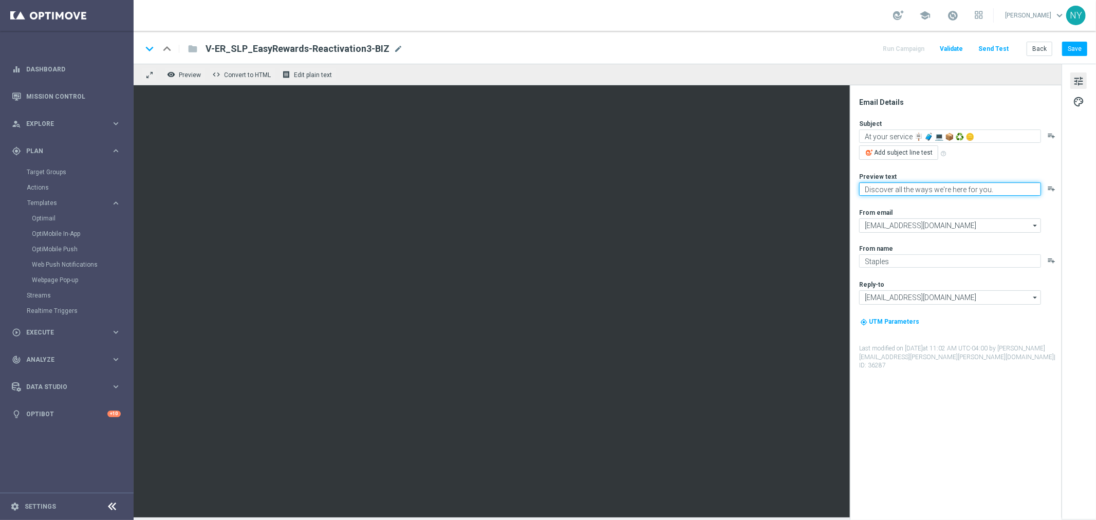
click at [979, 190] on textarea "Discover all the ways we're here for you." at bounding box center [950, 188] width 182 height 13
paste textarea "’re here for your business"
type textarea "Discover all the ways we’re here for your business."
click at [1080, 48] on button "Save" at bounding box center [1074, 49] width 25 height 14
click at [990, 47] on button "Send Test" at bounding box center [993, 49] width 33 height 14
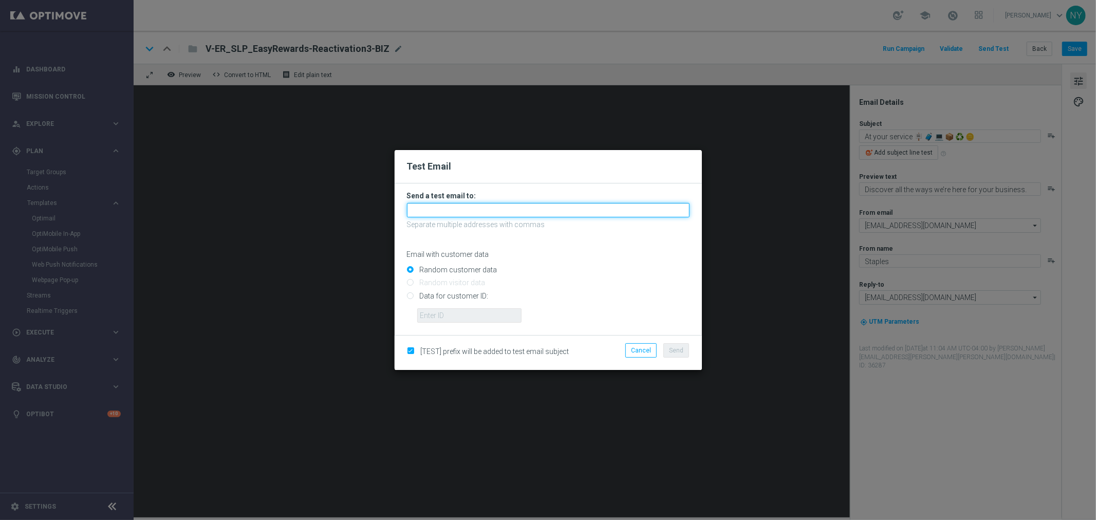
click at [410, 211] on input "text" at bounding box center [548, 210] width 283 height 14
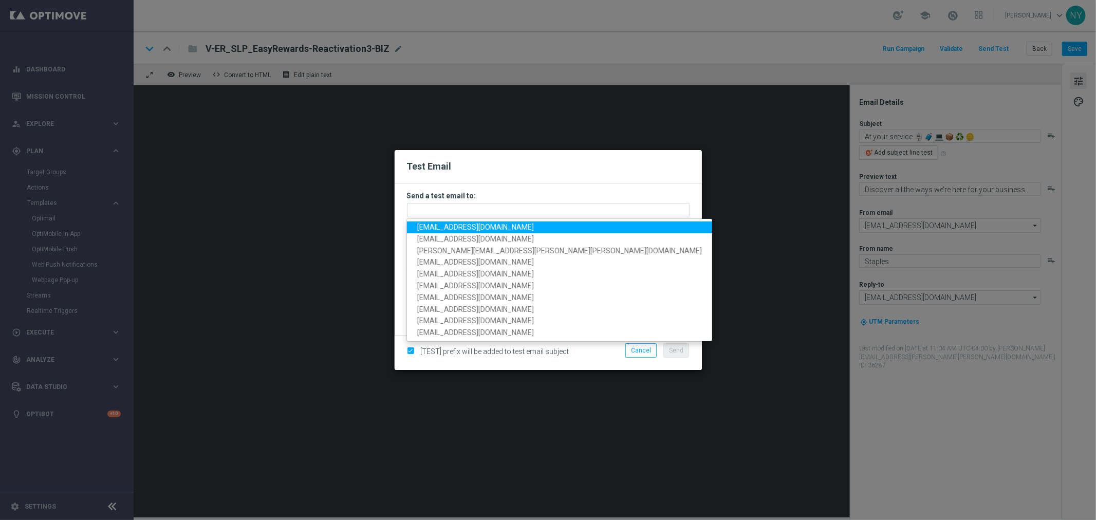
click at [470, 226] on span "[EMAIL_ADDRESS][DOMAIN_NAME]" at bounding box center [475, 227] width 117 height 8
type input "[EMAIL_ADDRESS][DOMAIN_NAME]"
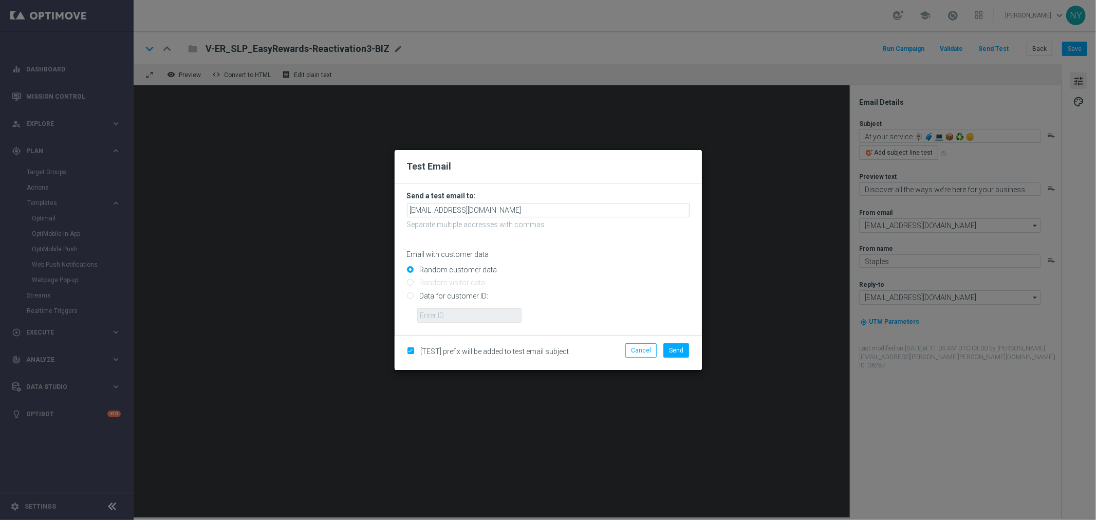
click at [412, 293] on input "Data for customer ID:" at bounding box center [548, 300] width 283 height 14
radio input "true"
click at [453, 315] on input "text" at bounding box center [469, 315] width 104 height 14
paste input "10000006208"
type input "10000006208"
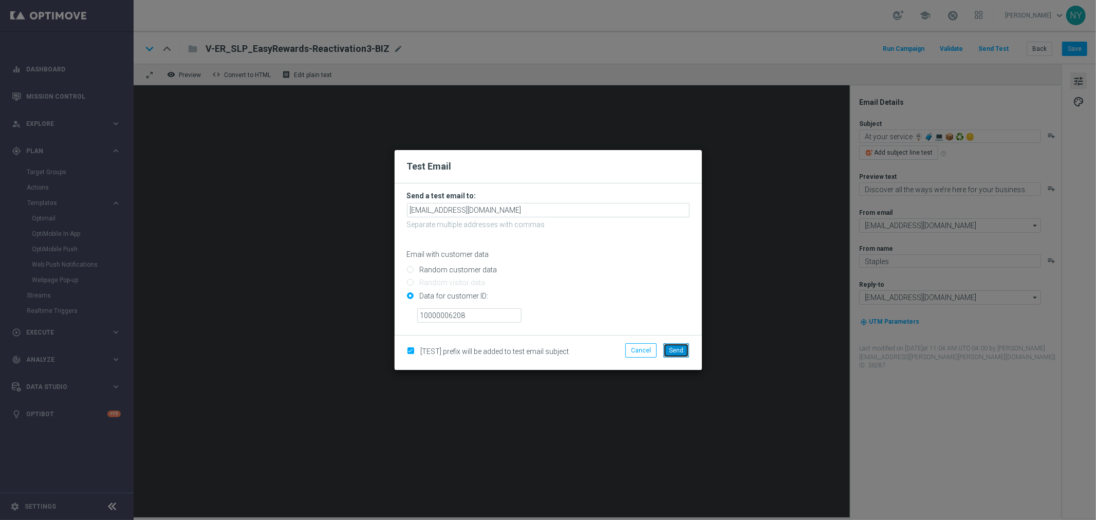
click at [684, 352] on span "Send" at bounding box center [676, 350] width 14 height 7
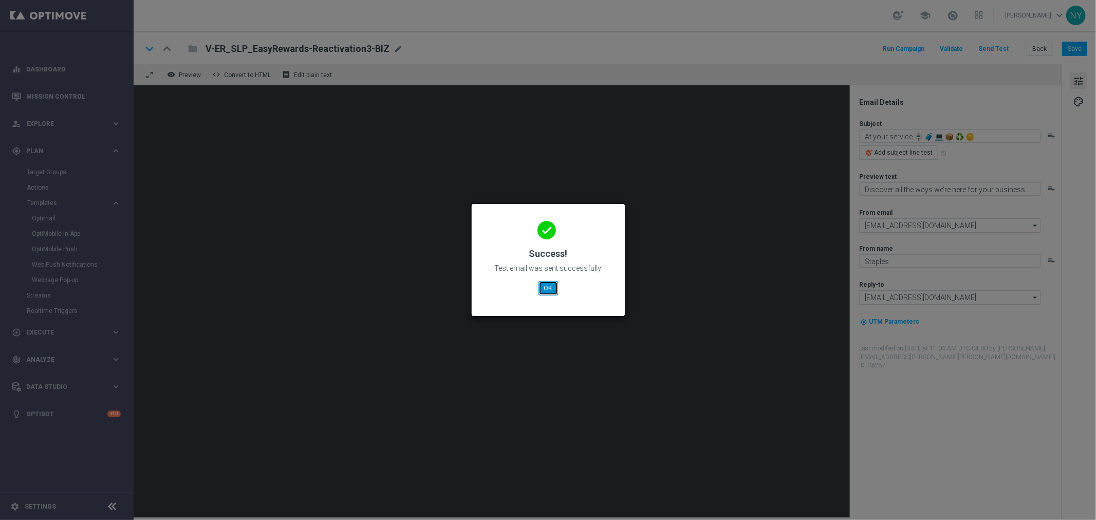
click at [551, 285] on button "OK" at bounding box center [549, 288] width 20 height 14
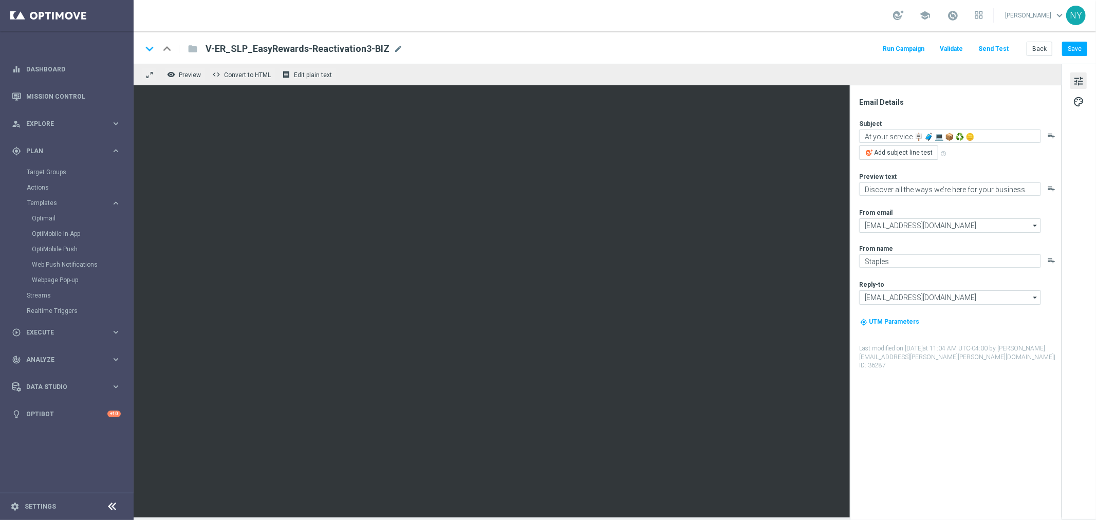
click at [999, 47] on button "Send Test" at bounding box center [993, 49] width 33 height 14
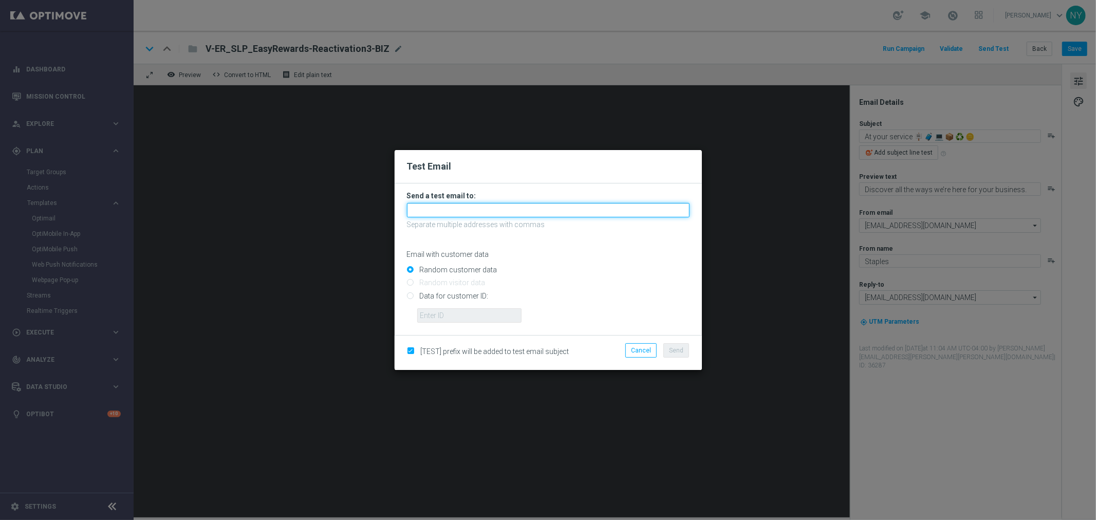
click at [431, 211] on input "text" at bounding box center [548, 210] width 283 height 14
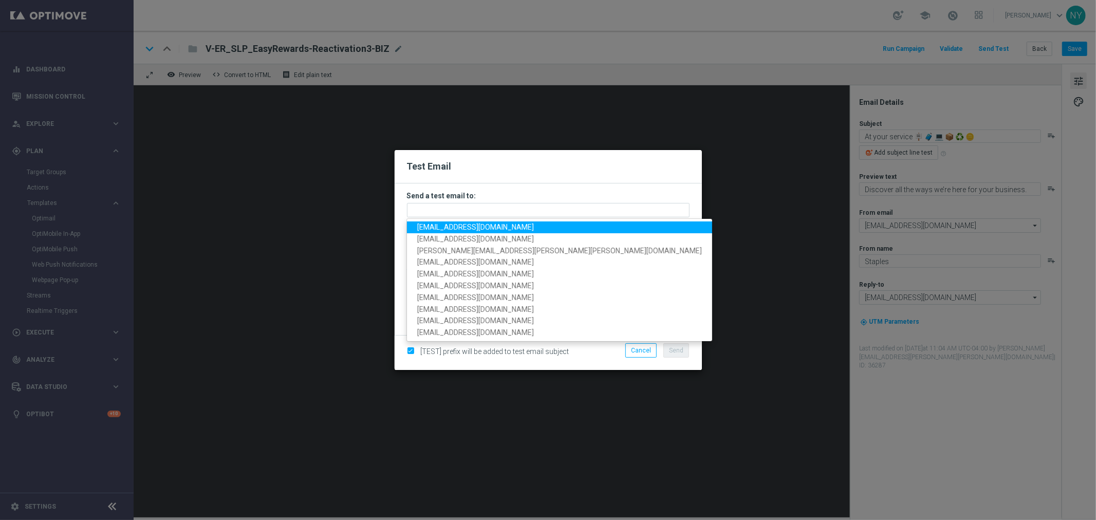
click at [448, 229] on span "[EMAIL_ADDRESS][DOMAIN_NAME]" at bounding box center [475, 227] width 117 height 8
type input "[EMAIL_ADDRESS][DOMAIN_NAME]"
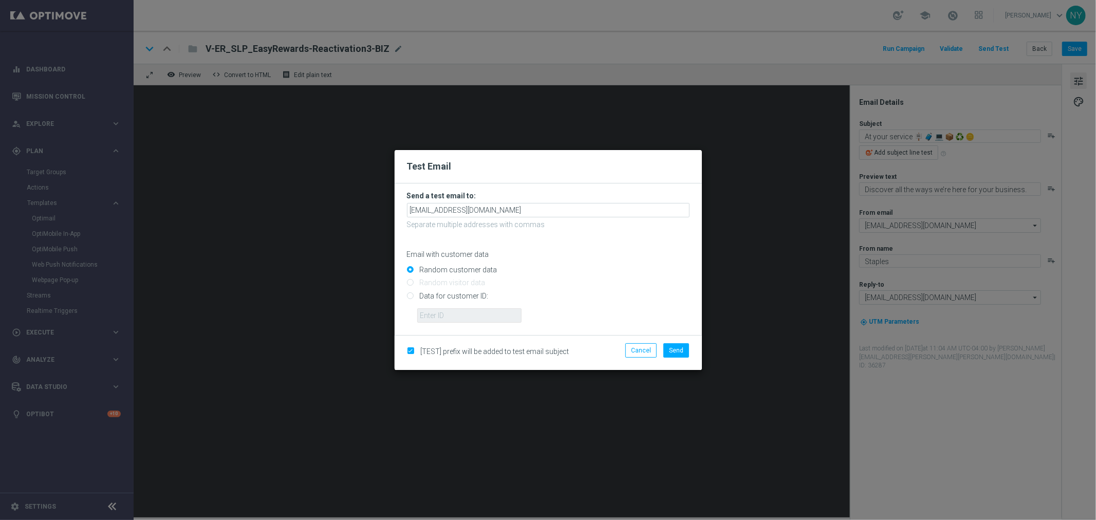
click at [409, 297] on input "Data for customer ID:" at bounding box center [548, 300] width 283 height 14
radio input "true"
click at [438, 312] on input "text" at bounding box center [469, 315] width 104 height 14
paste input "10000006208"
type input "10000006208"
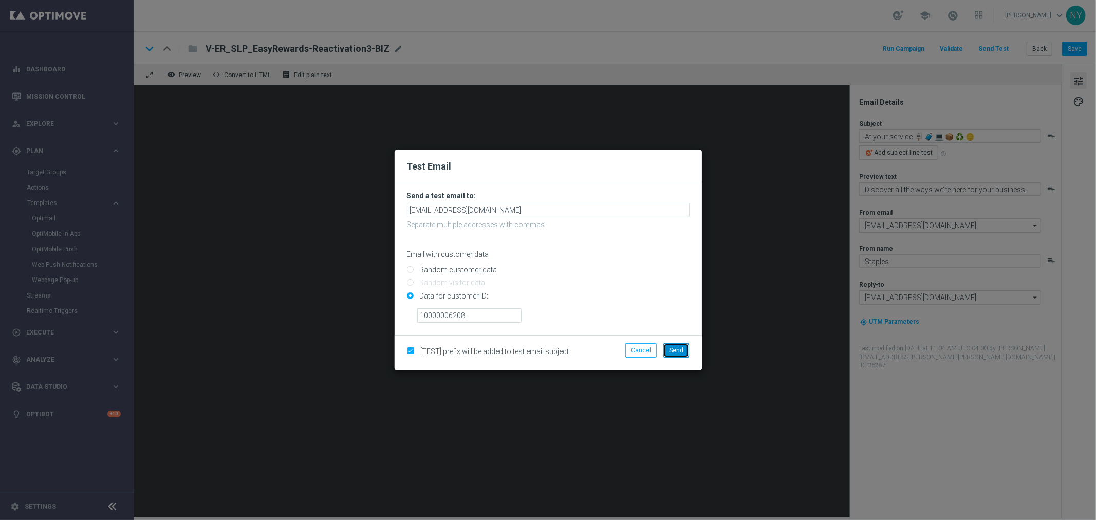
click at [684, 347] on button "Send" at bounding box center [677, 350] width 26 height 14
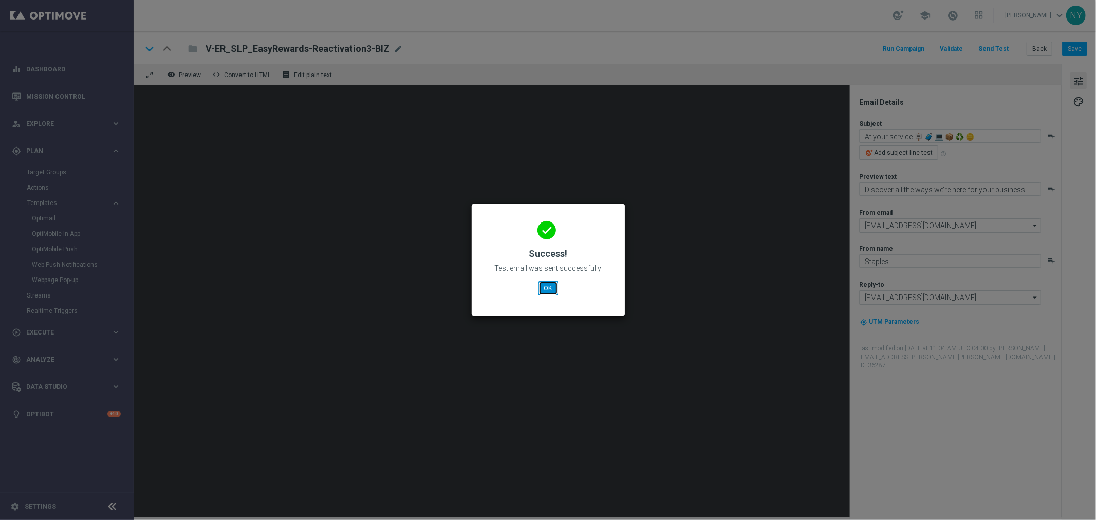
click at [541, 290] on button "OK" at bounding box center [549, 288] width 20 height 14
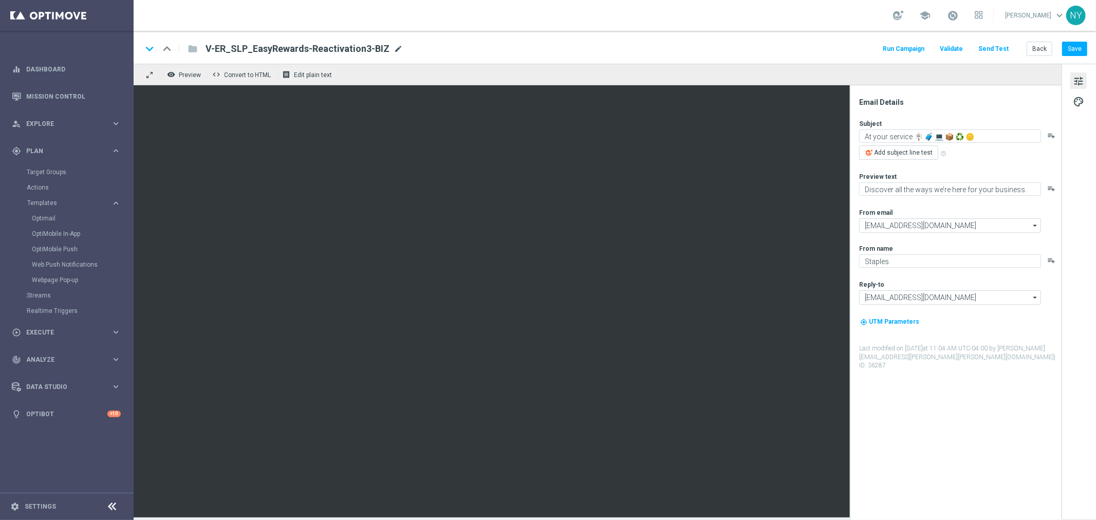
click at [394, 49] on span "mode_edit" at bounding box center [398, 48] width 9 height 9
drag, startPoint x: 384, startPoint y: 49, endPoint x: 99, endPoint y: 49, distance: 285.8
click at [99, 49] on main "equalizer Dashboard Mission Control" at bounding box center [548, 260] width 1096 height 520
